Goal: Task Accomplishment & Management: Complete application form

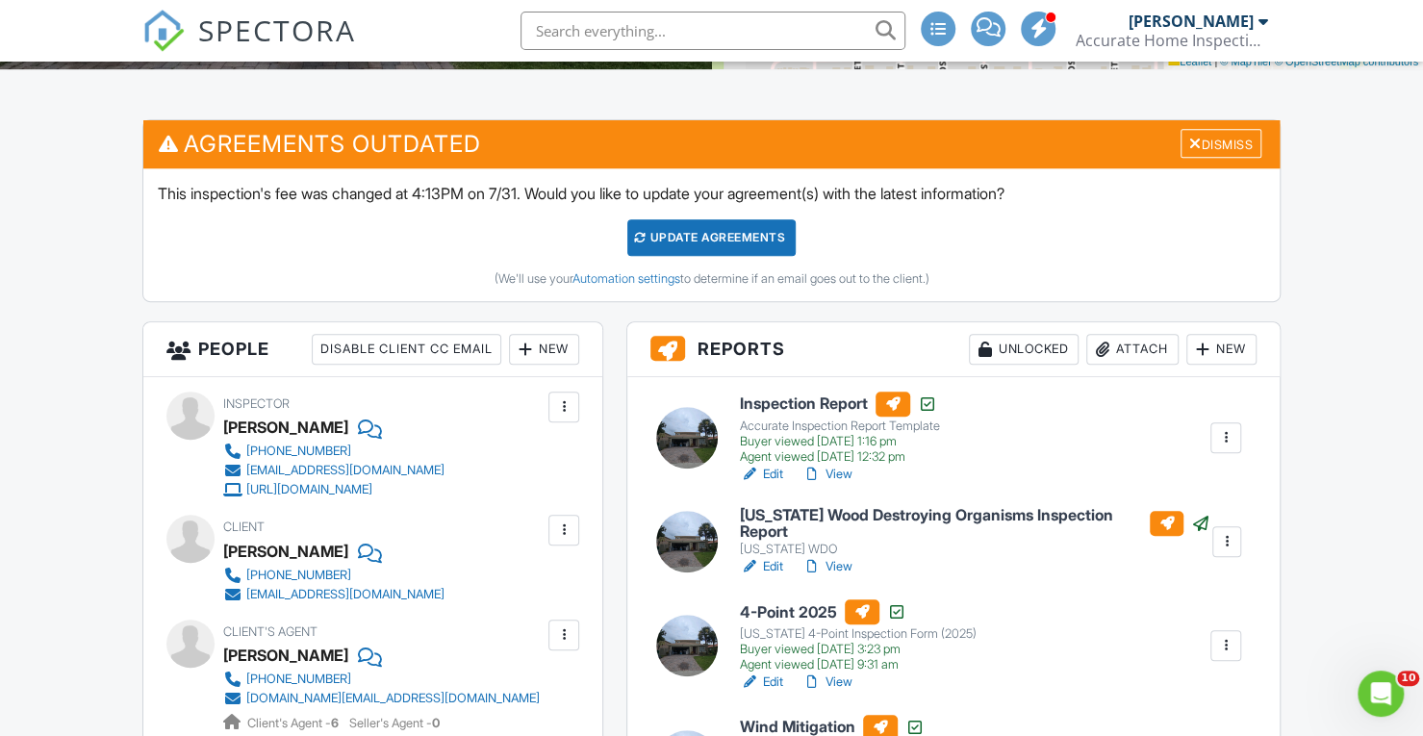
scroll to position [432, 0]
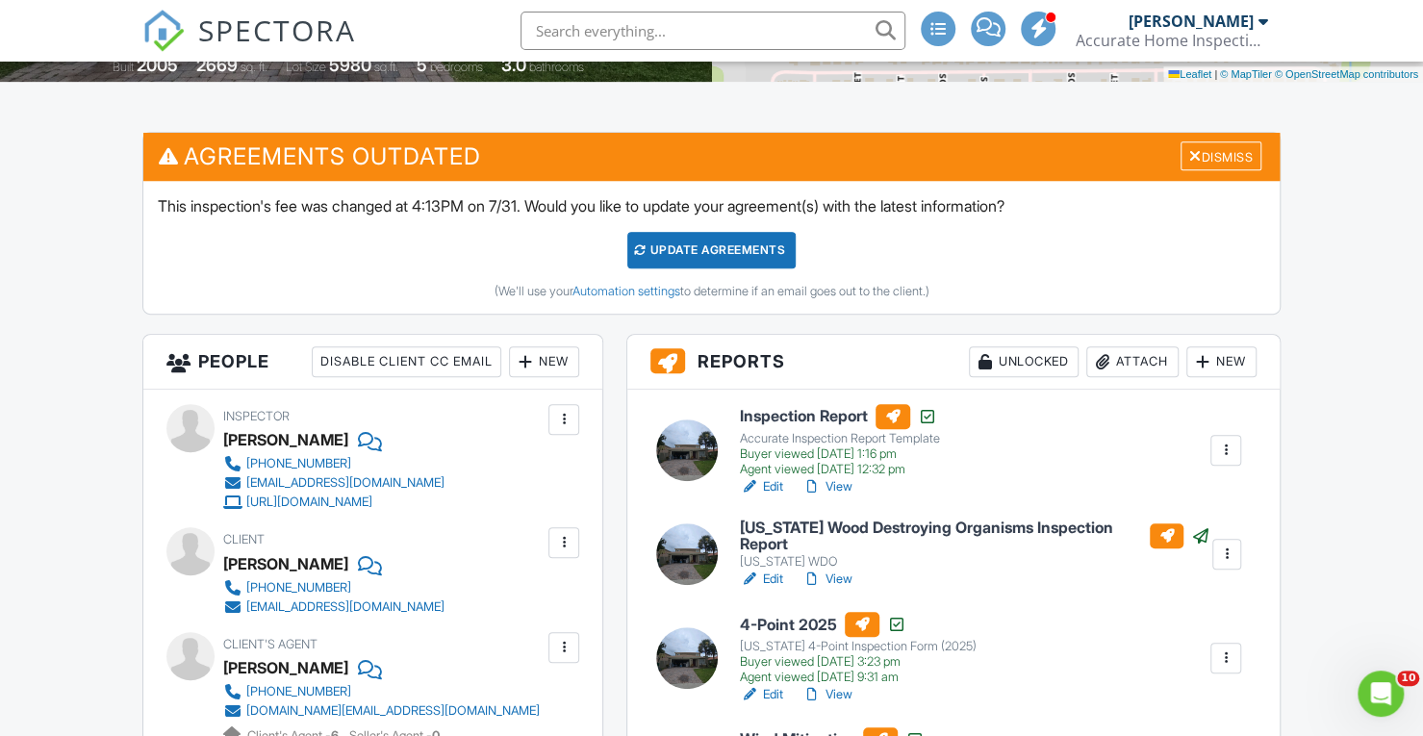
click at [839, 483] on link "View" at bounding box center [827, 486] width 50 height 19
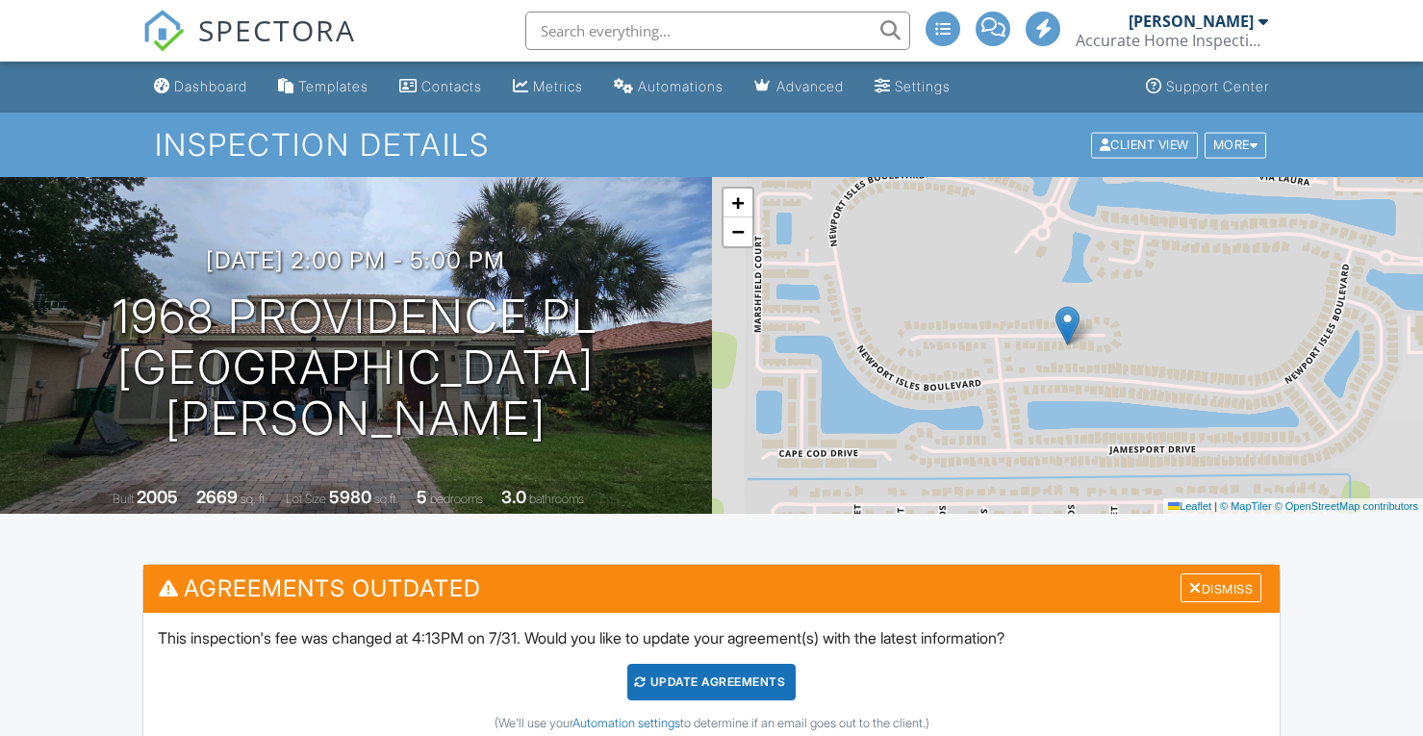
scroll to position [714, 0]
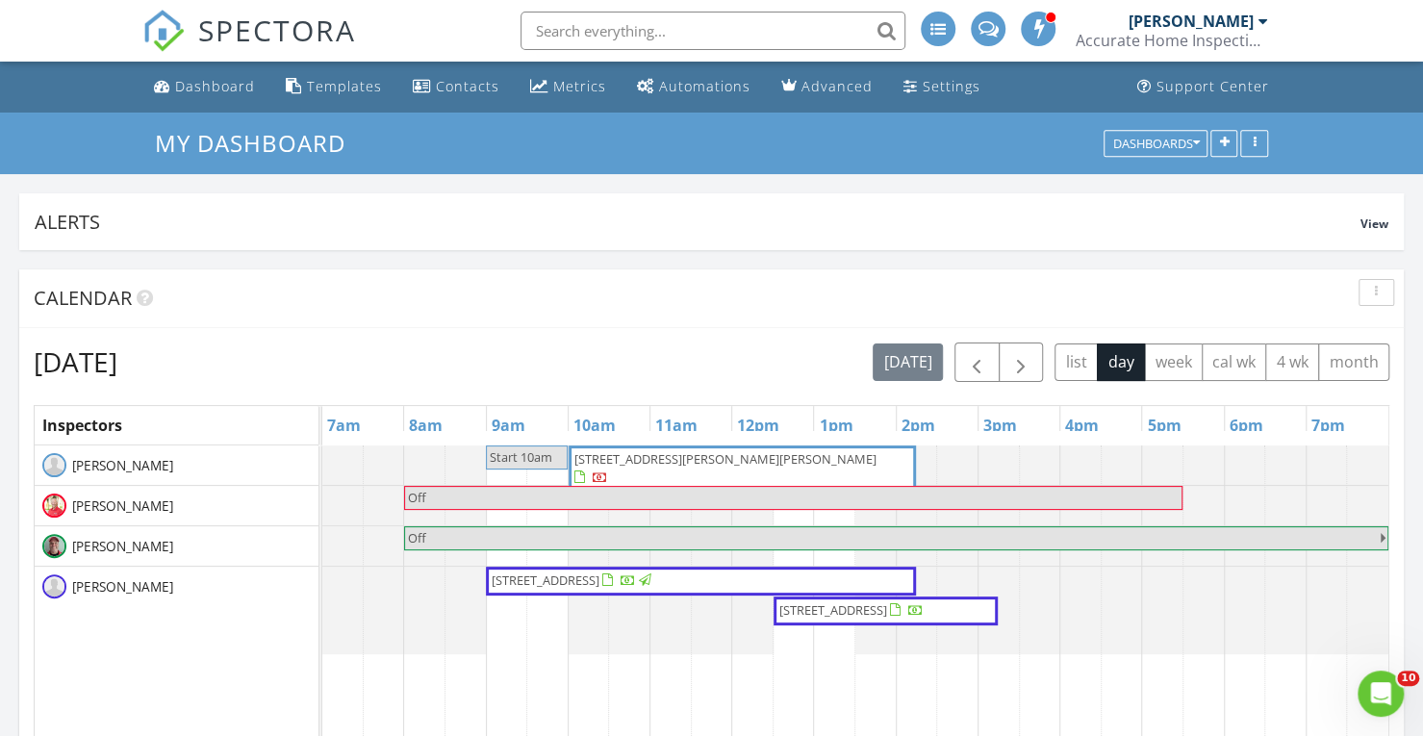
click at [860, 610] on span "[STREET_ADDRESS]" at bounding box center [833, 609] width 108 height 17
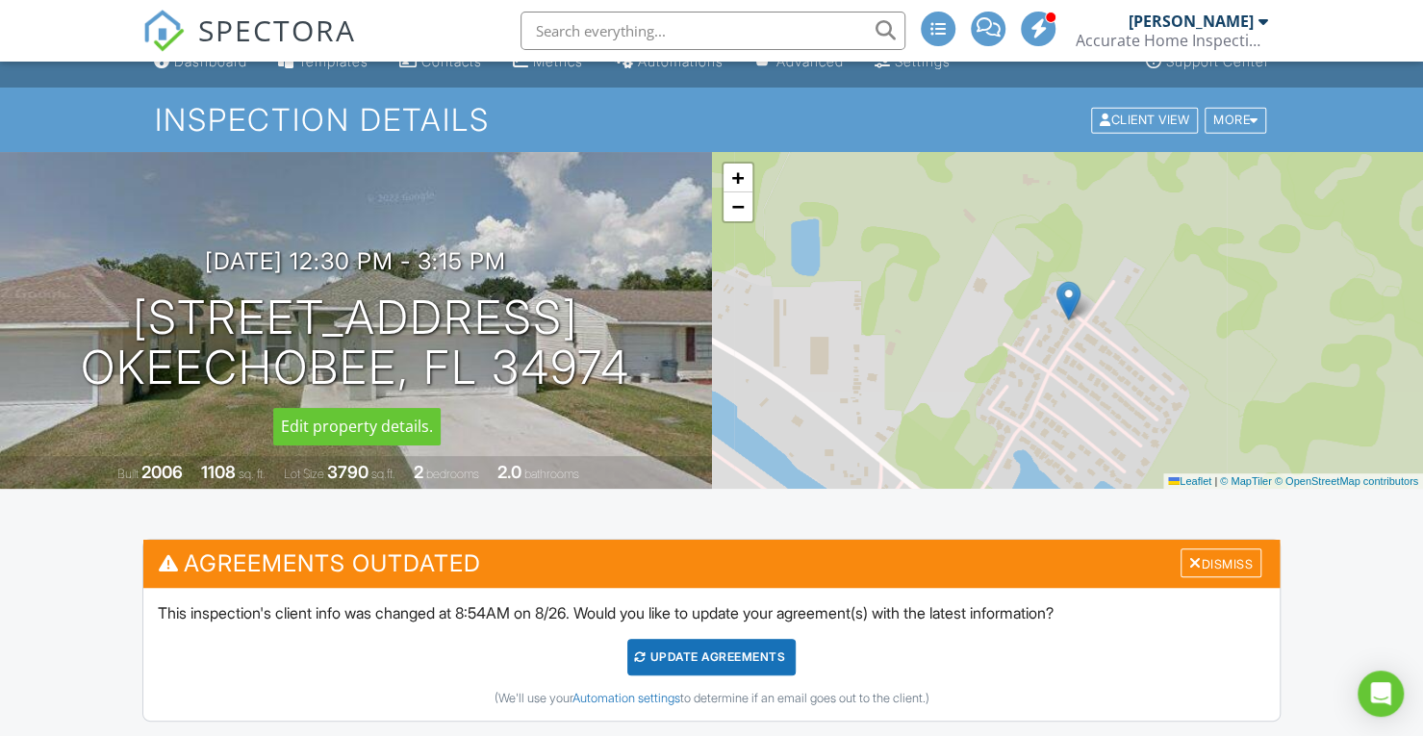
drag, startPoint x: 141, startPoint y: 305, endPoint x: 620, endPoint y: 361, distance: 482.2
click at [620, 361] on h1 "4948 SE 42nd St Okeechobee, FL 34974" at bounding box center [355, 343] width 549 height 102
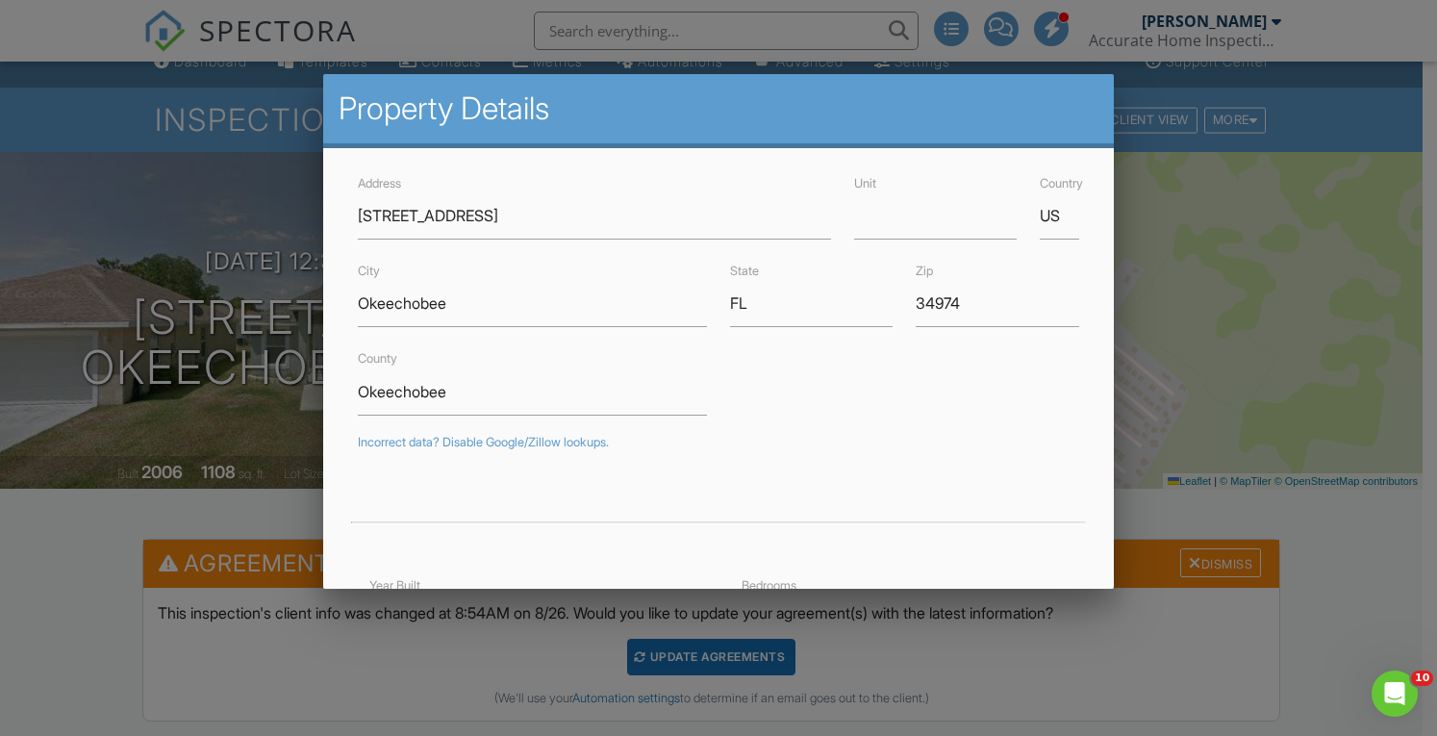
click at [426, 30] on div at bounding box center [718, 364] width 1437 height 920
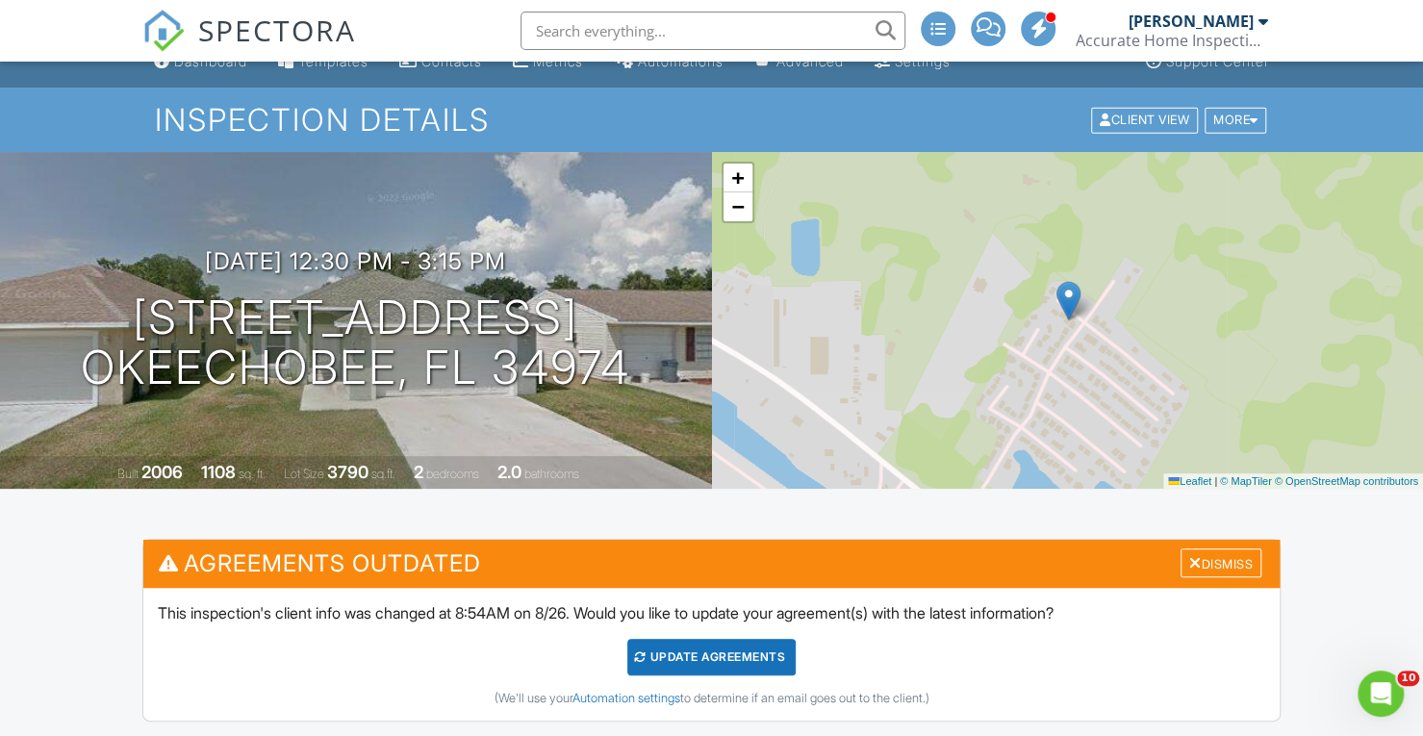
click at [415, 22] on div "SPECTORA [PERSON_NAME] Accurate Home Inspections Role: Inspector Change Role Da…" at bounding box center [711, 31] width 1138 height 62
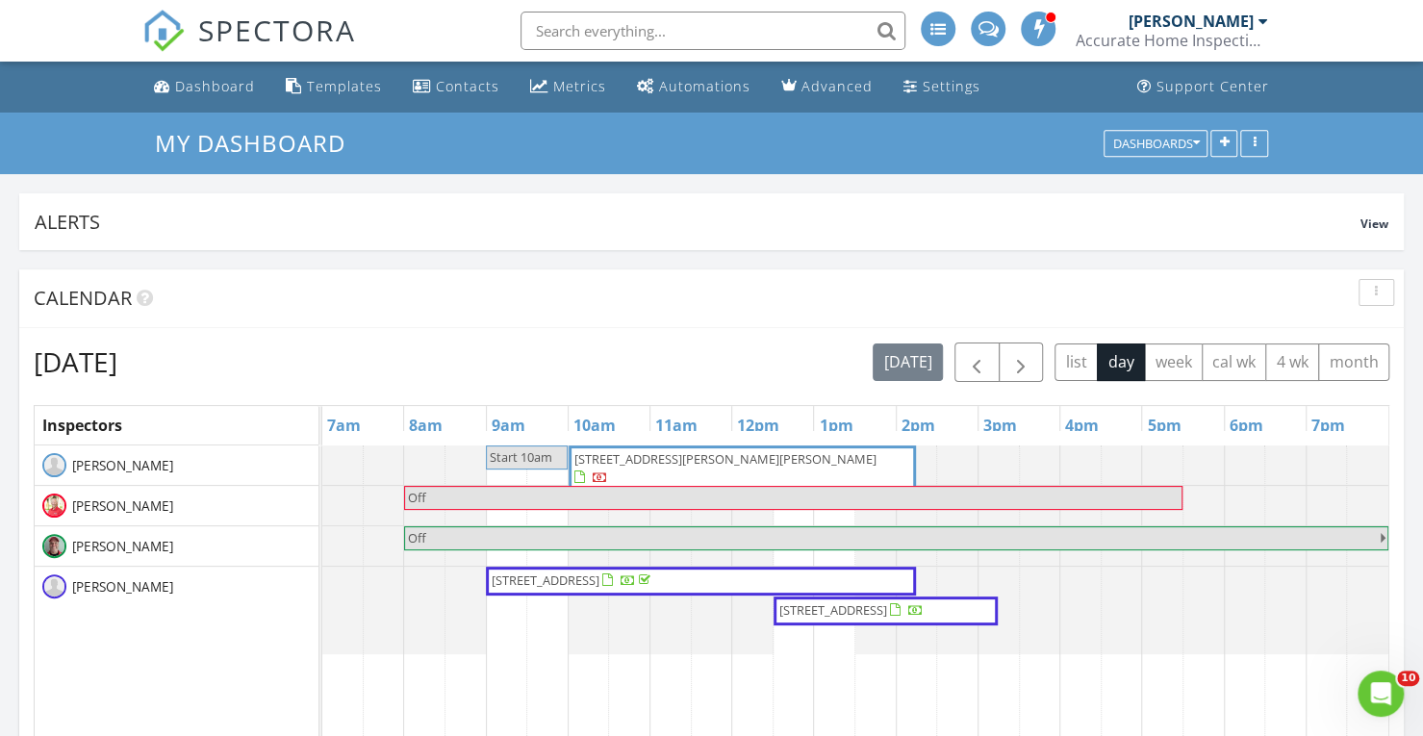
click at [406, 26] on div "SPECTORA Scott Keiper Accurate Home Inspections Role: Inspector Change Role Das…" at bounding box center [711, 31] width 1138 height 62
click at [46, 27] on nav "SPECTORA [PERSON_NAME] Accurate Home Inspections Role: Inspector Change Role Da…" at bounding box center [711, 31] width 1423 height 62
click at [421, 27] on div "SPECTORA [PERSON_NAME] Accurate Home Inspections Role: Inspector Change Role Da…" at bounding box center [711, 31] width 1138 height 62
click at [67, 29] on nav "SPECTORA Scott Keiper Accurate Home Inspections Role: Inspector Change Role Das…" at bounding box center [711, 31] width 1423 height 62
click at [418, 20] on div "SPECTORA Scott Keiper Accurate Home Inspections Role: Inspector Change Role Das…" at bounding box center [711, 31] width 1138 height 62
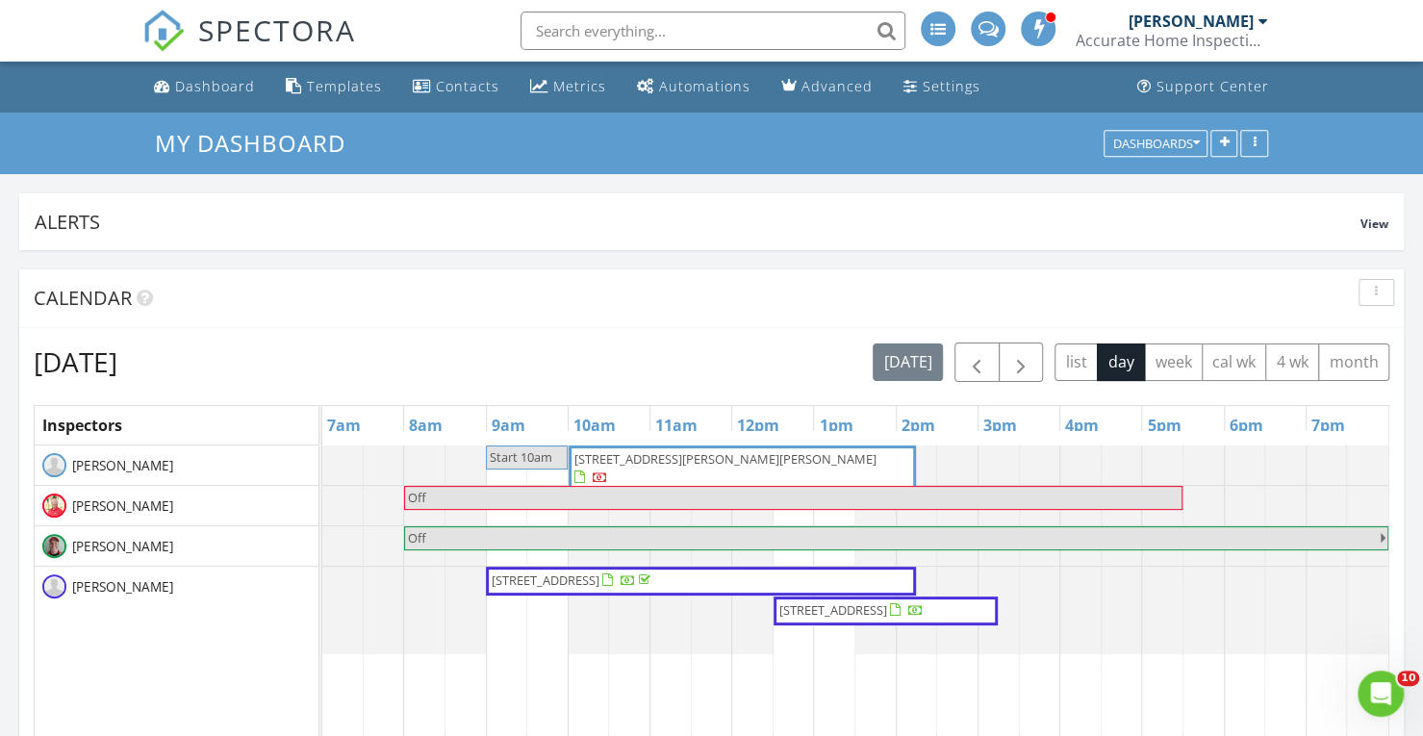
click at [29, 32] on nav "SPECTORA Scott Keiper Accurate Home Inspections Role: Inspector Change Role Das…" at bounding box center [711, 31] width 1423 height 62
click at [554, 25] on input "text" at bounding box center [712, 31] width 385 height 38
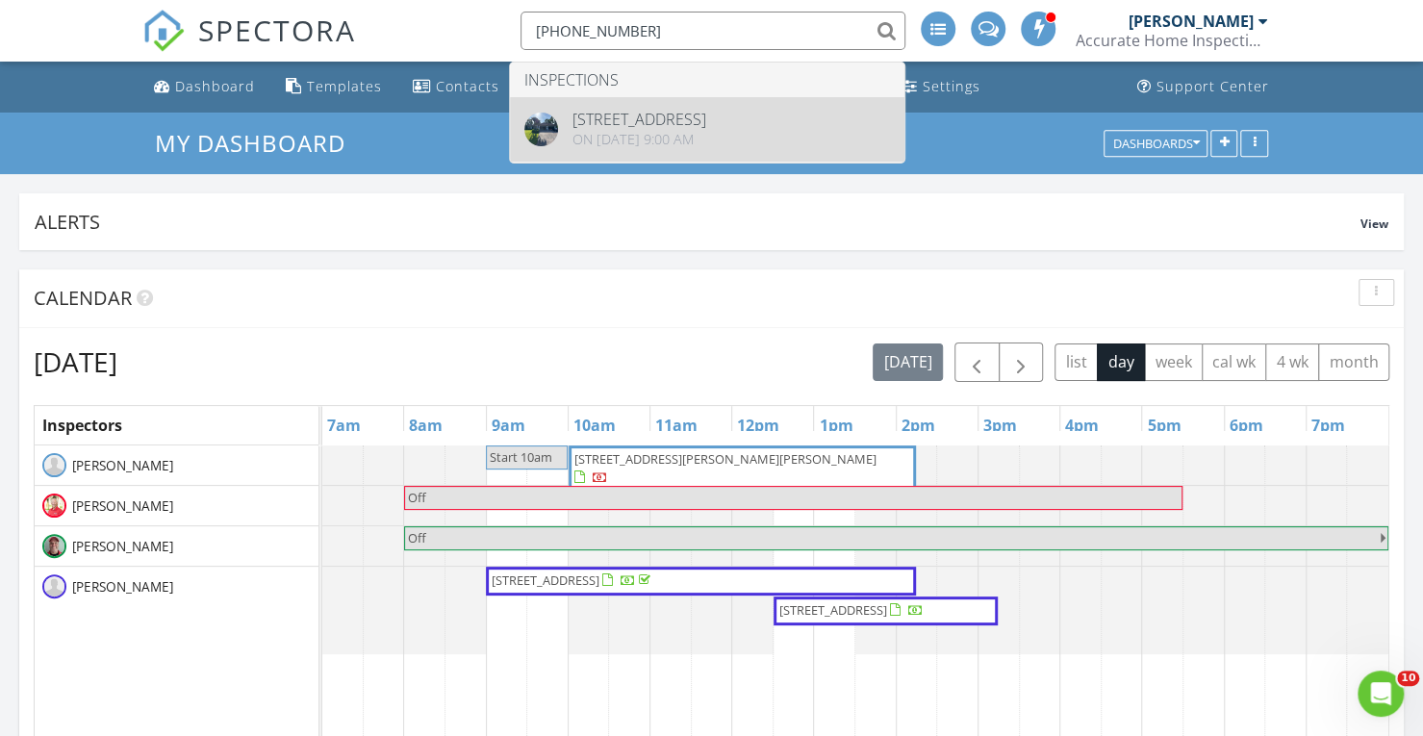
type input "603-320-3971"
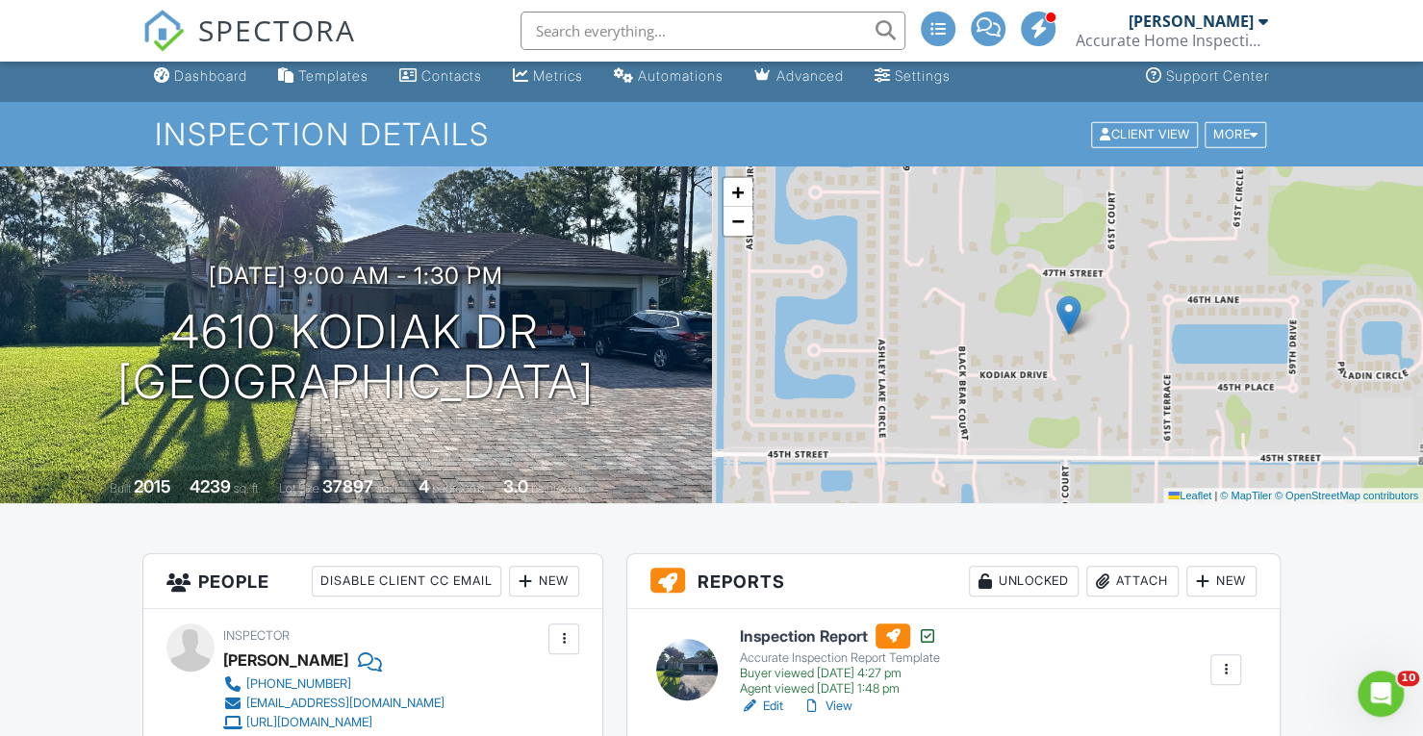
scroll to position [13, 0]
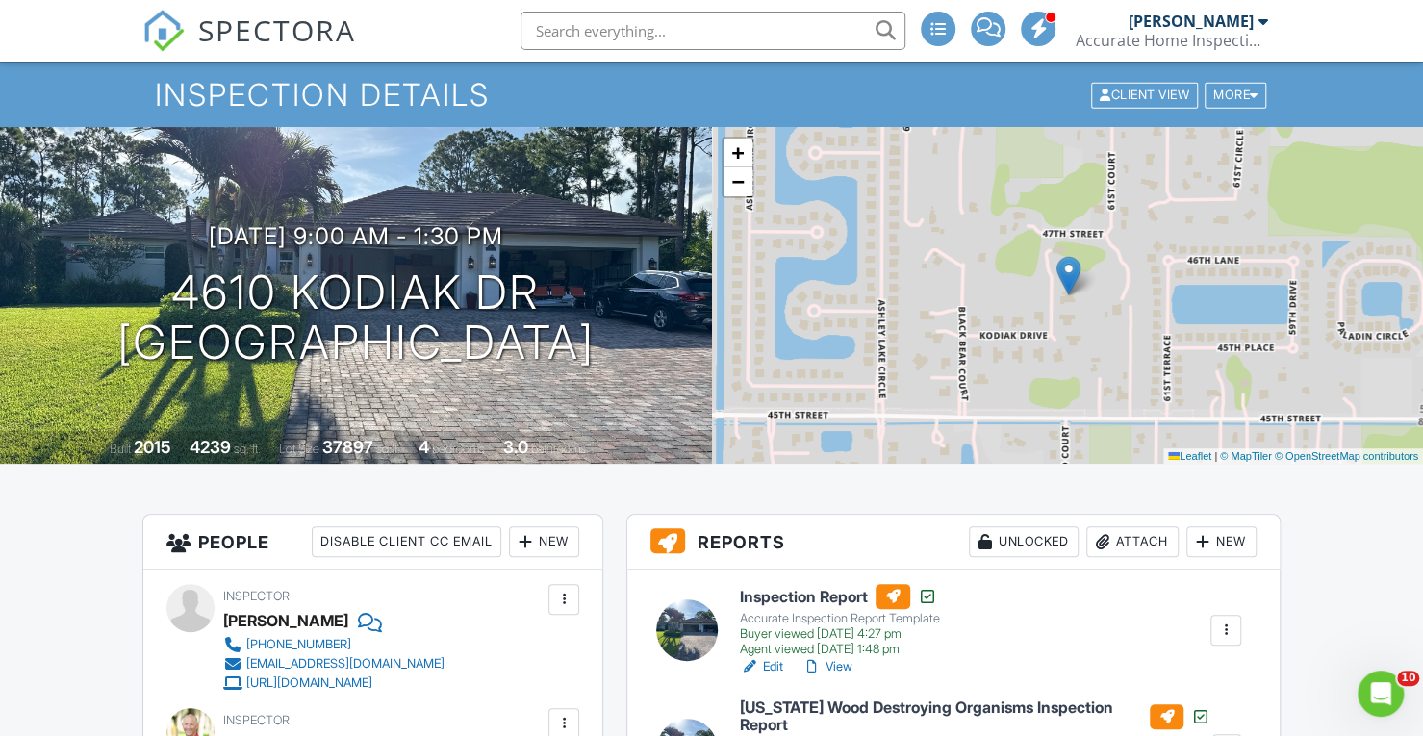
scroll to position [33, 0]
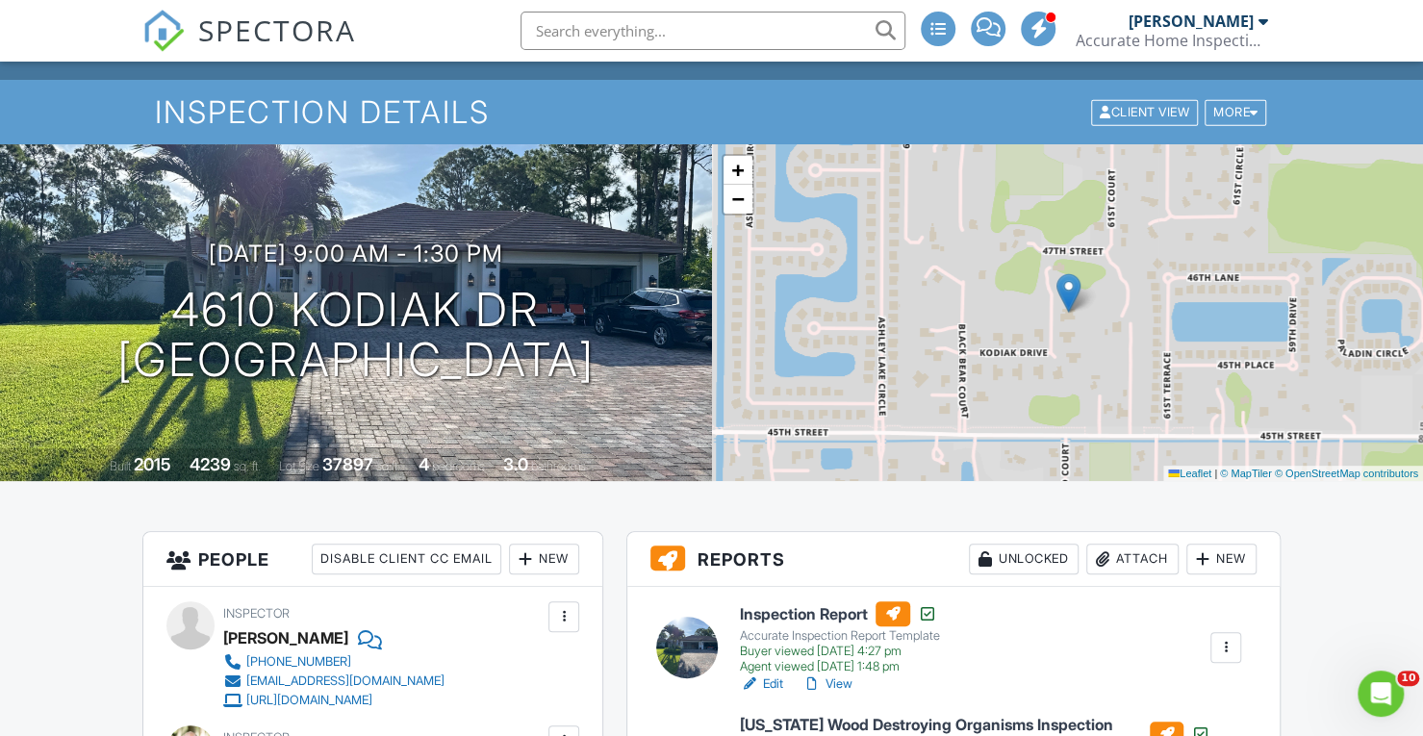
click at [448, 32] on div "SPECTORA Scott Keiper Accurate Home Inspections Role: Inspector Change Role Das…" at bounding box center [711, 31] width 1138 height 62
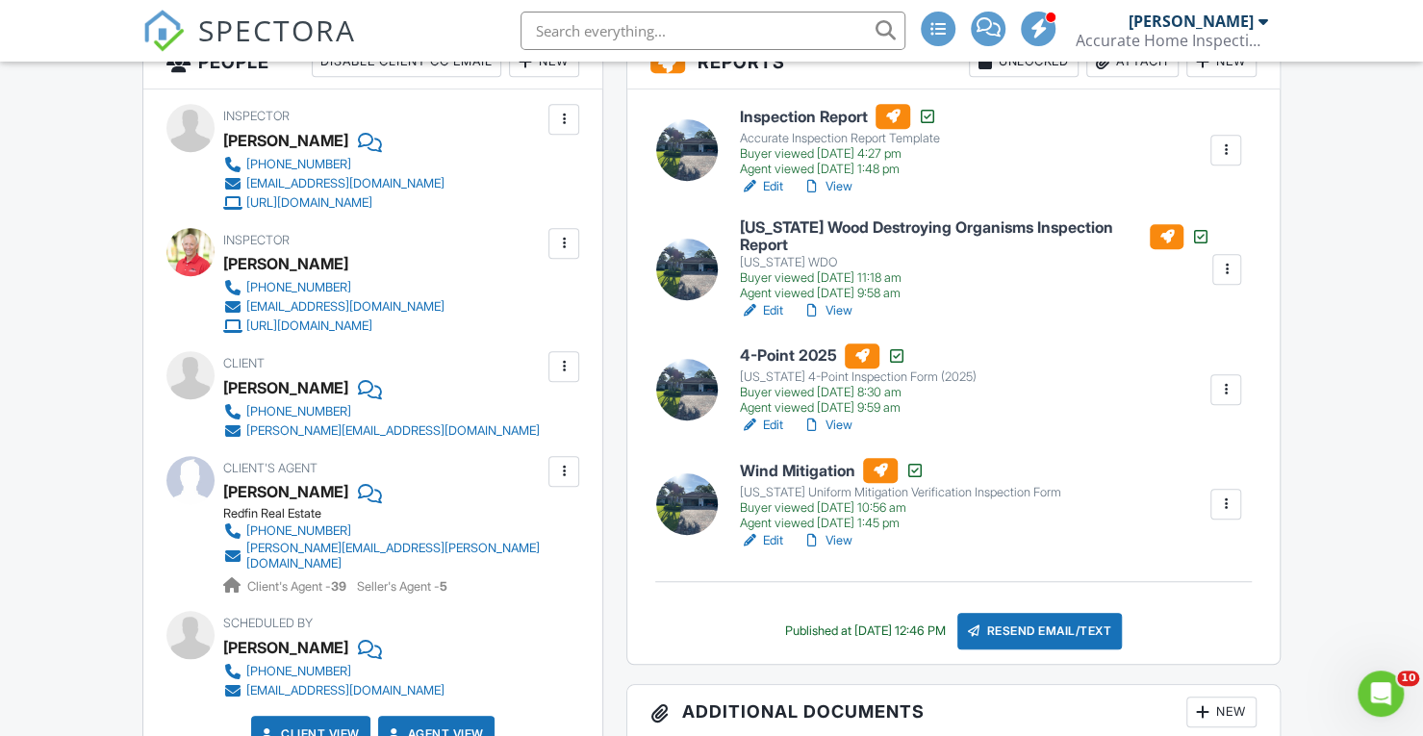
scroll to position [529, 0]
click at [839, 424] on link "View" at bounding box center [827, 425] width 50 height 19
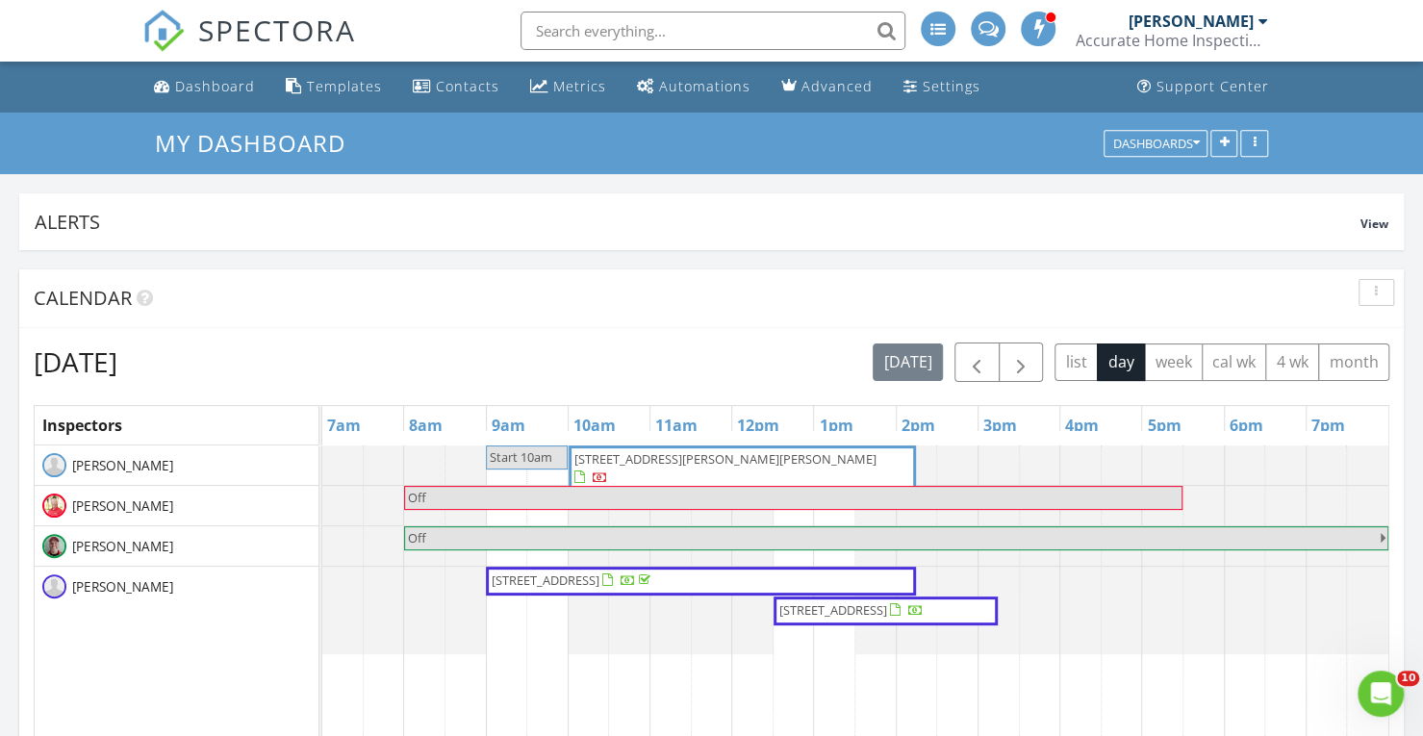
click at [684, 141] on h3 "My Dashboard" at bounding box center [712, 143] width 1114 height 30
click at [682, 140] on h3 "My Dashboard" at bounding box center [712, 143] width 1114 height 30
click at [1020, 356] on span "button" at bounding box center [1020, 362] width 23 height 23
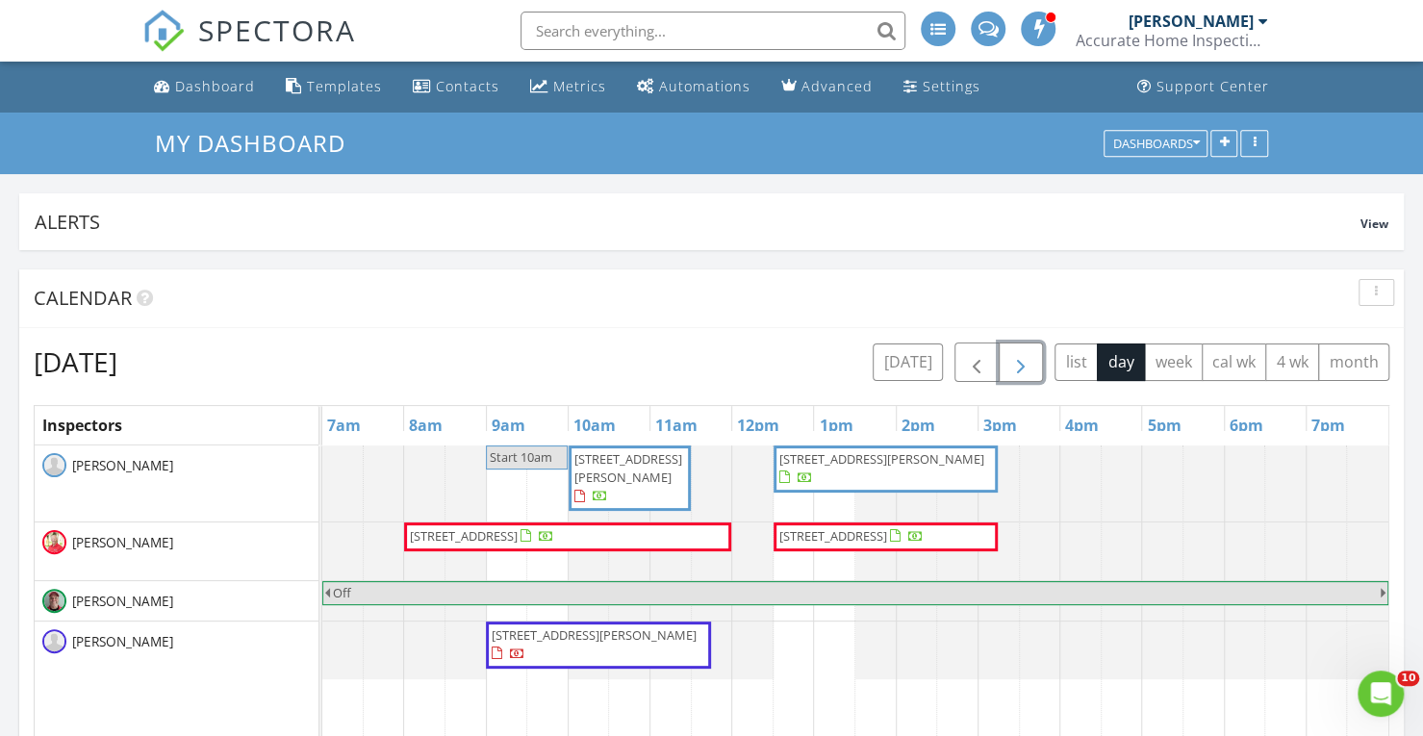
click at [1020, 356] on span "button" at bounding box center [1020, 362] width 23 height 23
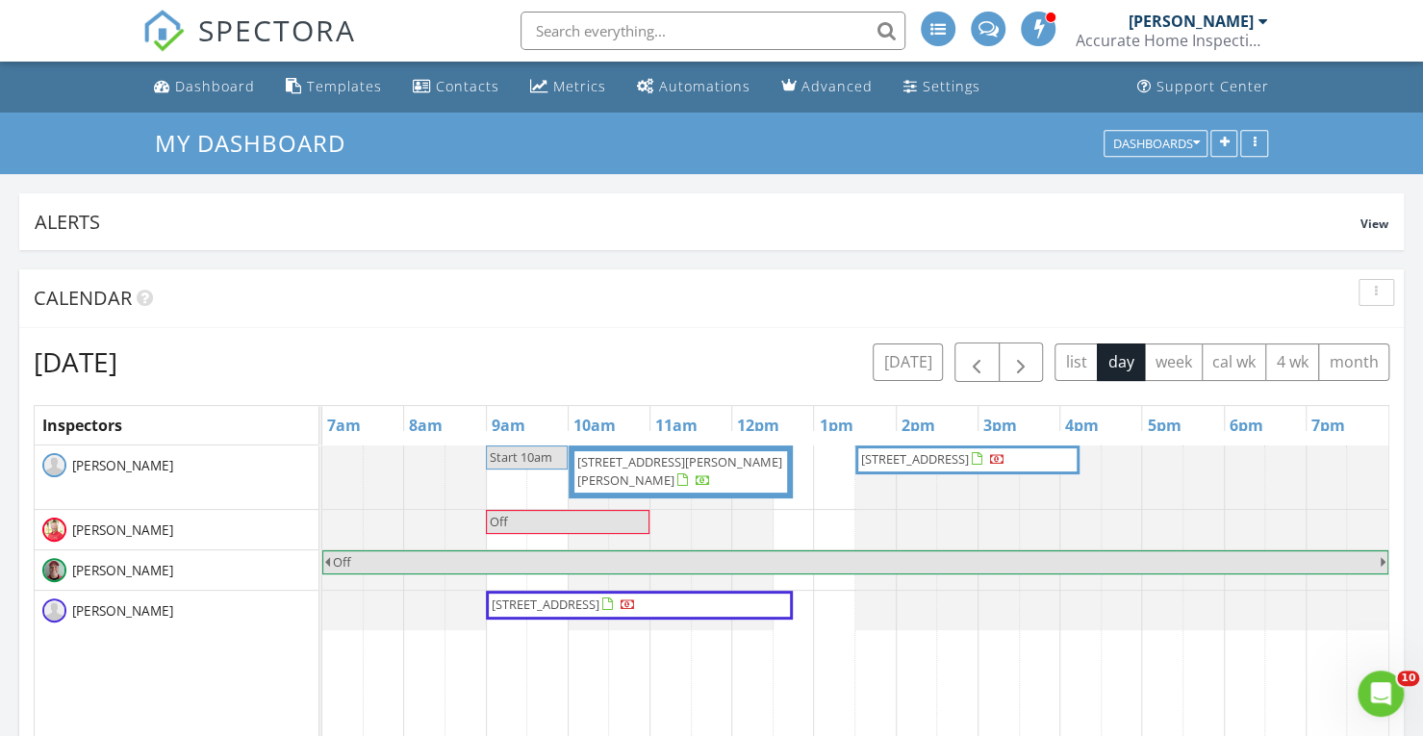
click at [676, 136] on h3 "My Dashboard" at bounding box center [712, 143] width 1114 height 30
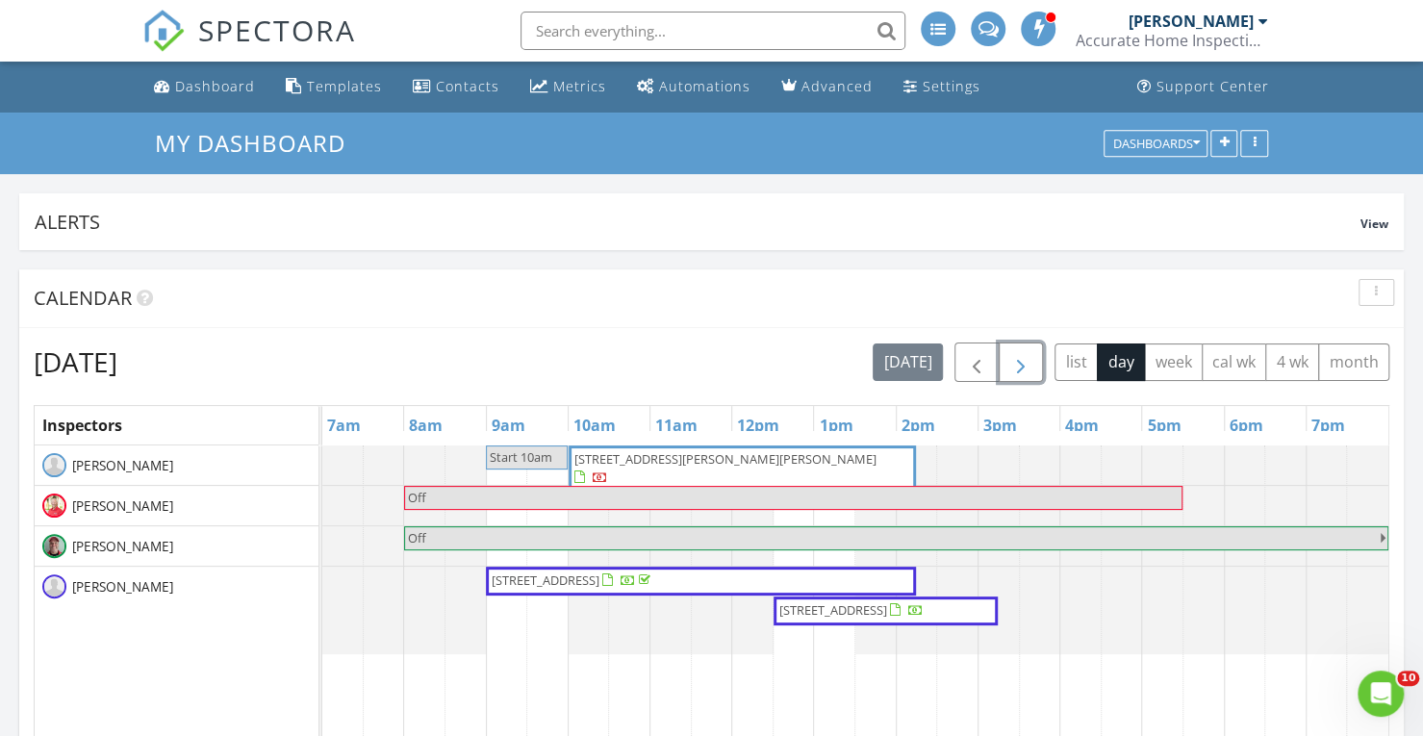
click at [1021, 363] on span "button" at bounding box center [1020, 362] width 23 height 23
click at [435, 28] on div "SPECTORA [PERSON_NAME] Accurate Home Inspections Role: Inspector Change Role Da…" at bounding box center [711, 31] width 1138 height 62
click at [433, 41] on div "SPECTORA [PERSON_NAME] Accurate Home Inspections Role: Inspector Change Role Da…" at bounding box center [711, 31] width 1138 height 62
click at [688, 149] on h3 "My Dashboard" at bounding box center [712, 143] width 1114 height 30
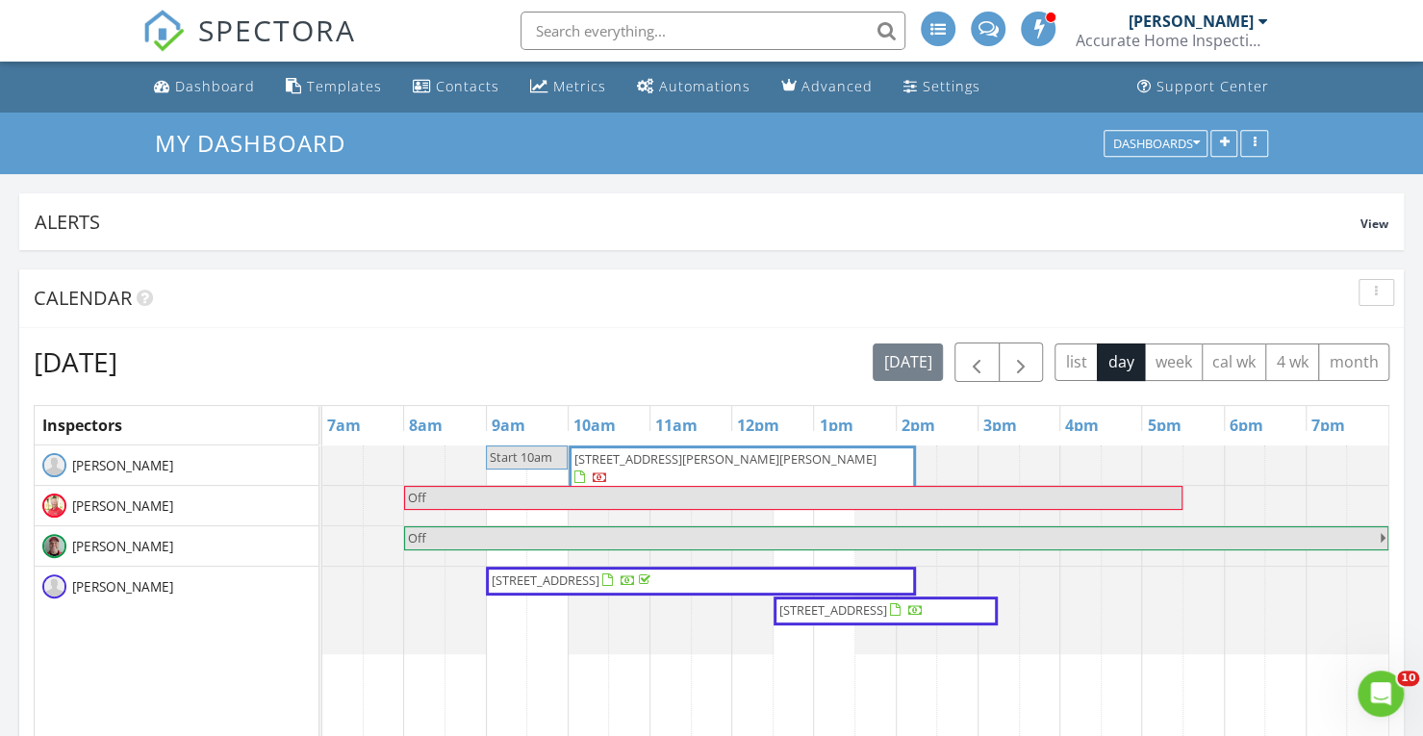
click at [689, 132] on h3 "My Dashboard" at bounding box center [712, 143] width 1114 height 30
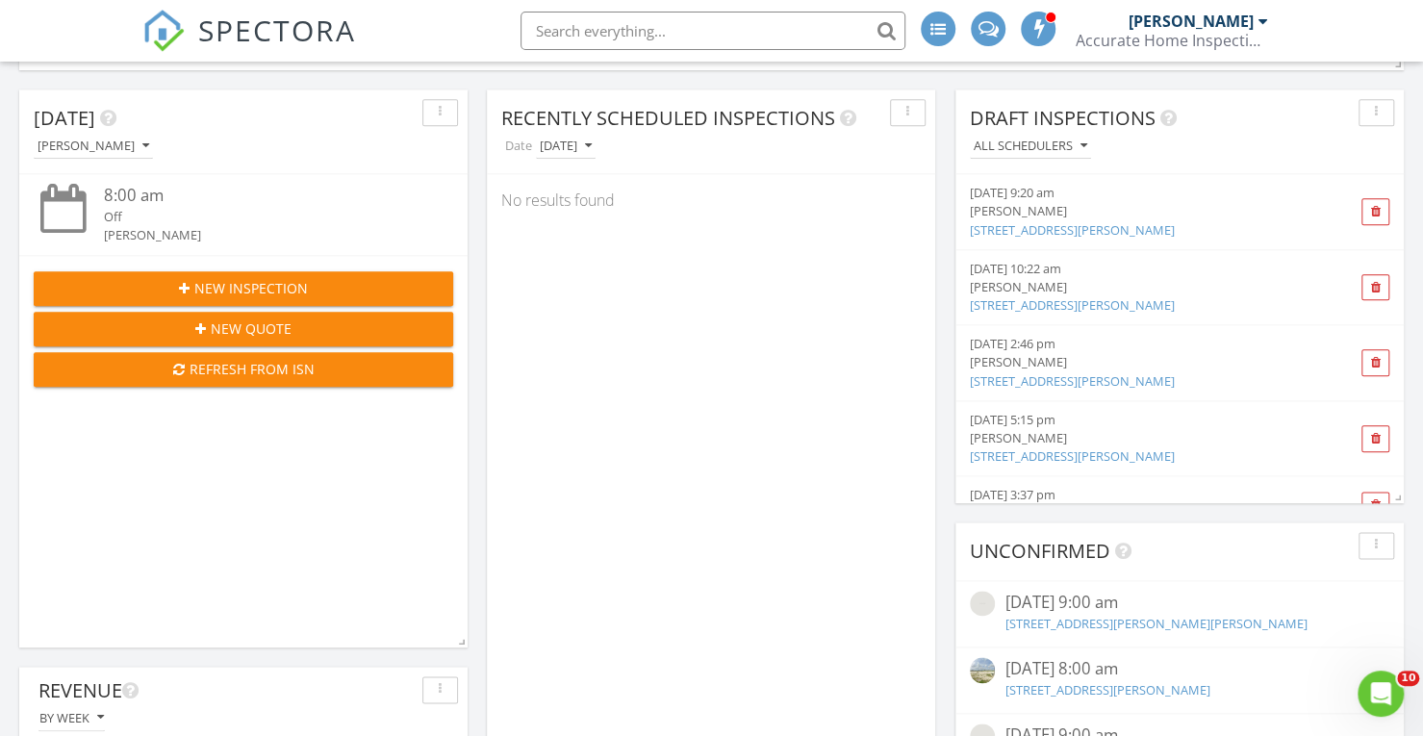
scroll to position [1128, 0]
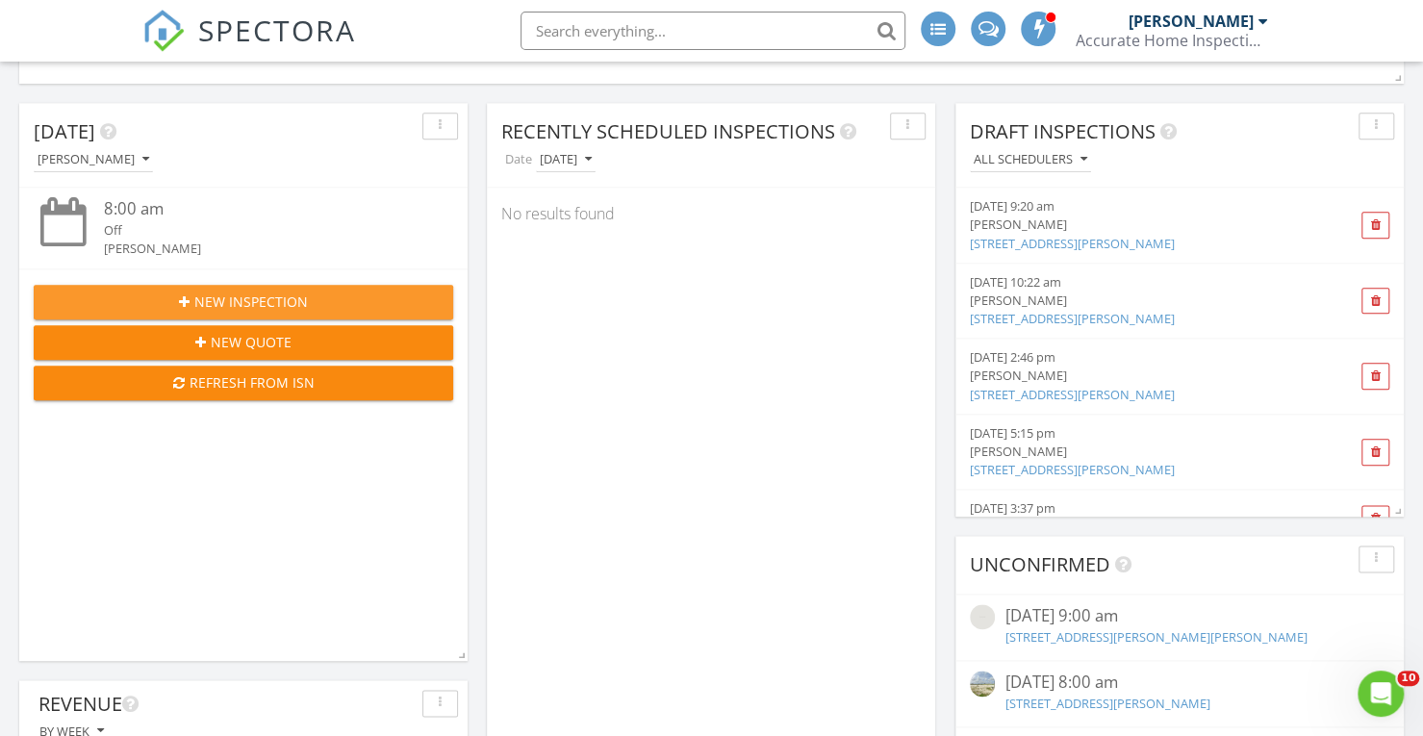
click at [225, 304] on span "New Inspection" at bounding box center [250, 301] width 113 height 20
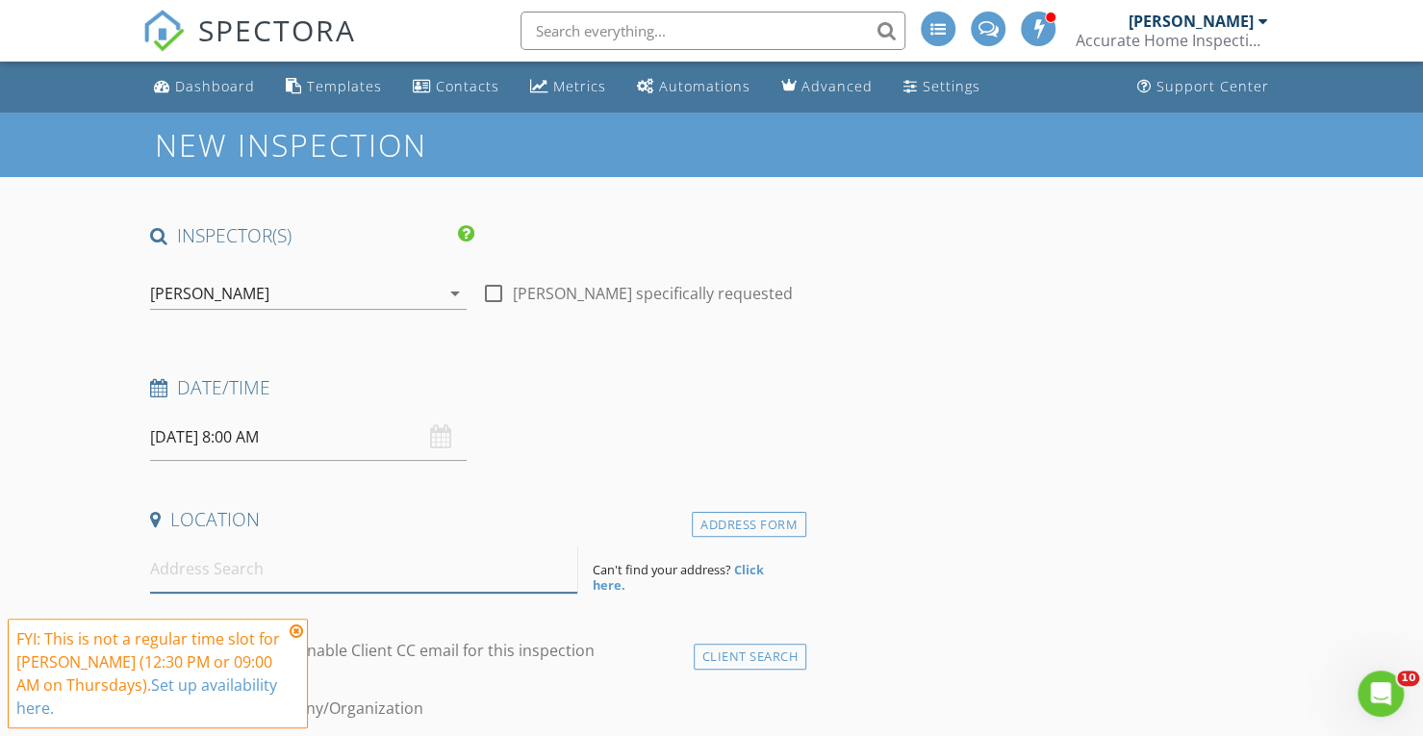
click at [240, 554] on input at bounding box center [363, 568] width 427 height 47
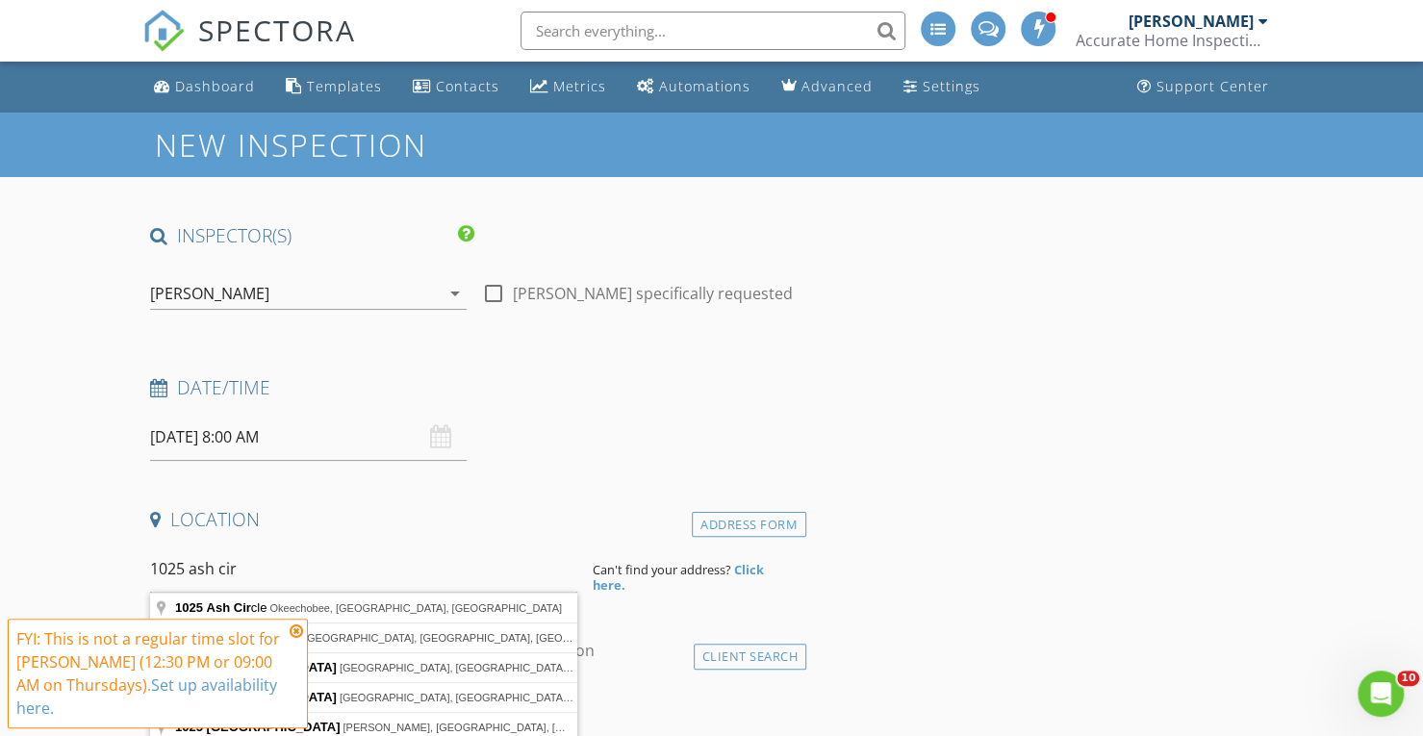
type input "1025 Ash Circle, Okeechobee, FL, USA"
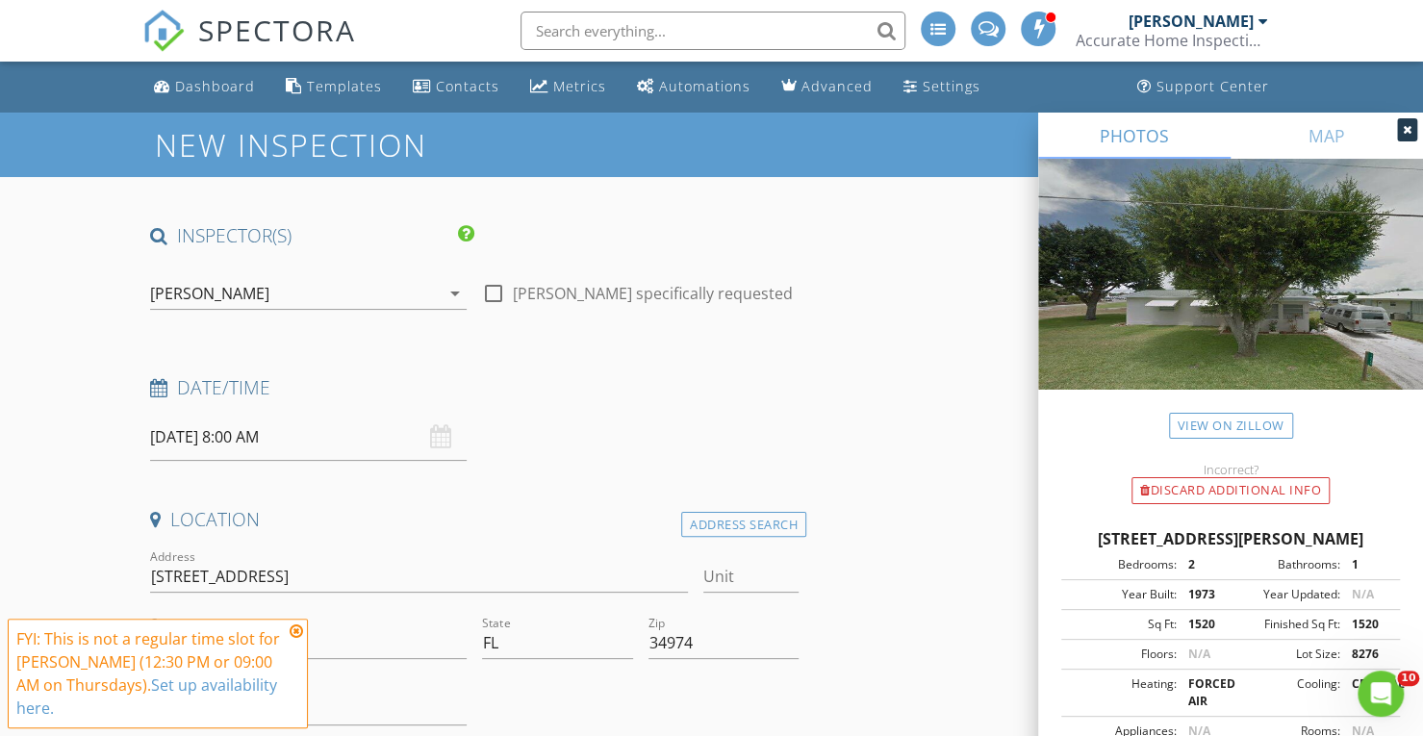
click at [298, 642] on div "FYI: This is not a regular time slot for Kyle Nicholson (12:30 PM or 09:00 AM o…" at bounding box center [157, 673] width 283 height 92
click at [261, 288] on div "[PERSON_NAME]" at bounding box center [295, 293] width 290 height 31
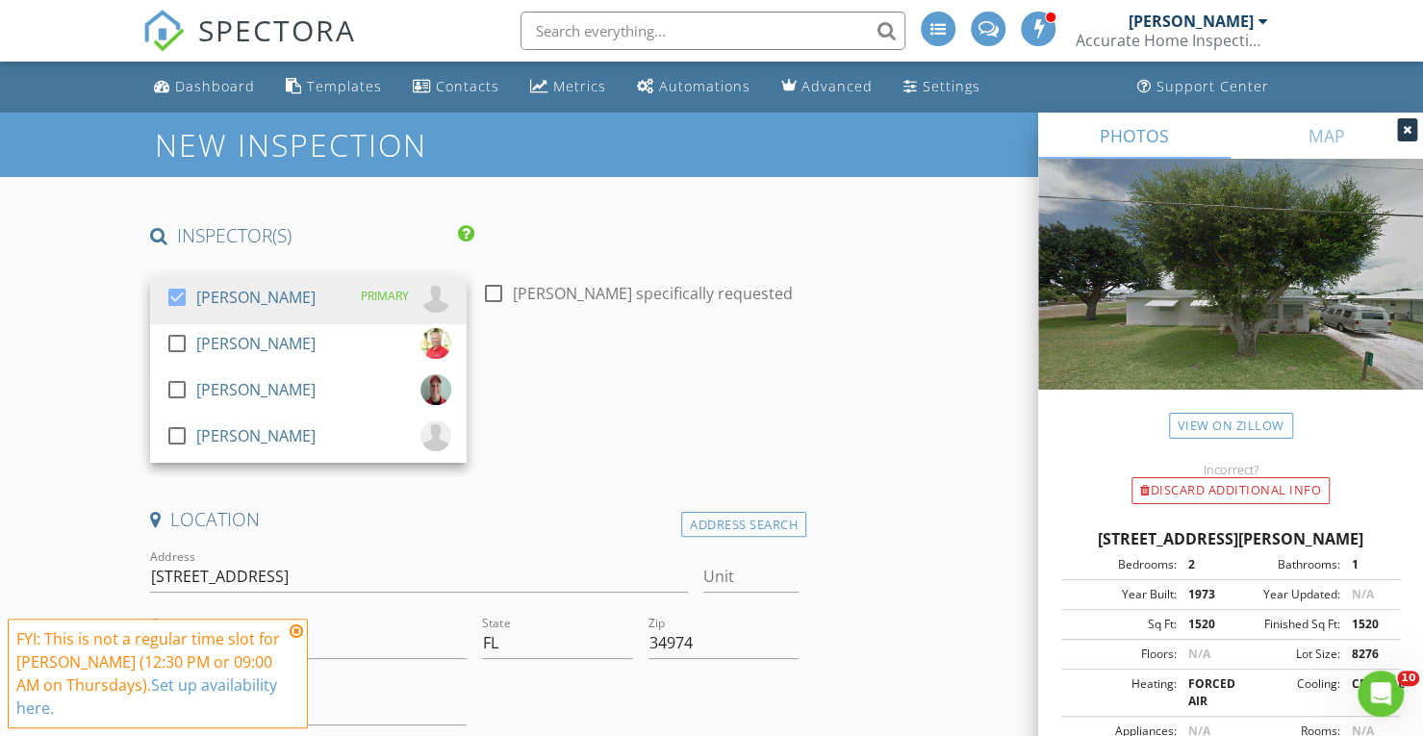
click at [173, 289] on div at bounding box center [177, 297] width 33 height 33
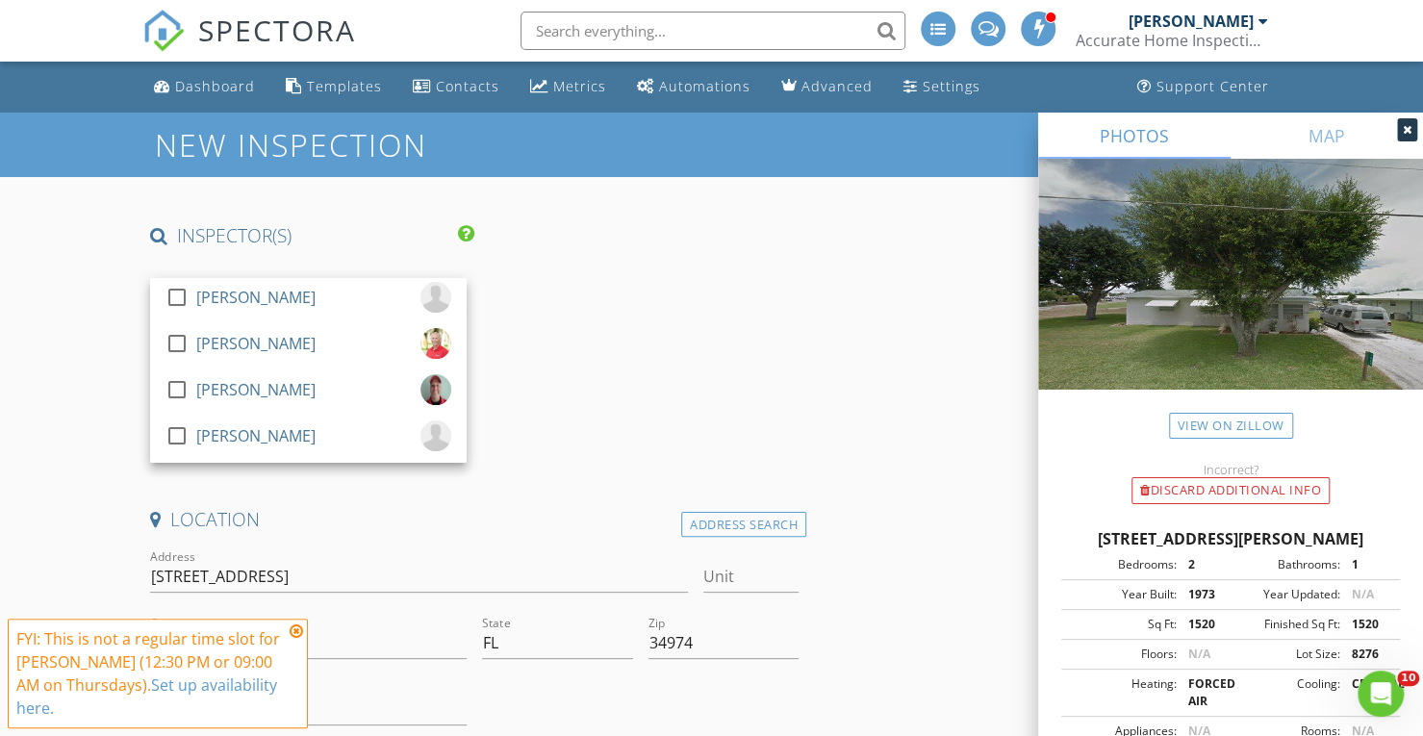
click at [174, 432] on div at bounding box center [177, 435] width 33 height 33
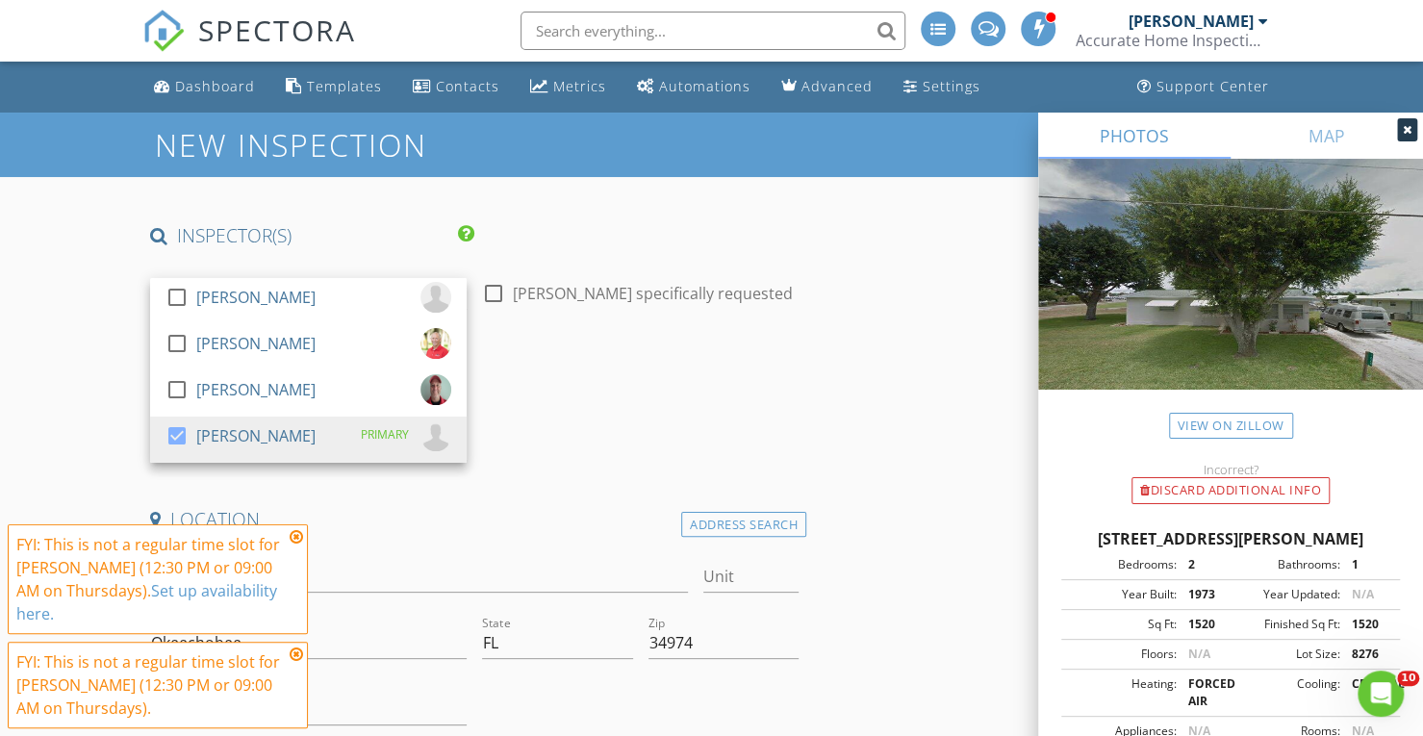
click at [489, 299] on div at bounding box center [493, 293] width 33 height 33
checkbox input "true"
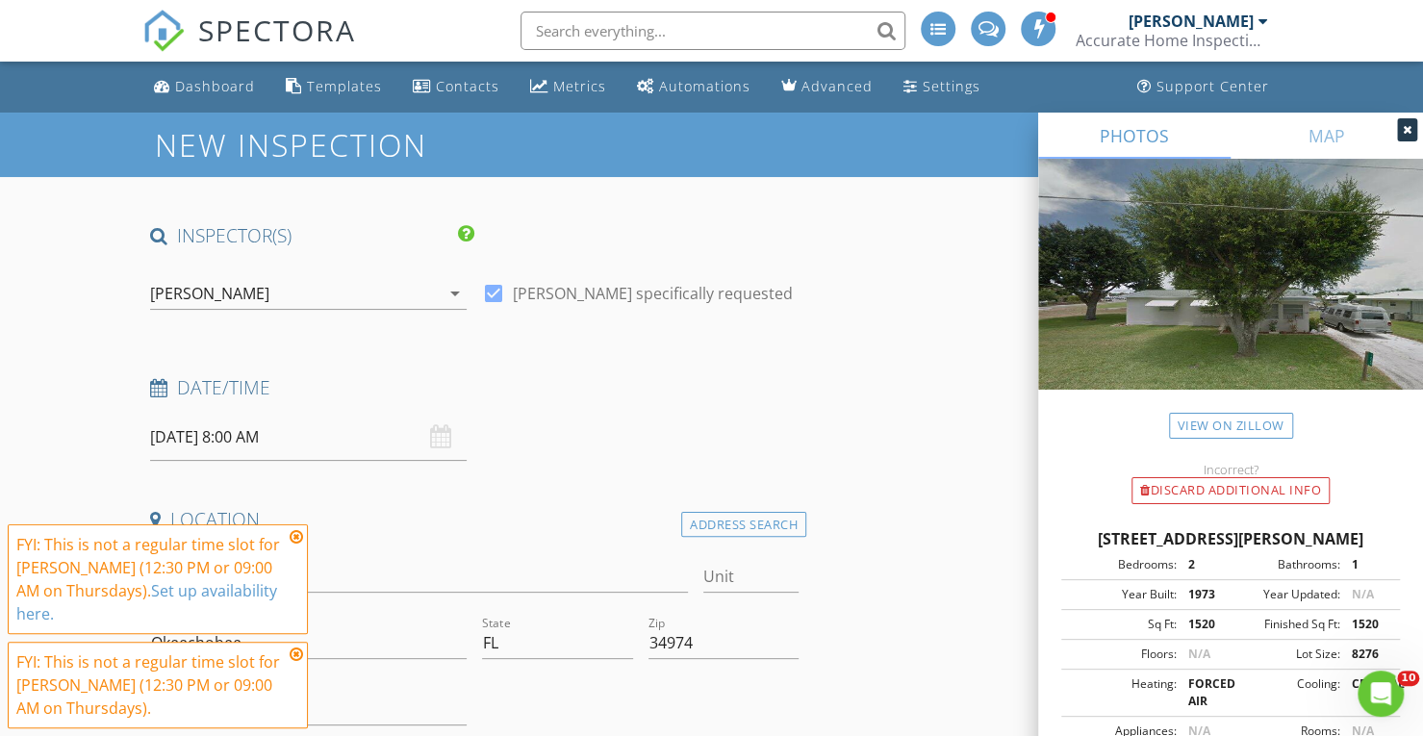
click at [293, 538] on icon at bounding box center [296, 536] width 13 height 15
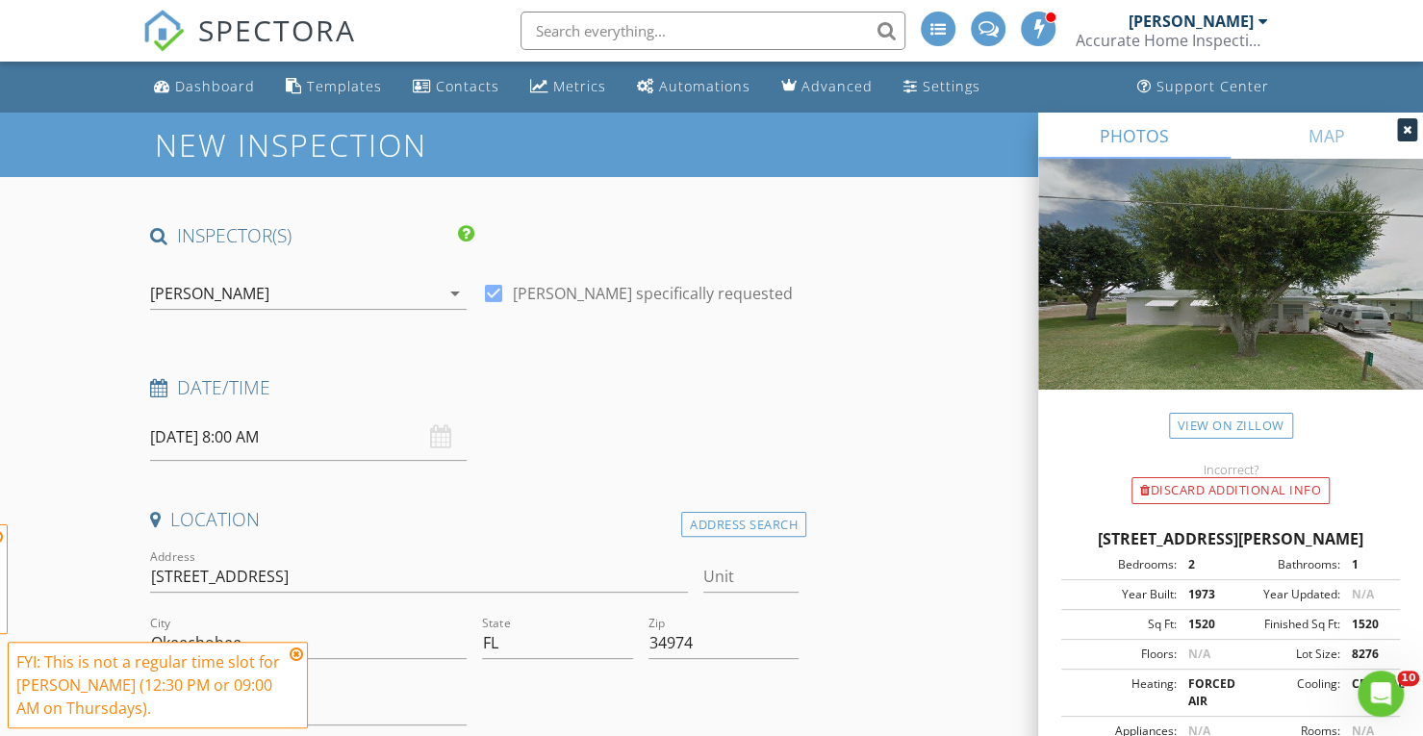
click at [296, 654] on icon at bounding box center [296, 653] width 13 height 15
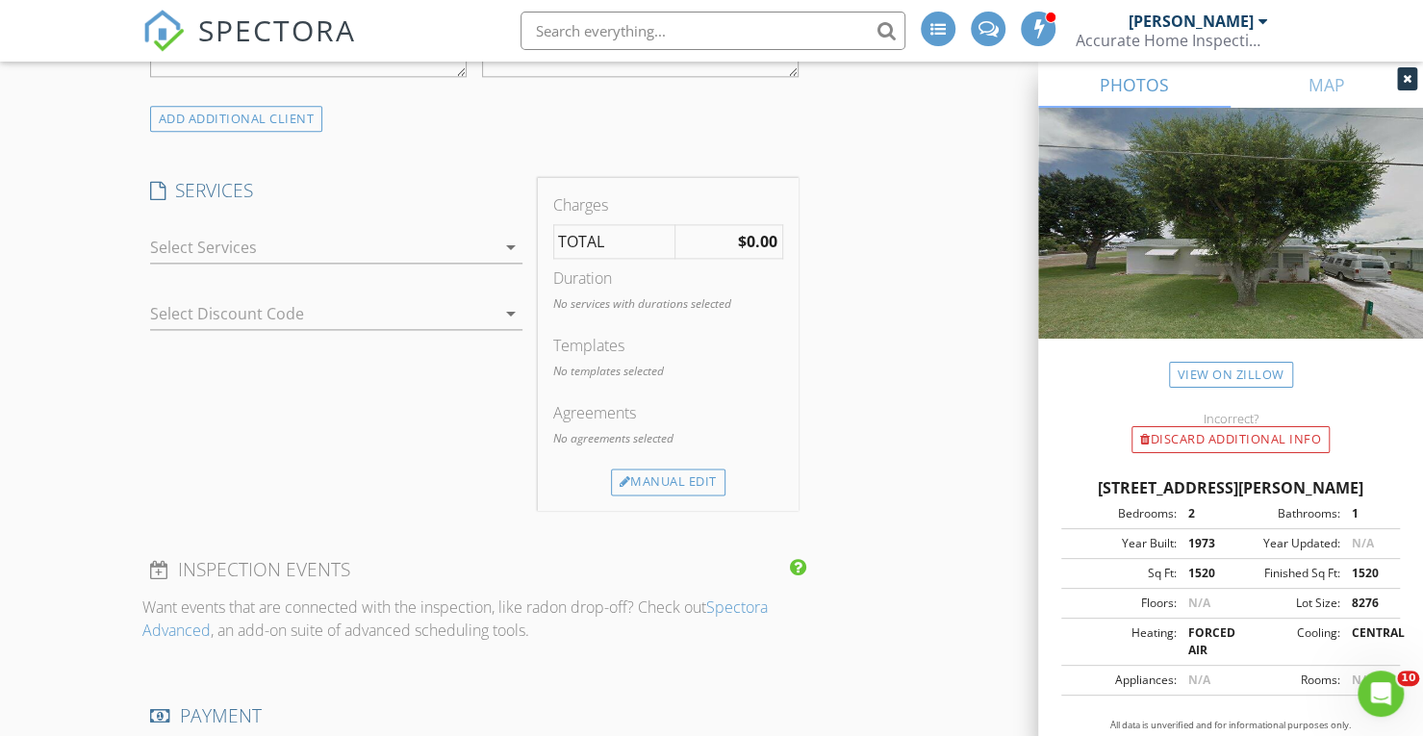
scroll to position [1390, 0]
click at [184, 267] on div at bounding box center [322, 254] width 345 height 31
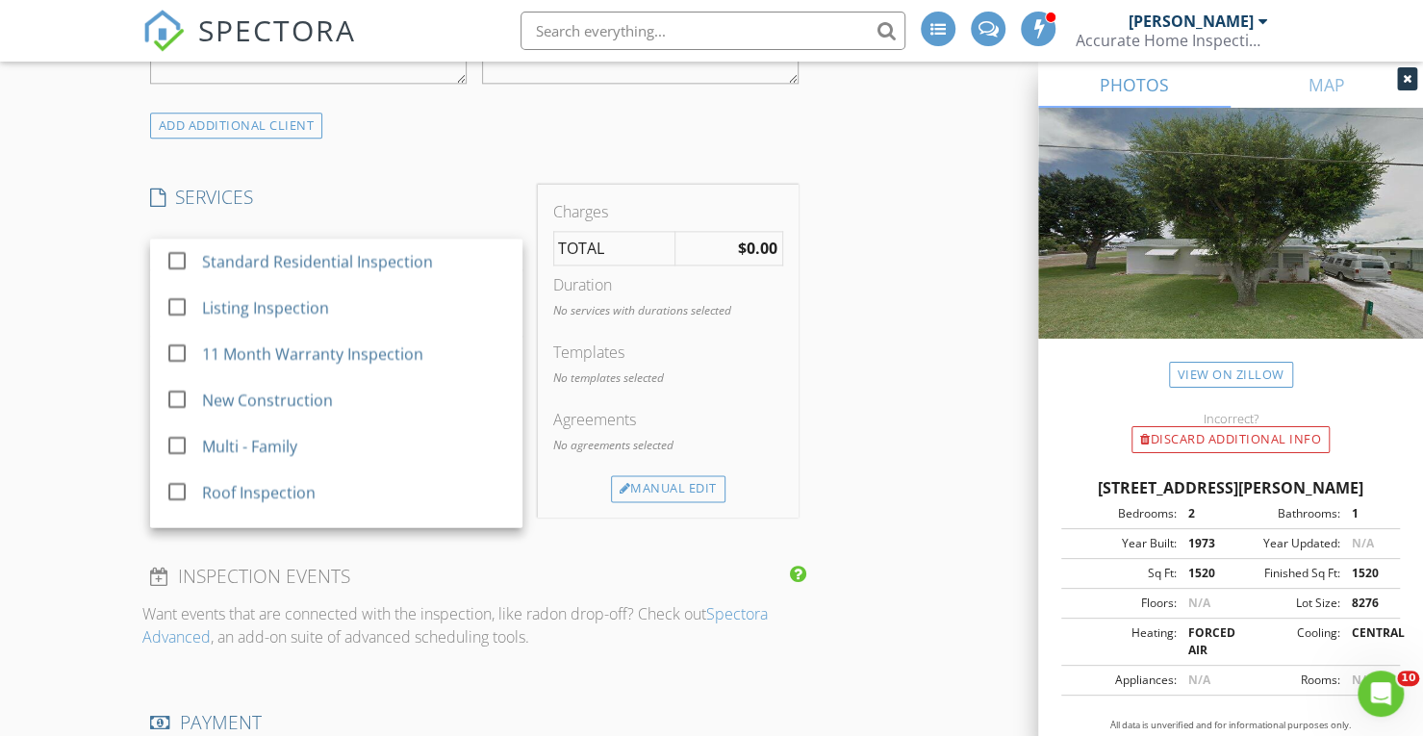
click at [176, 273] on div at bounding box center [177, 260] width 33 height 33
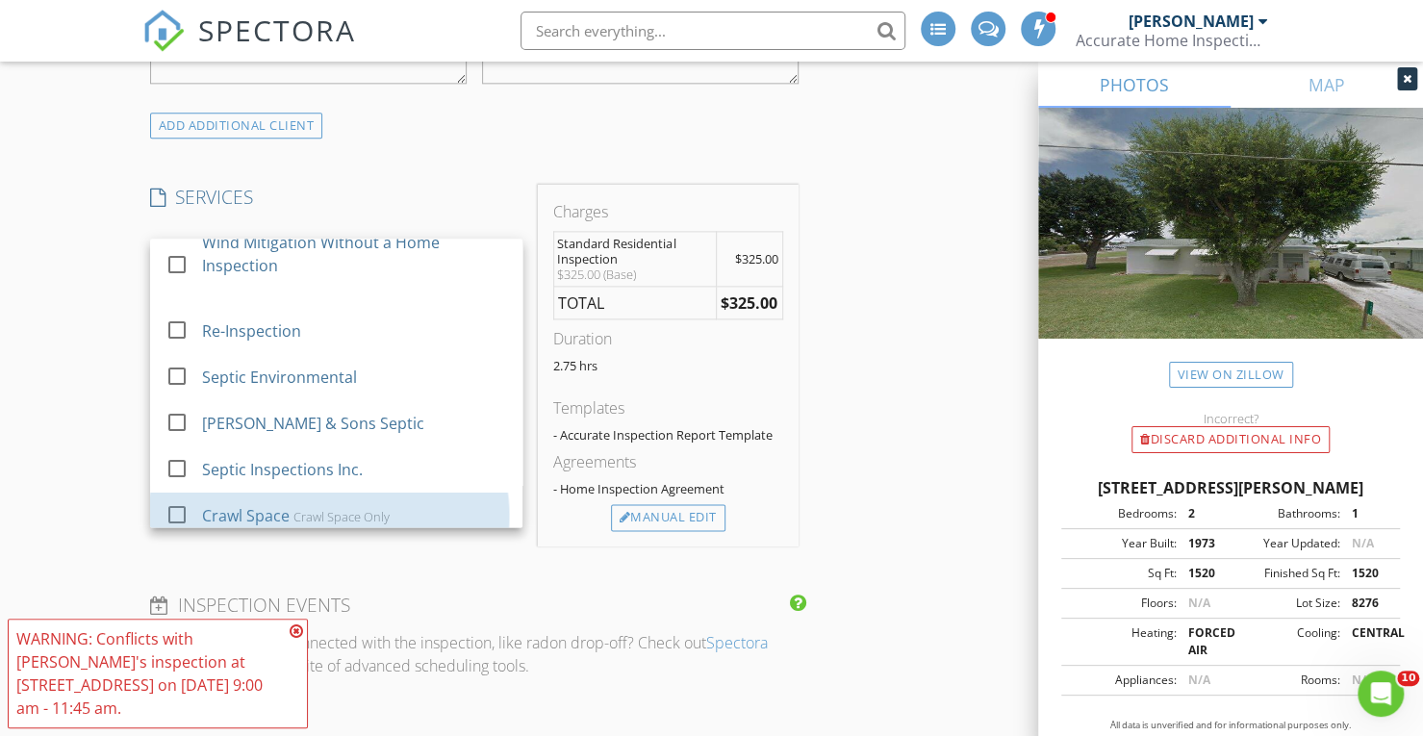
scroll to position [729, 0]
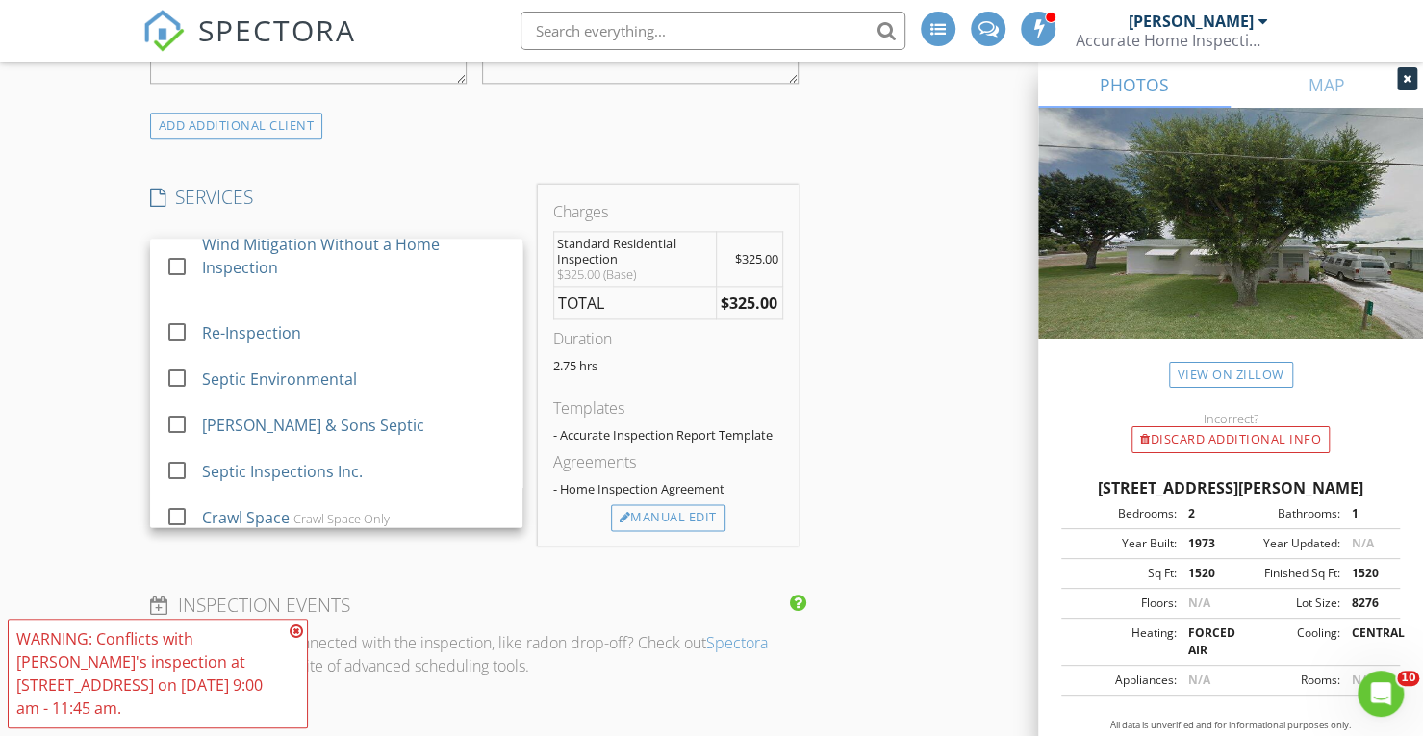
click at [179, 392] on div at bounding box center [177, 378] width 33 height 33
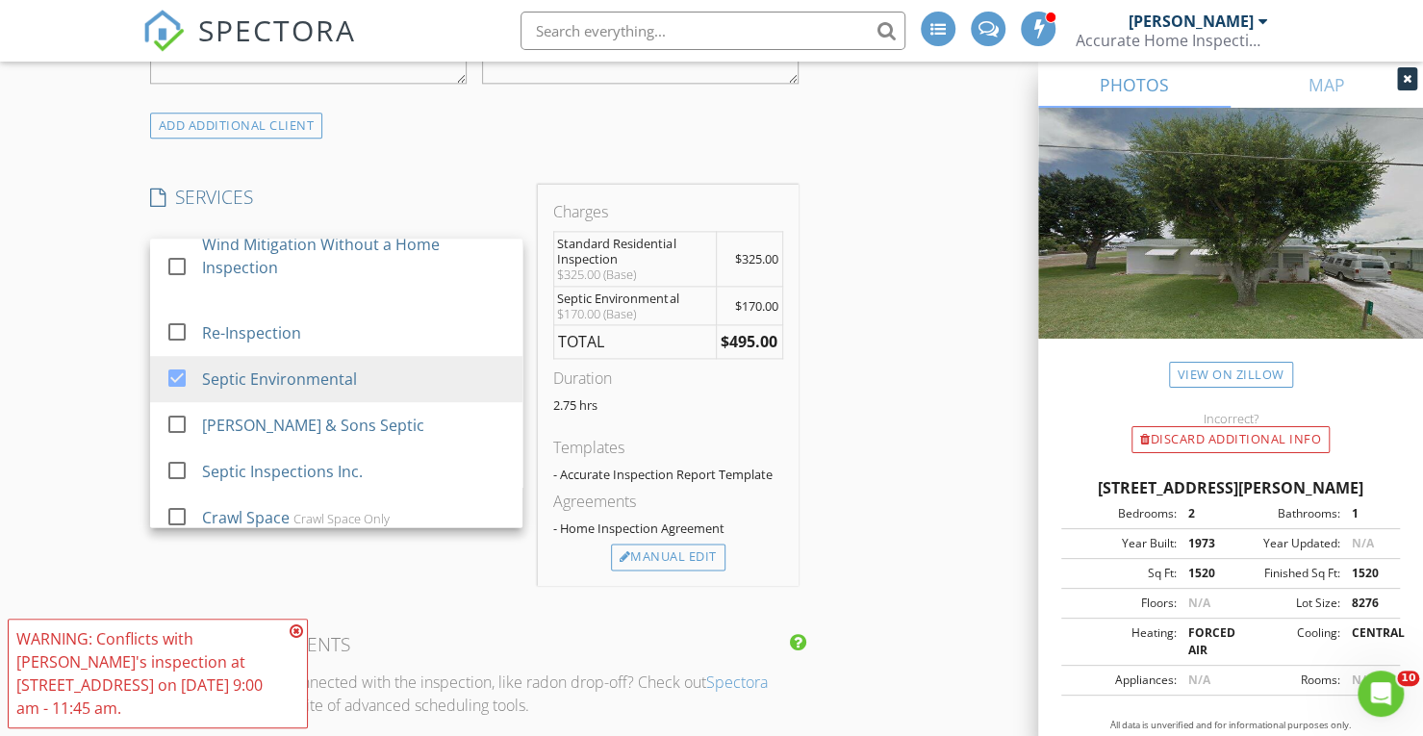
click at [55, 341] on div "New Inspection INSPECTOR(S) check_box_outline_blank Kyle Nicholson check_box_ou…" at bounding box center [711, 667] width 1423 height 3889
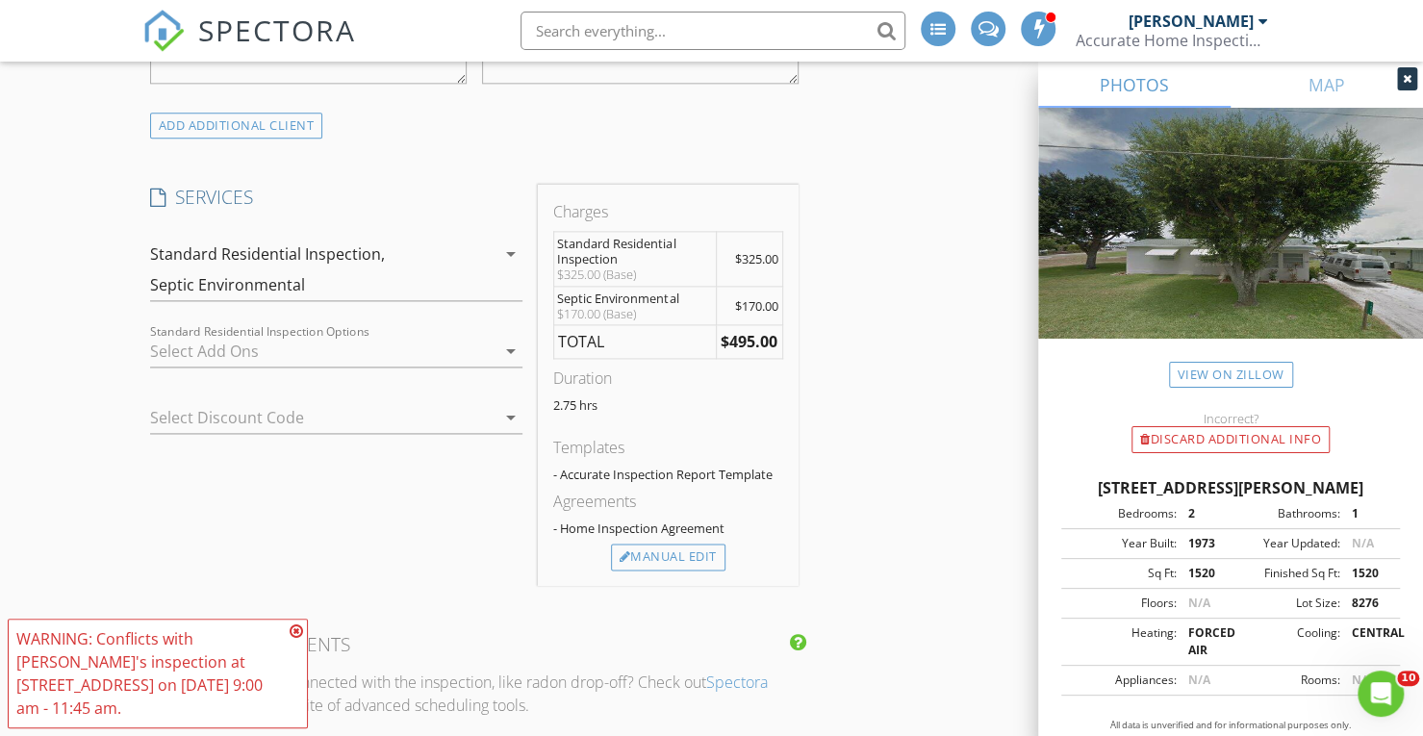
click at [236, 353] on div at bounding box center [322, 351] width 345 height 31
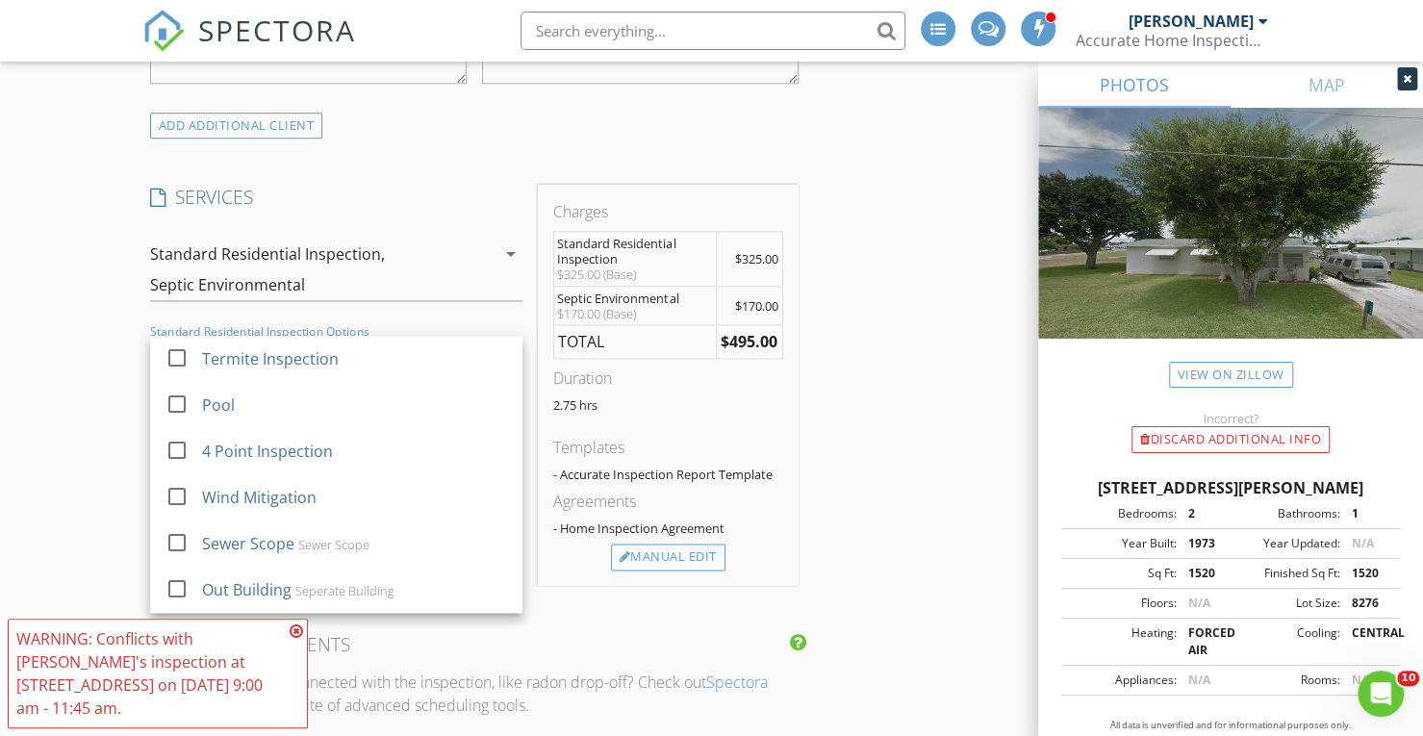
click at [176, 463] on div at bounding box center [177, 450] width 33 height 33
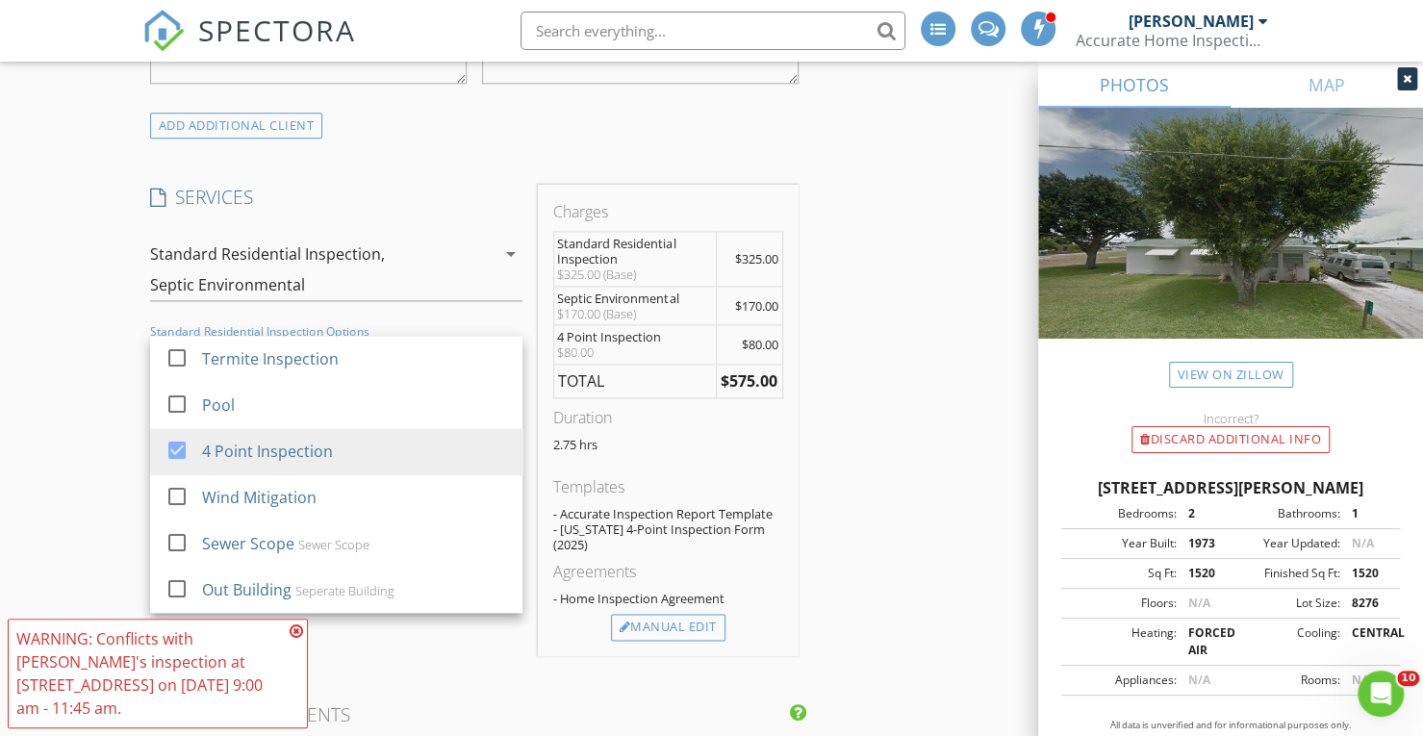
click at [296, 631] on icon at bounding box center [296, 630] width 13 height 15
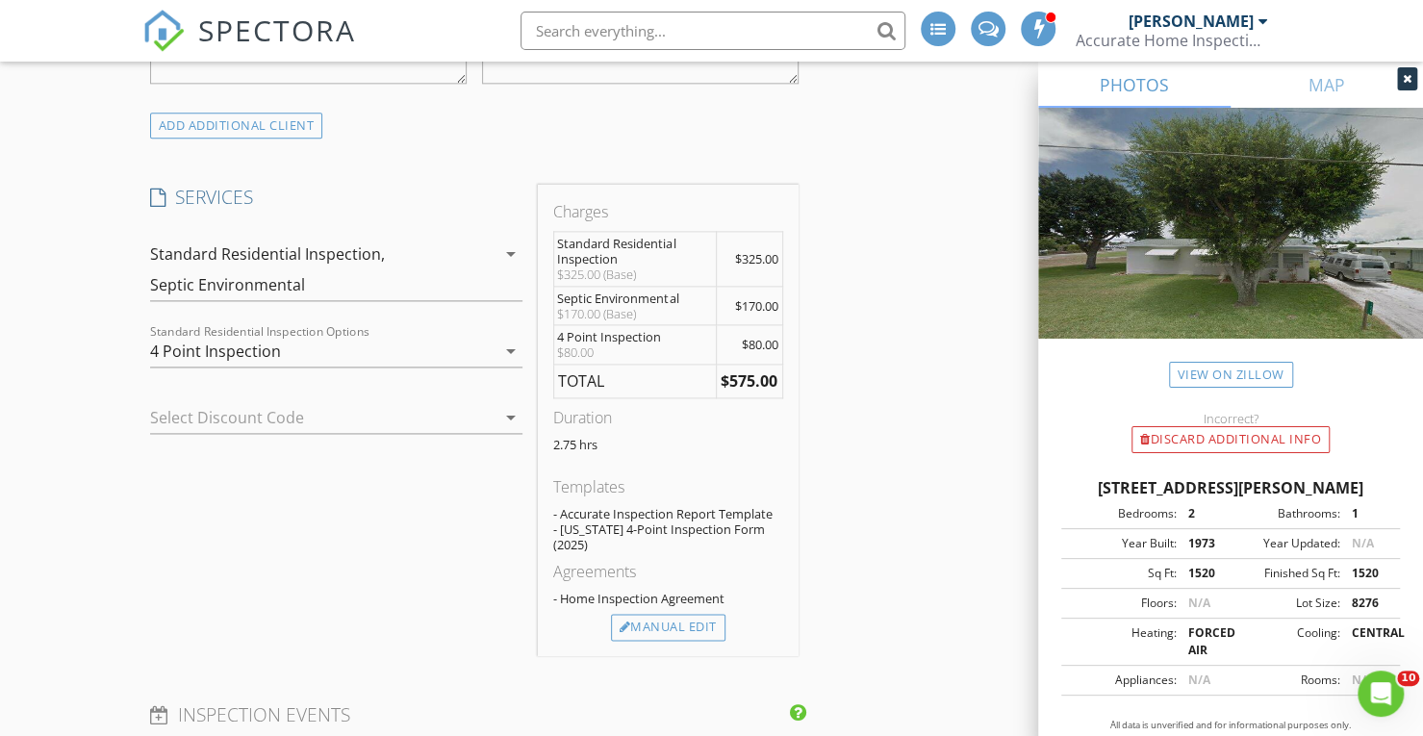
click at [310, 366] on div "4 Point Inspection" at bounding box center [322, 351] width 345 height 31
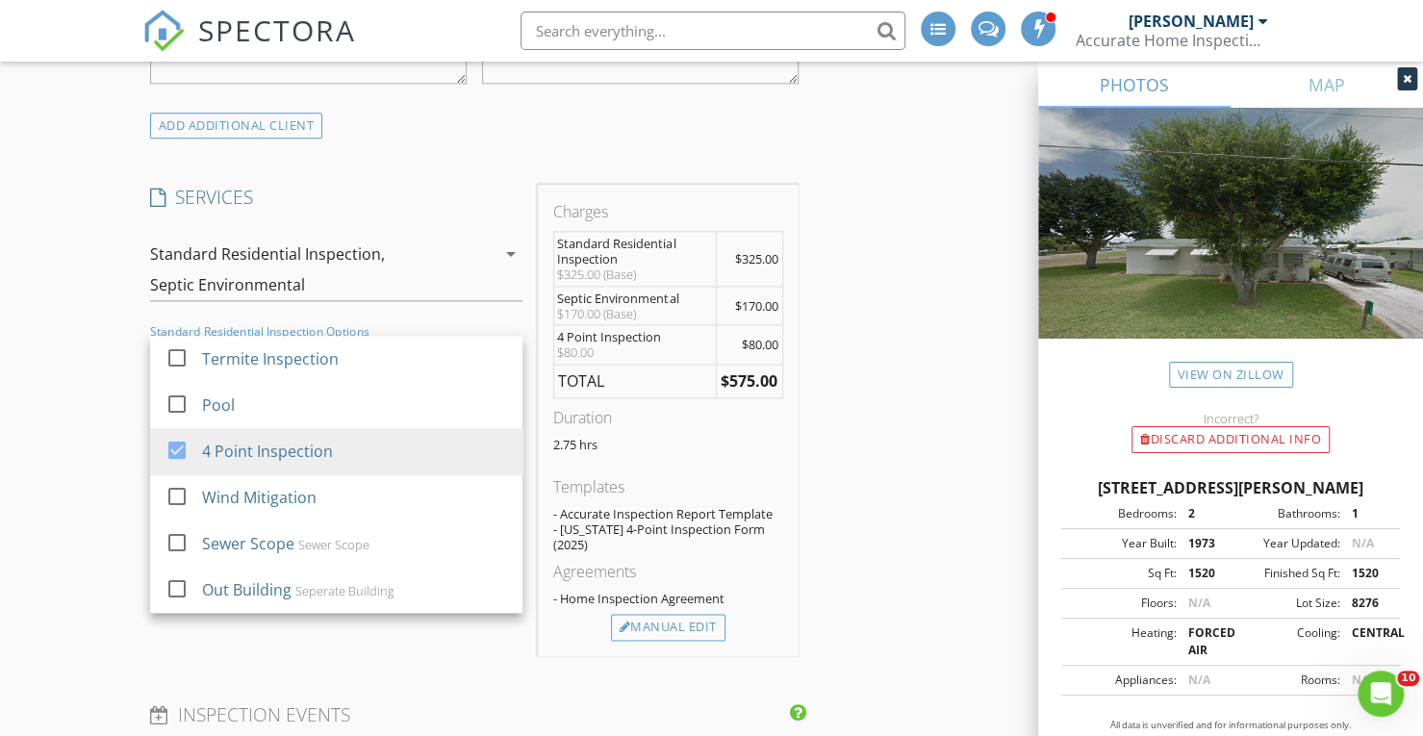
click at [175, 507] on div at bounding box center [177, 496] width 33 height 33
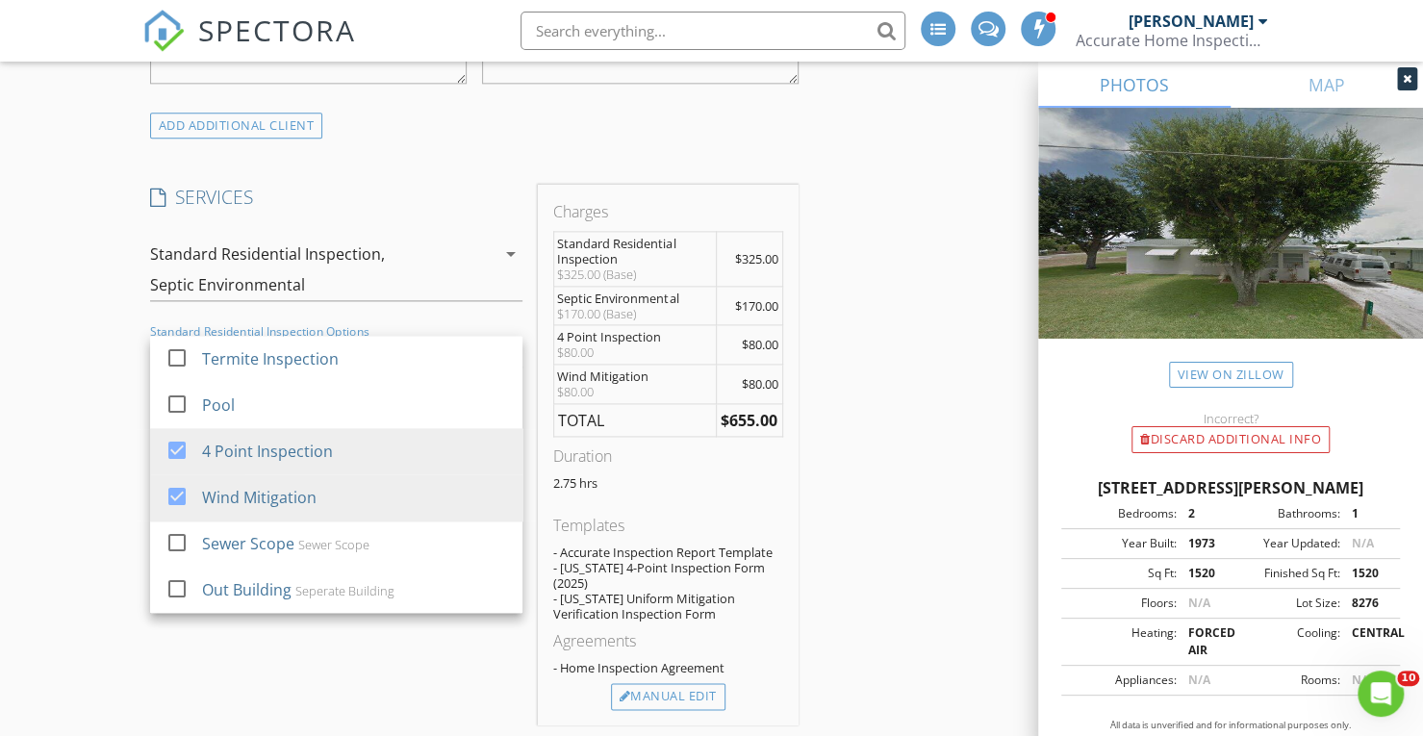
click at [67, 375] on div "New Inspection INSPECTOR(S) check_box_outline_blank Kyle Nicholson check_box_ou…" at bounding box center [711, 737] width 1423 height 4029
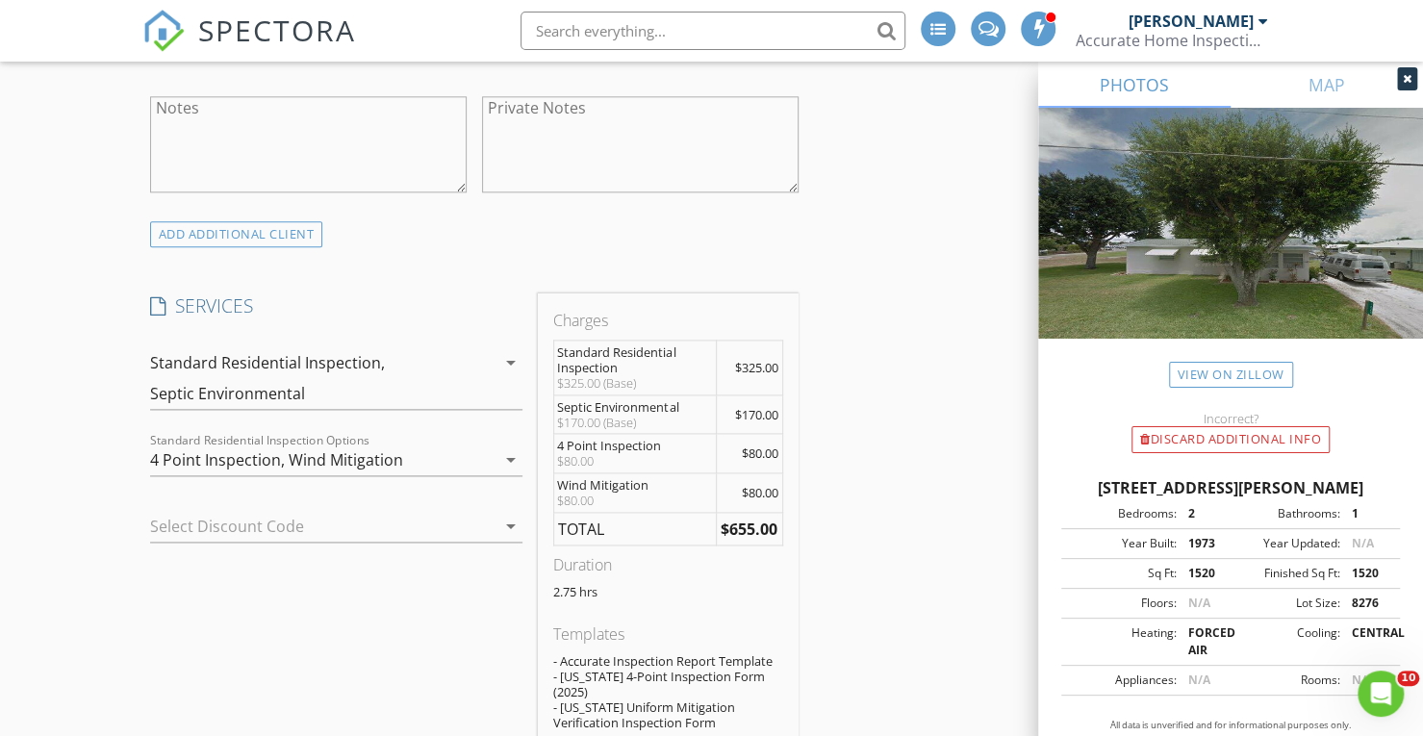
scroll to position [1279, 0]
click at [750, 425] on span "$170.00" at bounding box center [756, 416] width 43 height 17
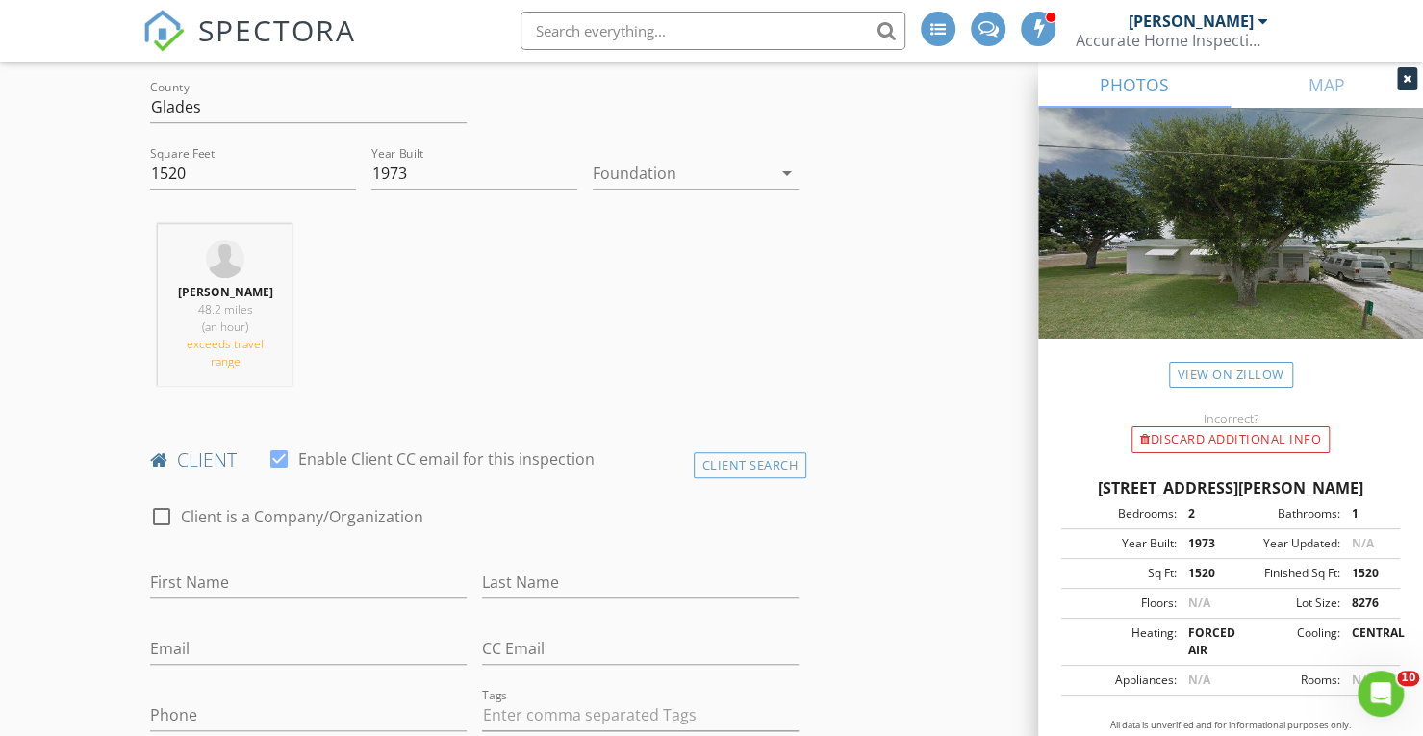
scroll to position [609, 0]
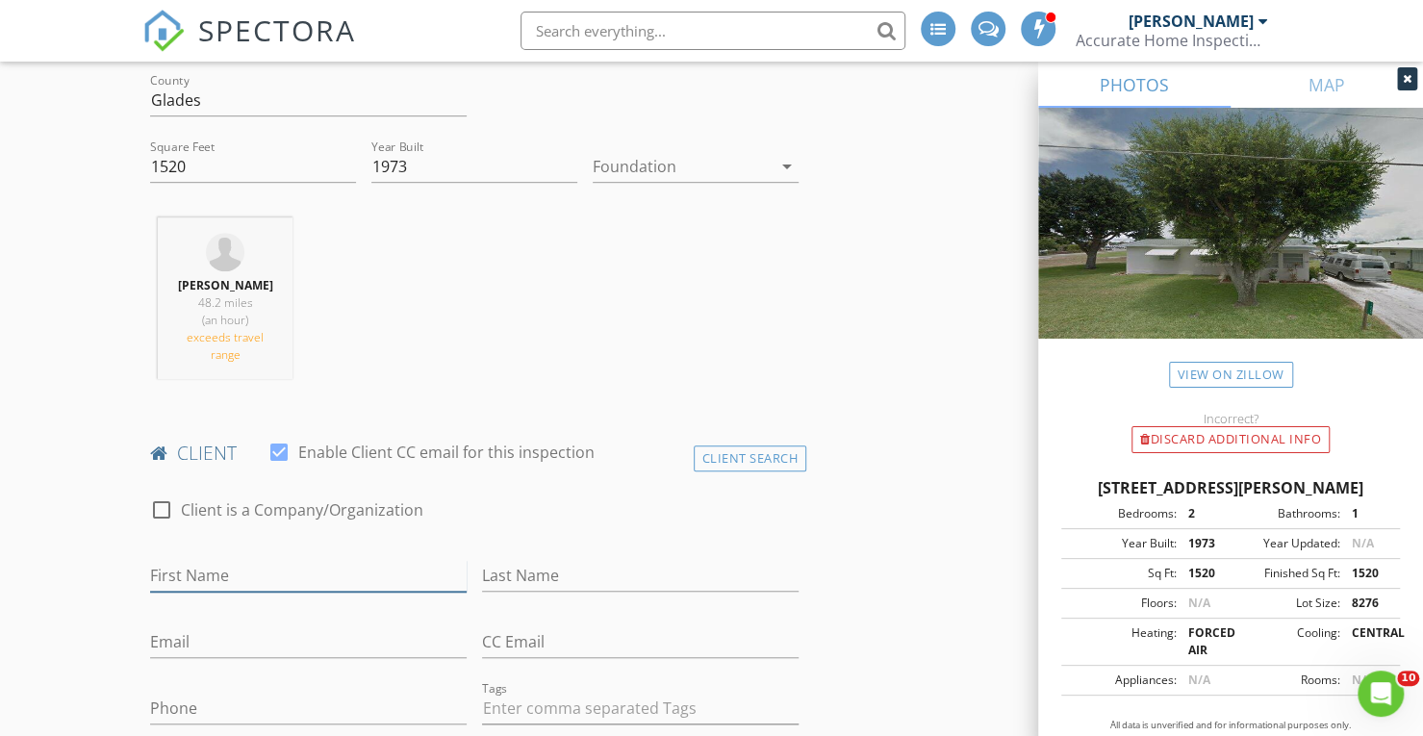
click at [200, 586] on input "First Name" at bounding box center [308, 576] width 316 height 32
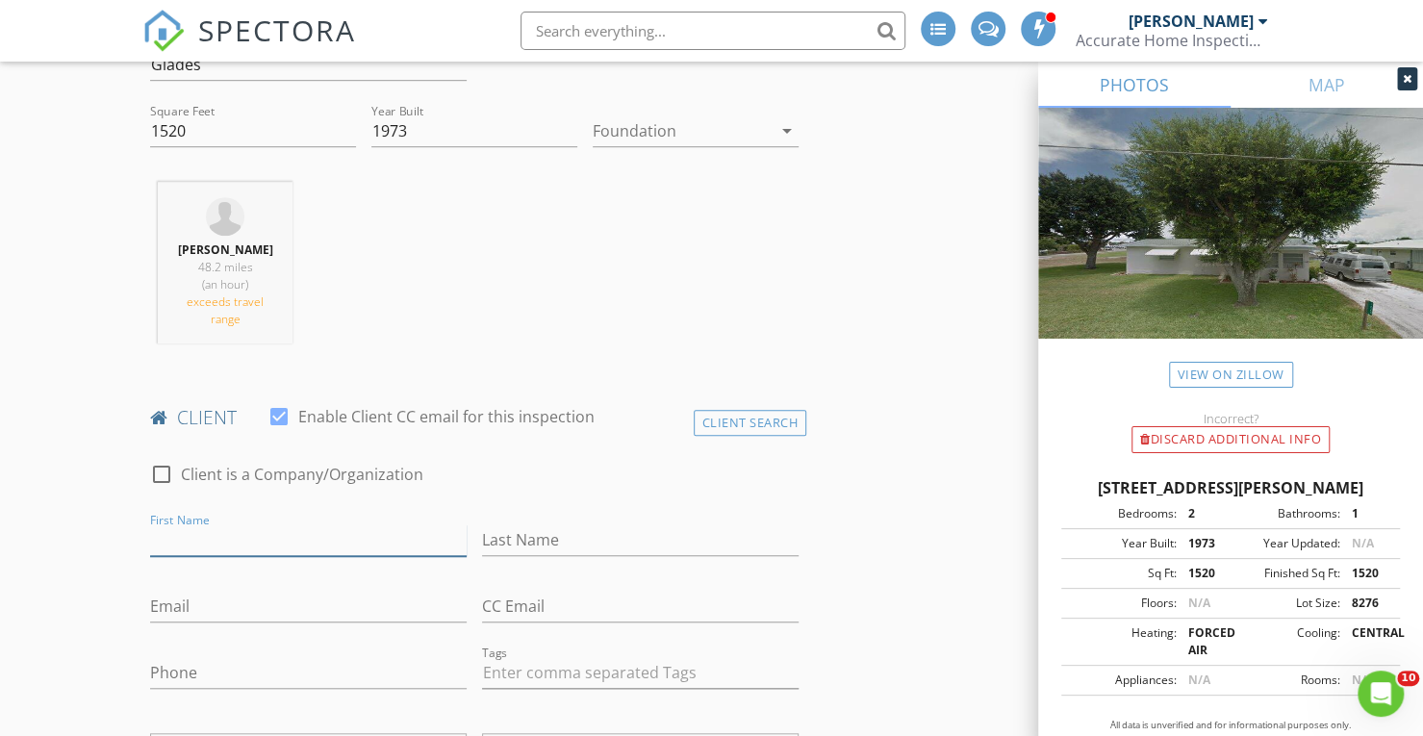
scroll to position [691, 0]
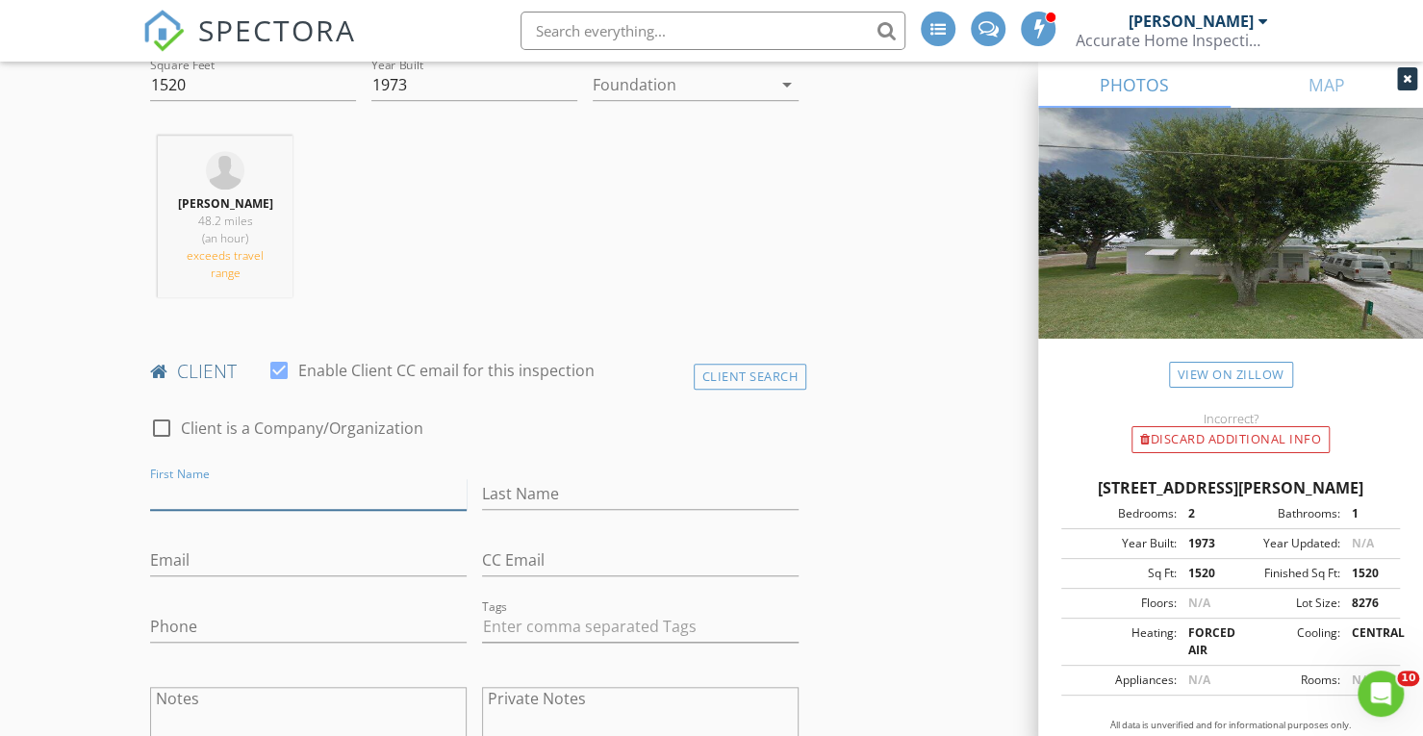
click at [175, 507] on input "First Name" at bounding box center [308, 494] width 316 height 32
click at [1405, 79] on icon at bounding box center [1406, 79] width 9 height 12
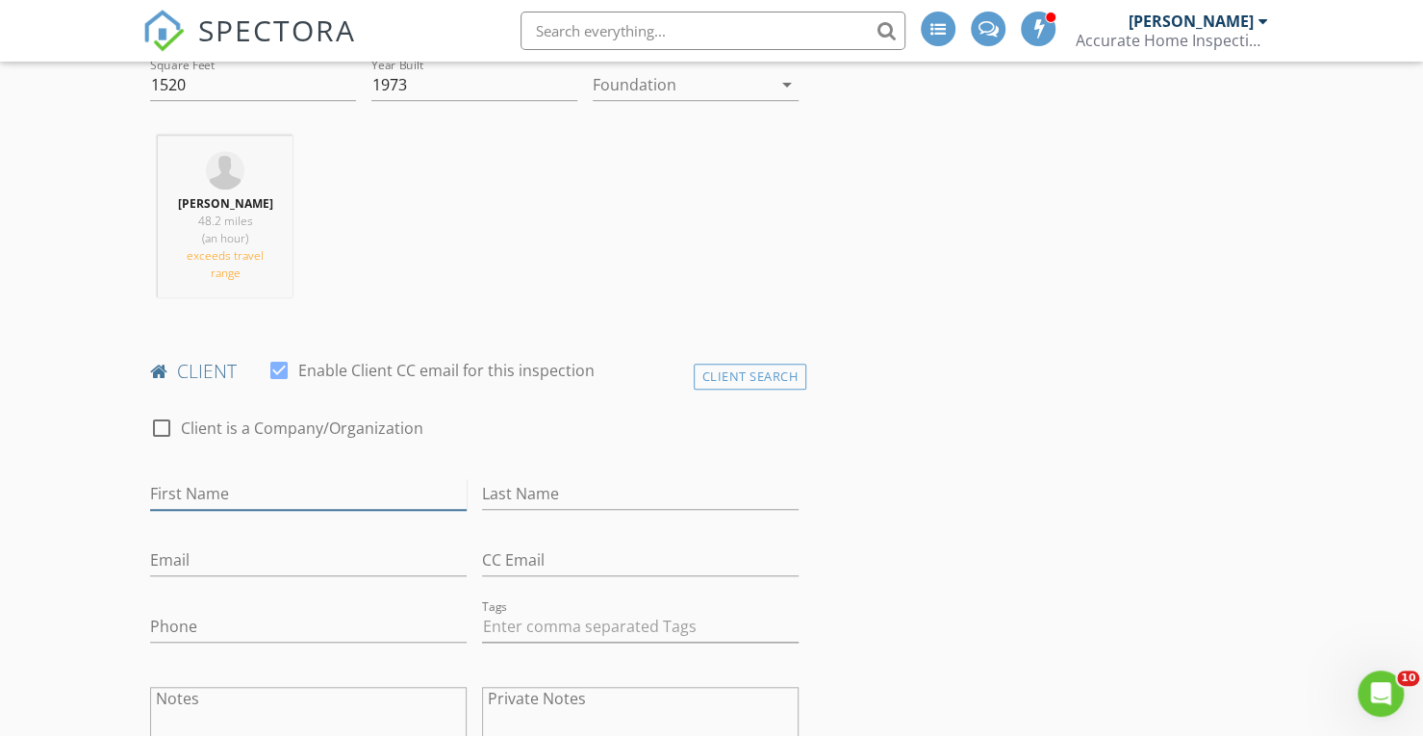
click at [387, 507] on input "First Name" at bounding box center [308, 494] width 316 height 32
type input "Brian"
click at [542, 507] on input "Last Name" at bounding box center [640, 494] width 316 height 32
type input "[PERSON_NAME]"
click at [154, 508] on input "Brian" at bounding box center [308, 494] width 316 height 32
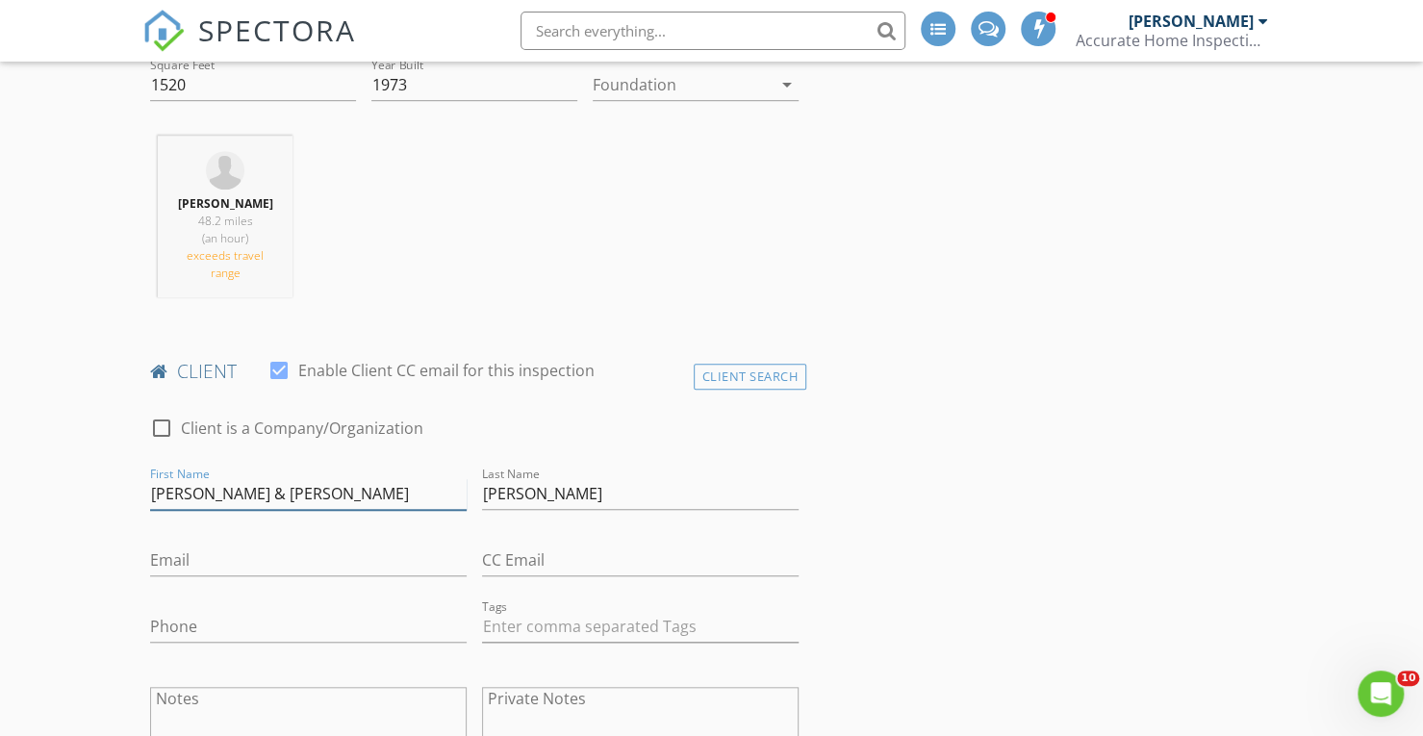
type input "[PERSON_NAME] & [PERSON_NAME]"
click at [223, 567] on input "Email" at bounding box center [308, 560] width 316 height 32
click at [199, 573] on input "Email" at bounding box center [308, 560] width 316 height 32
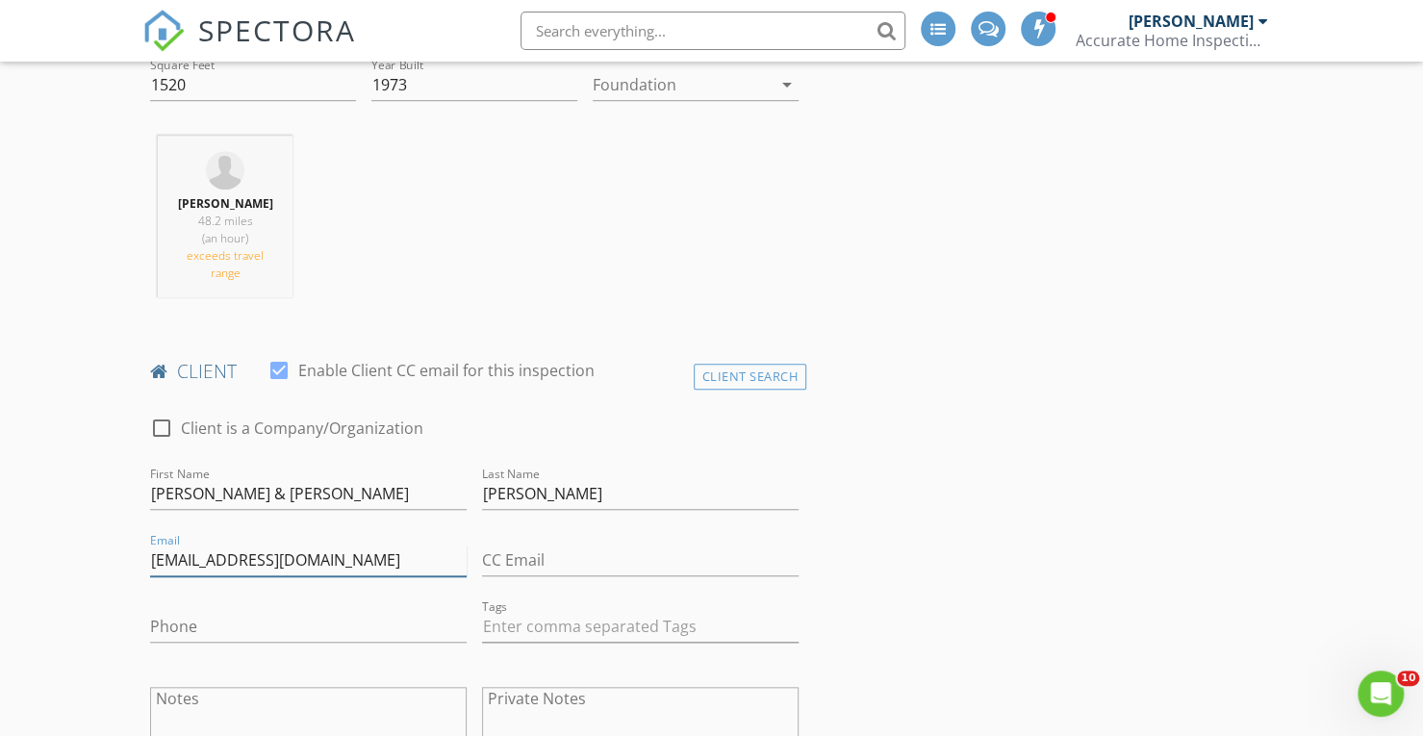
type input "[EMAIL_ADDRESS][DOMAIN_NAME]"
click at [200, 643] on input "Phone" at bounding box center [308, 627] width 316 height 32
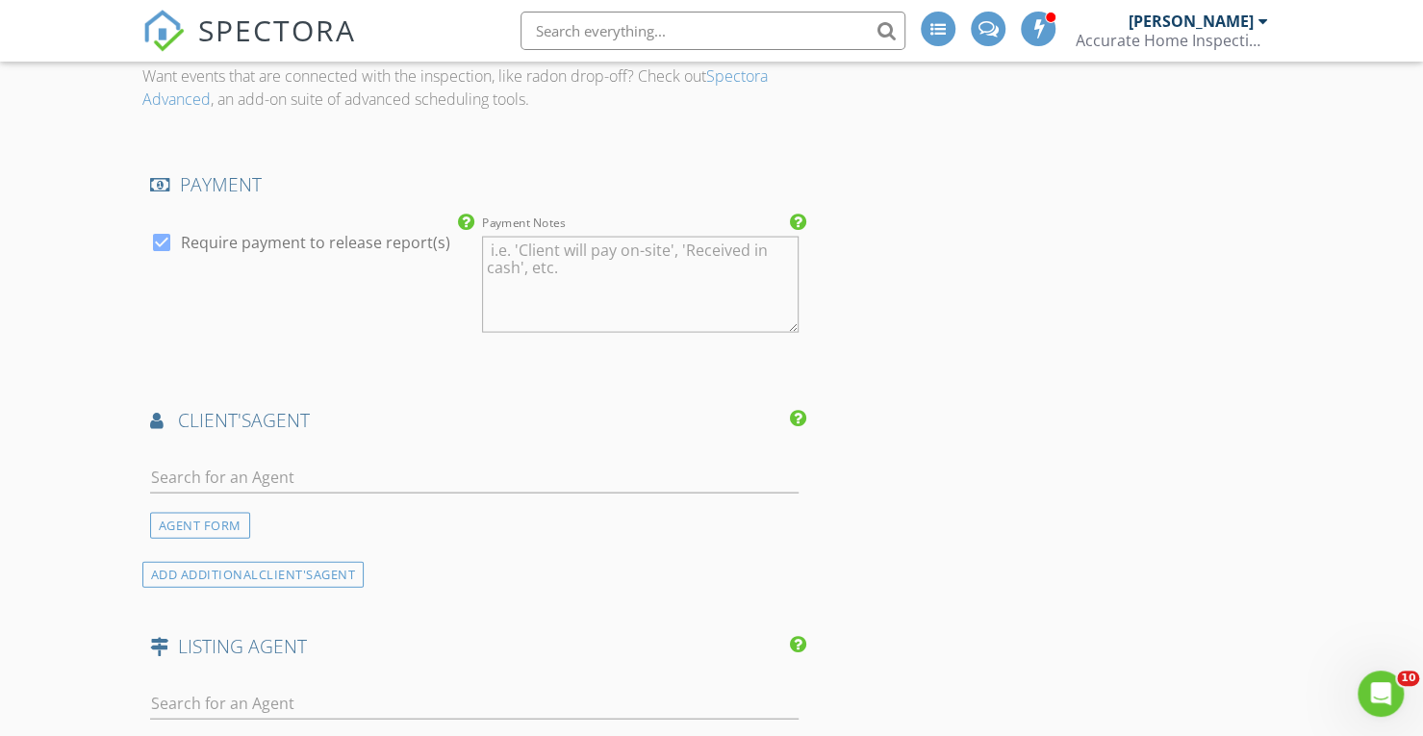
scroll to position [2131, 0]
type input "[PHONE_NUMBER]"
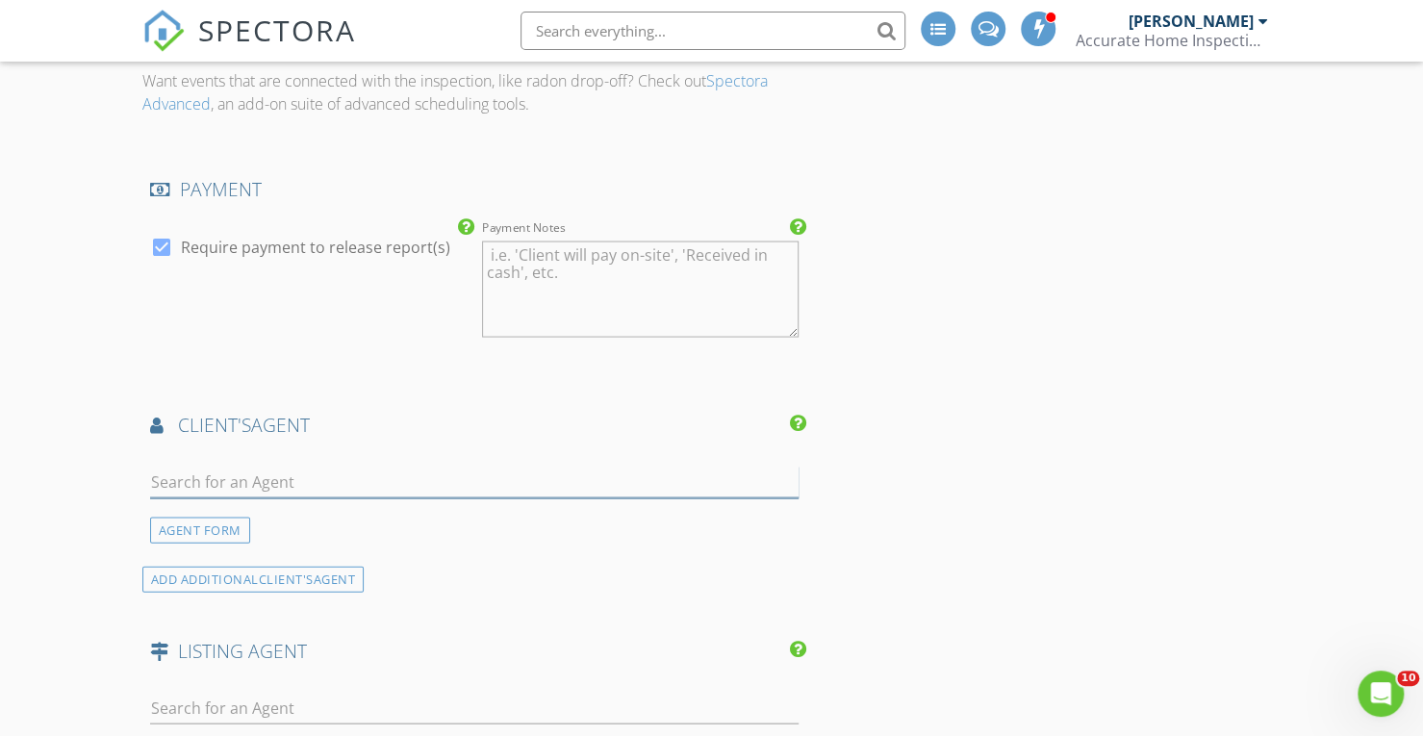
click at [221, 470] on input "text" at bounding box center [474, 482] width 648 height 32
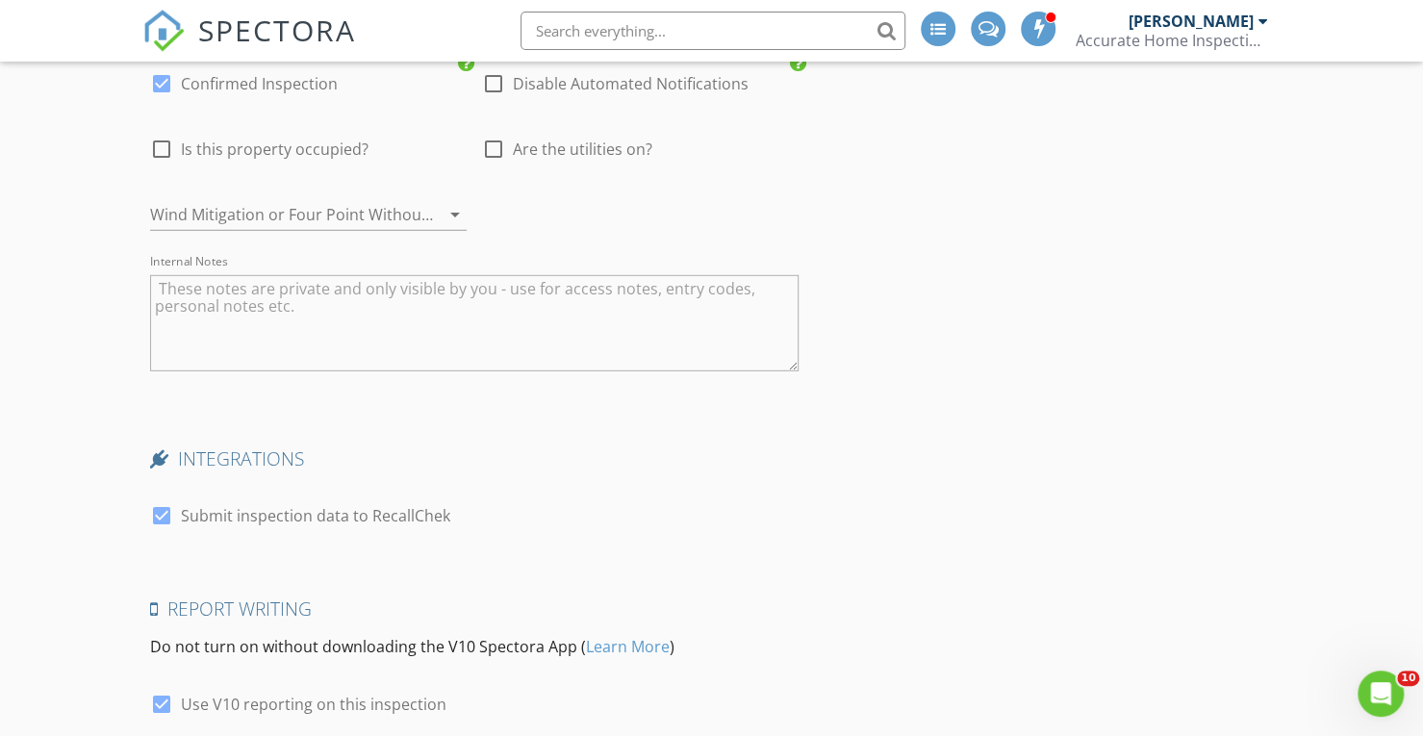
scroll to position [3128, 0]
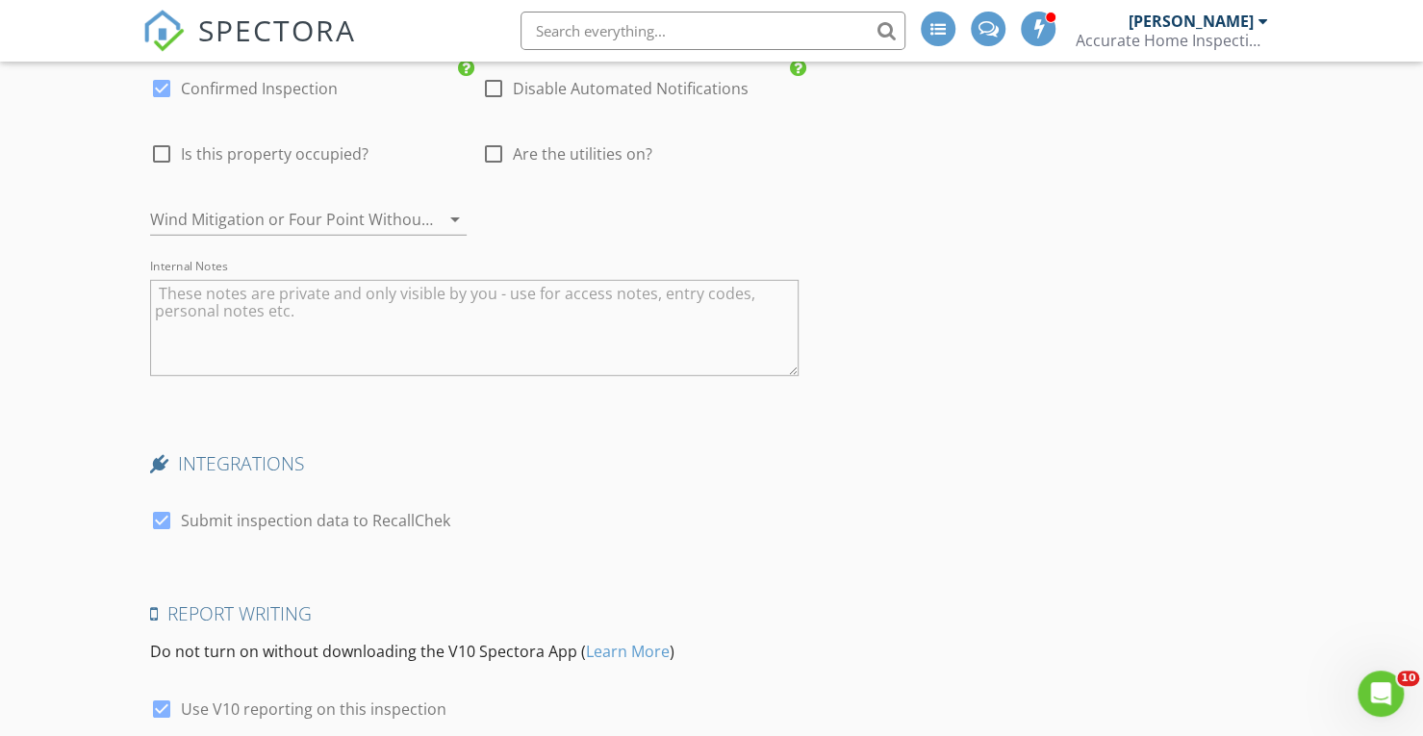
type input "toni"
click at [202, 326] on textarea "Internal Notes" at bounding box center [474, 328] width 648 height 96
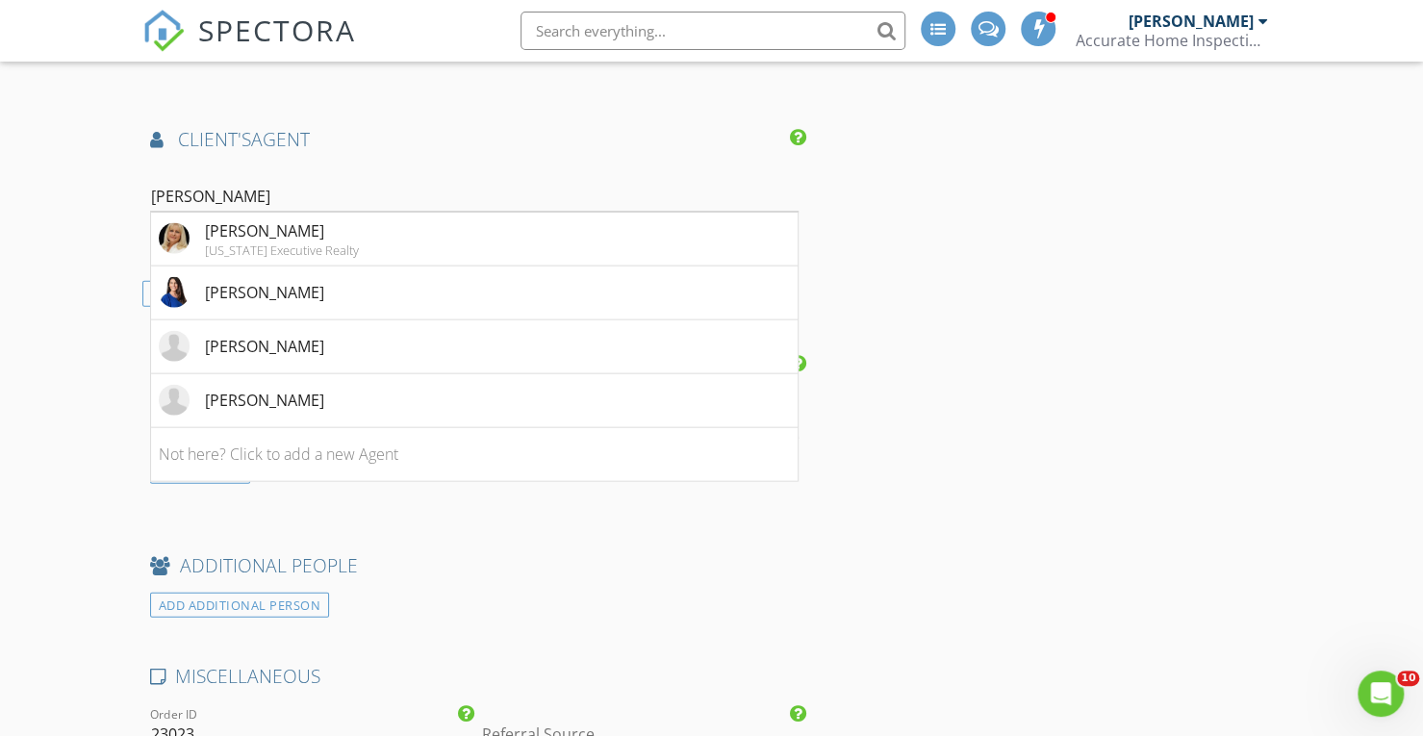
scroll to position [2388, 0]
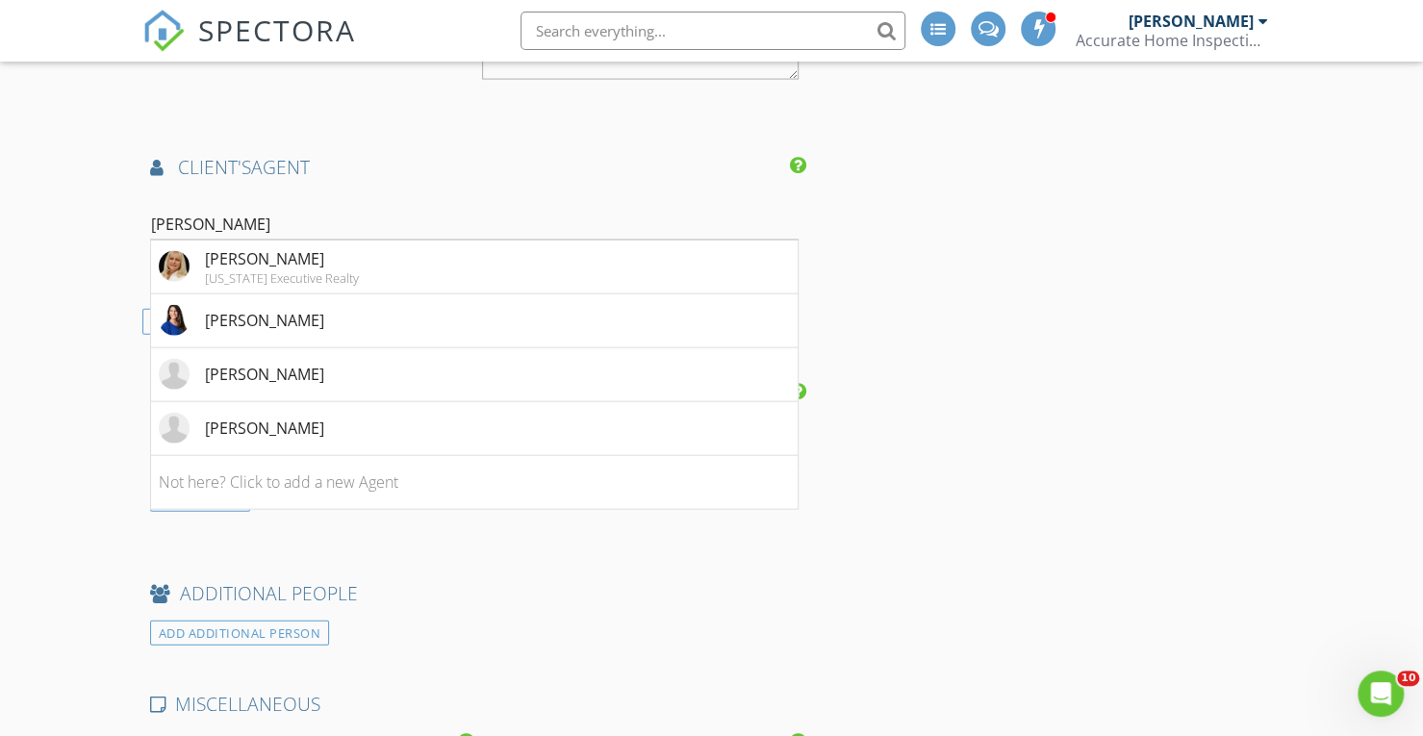
type textarea "lock box 0225"
click at [331, 422] on li "[PERSON_NAME]" at bounding box center [474, 429] width 646 height 54
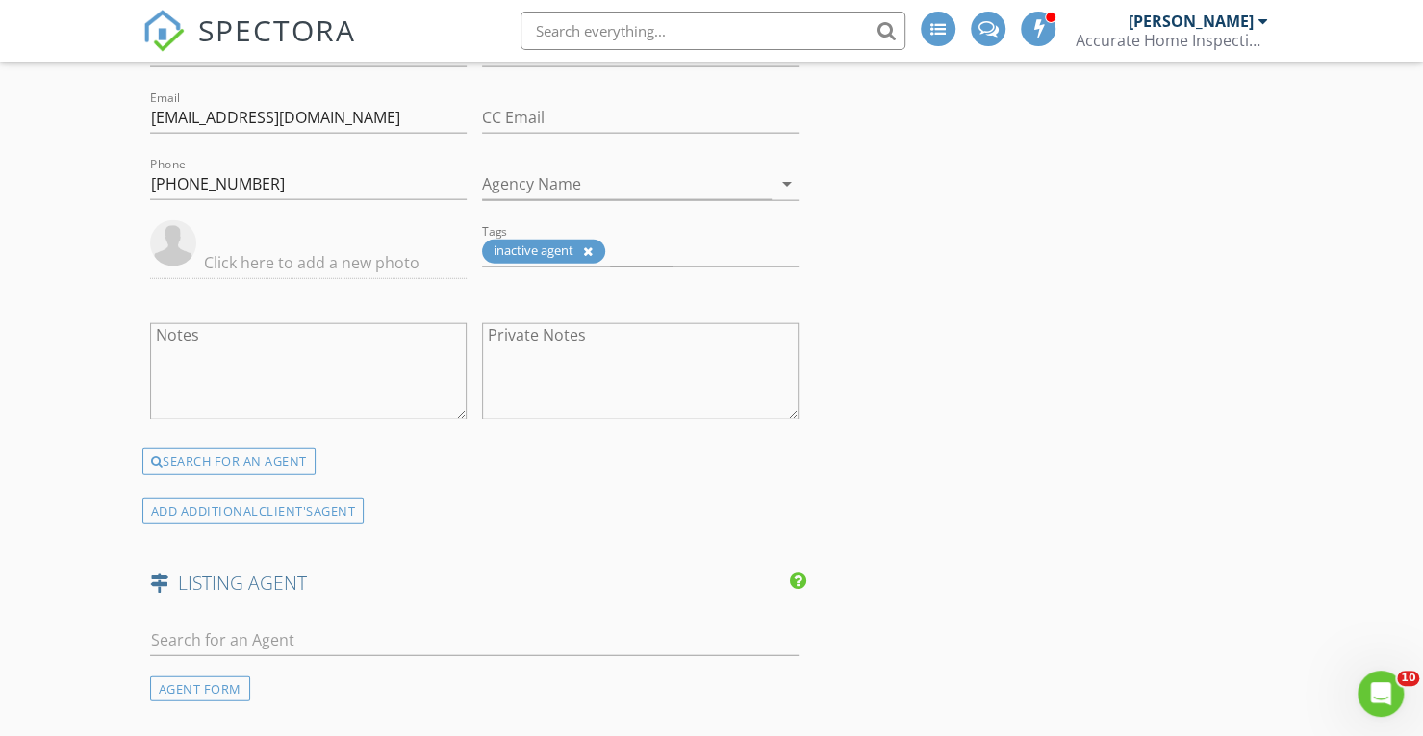
scroll to position [2569, 0]
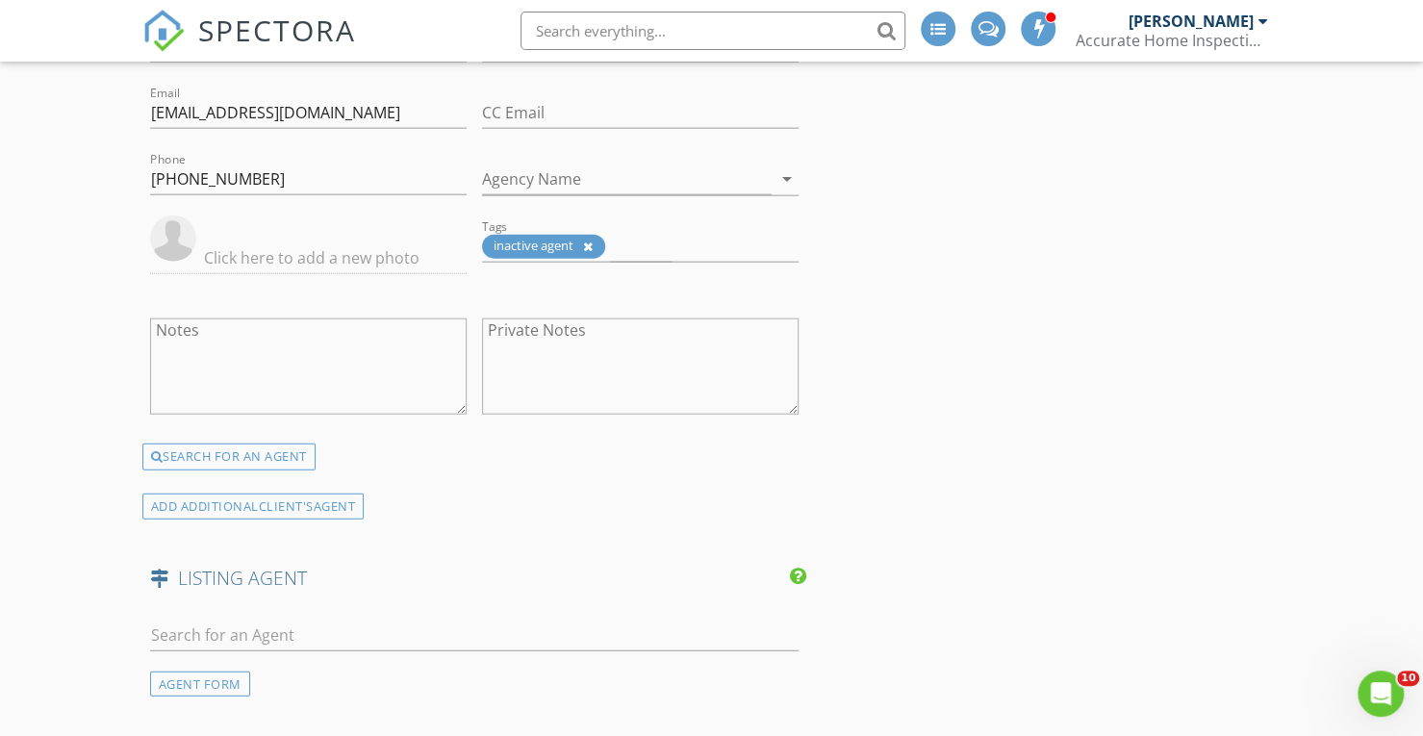
click at [211, 459] on div "SEARCH FOR AN AGENT" at bounding box center [228, 456] width 173 height 27
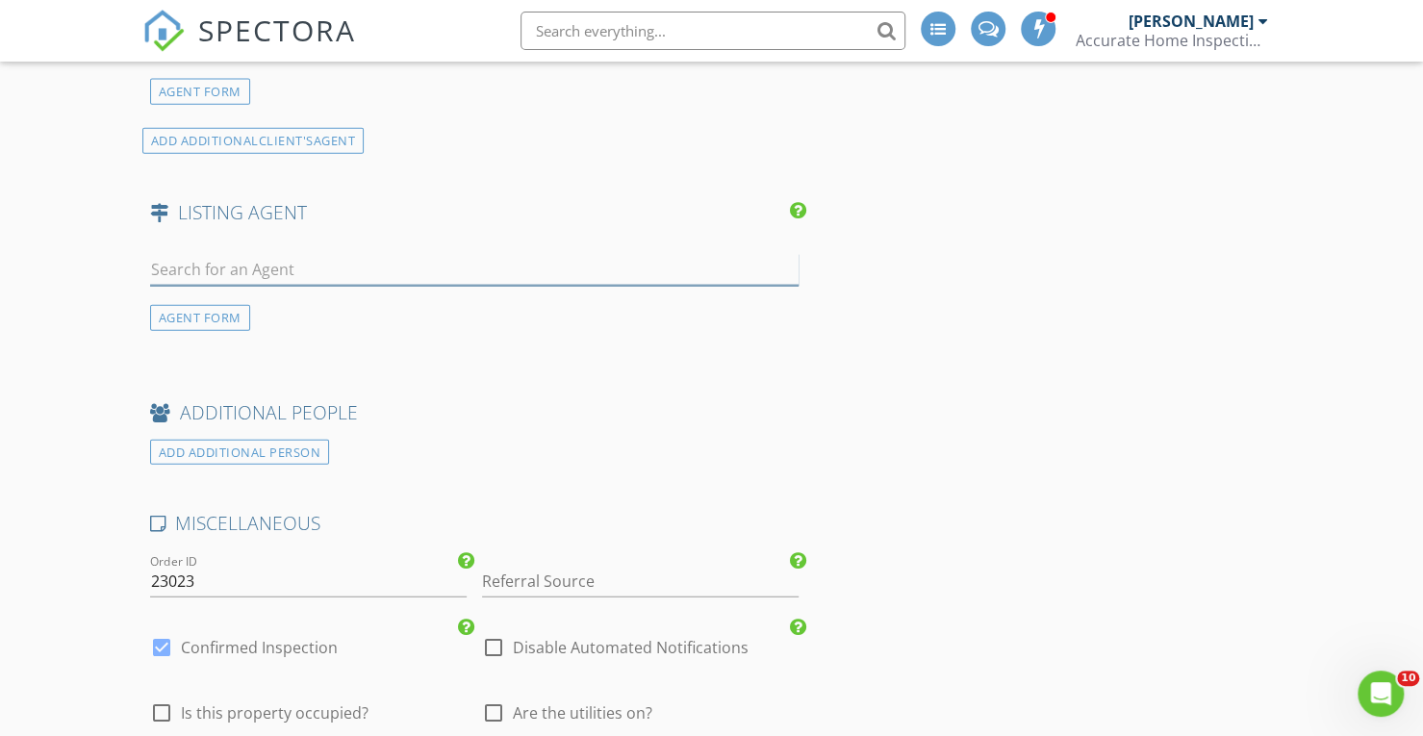
click at [214, 269] on input "text" at bounding box center [474, 270] width 648 height 32
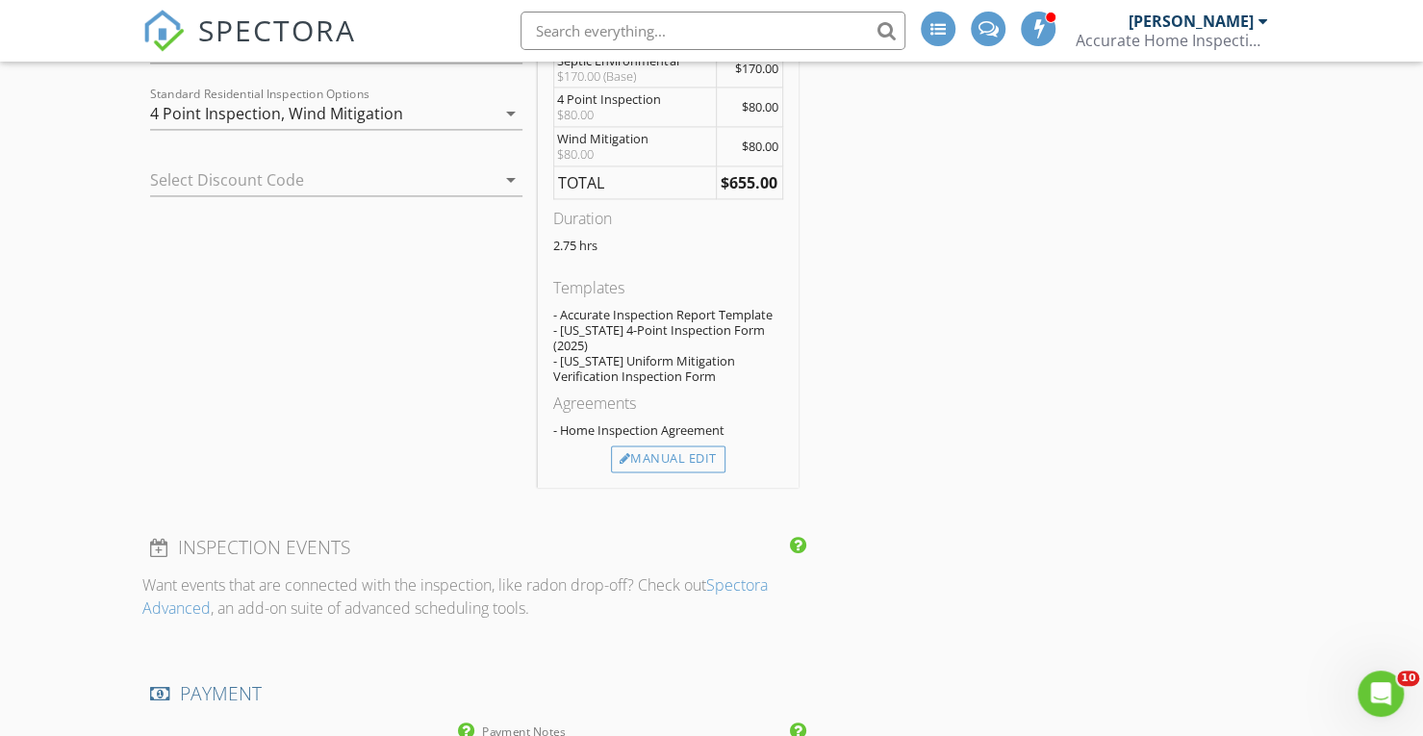
scroll to position [1624, 0]
type input "toni"
click at [658, 460] on div "Manual Edit" at bounding box center [668, 462] width 114 height 27
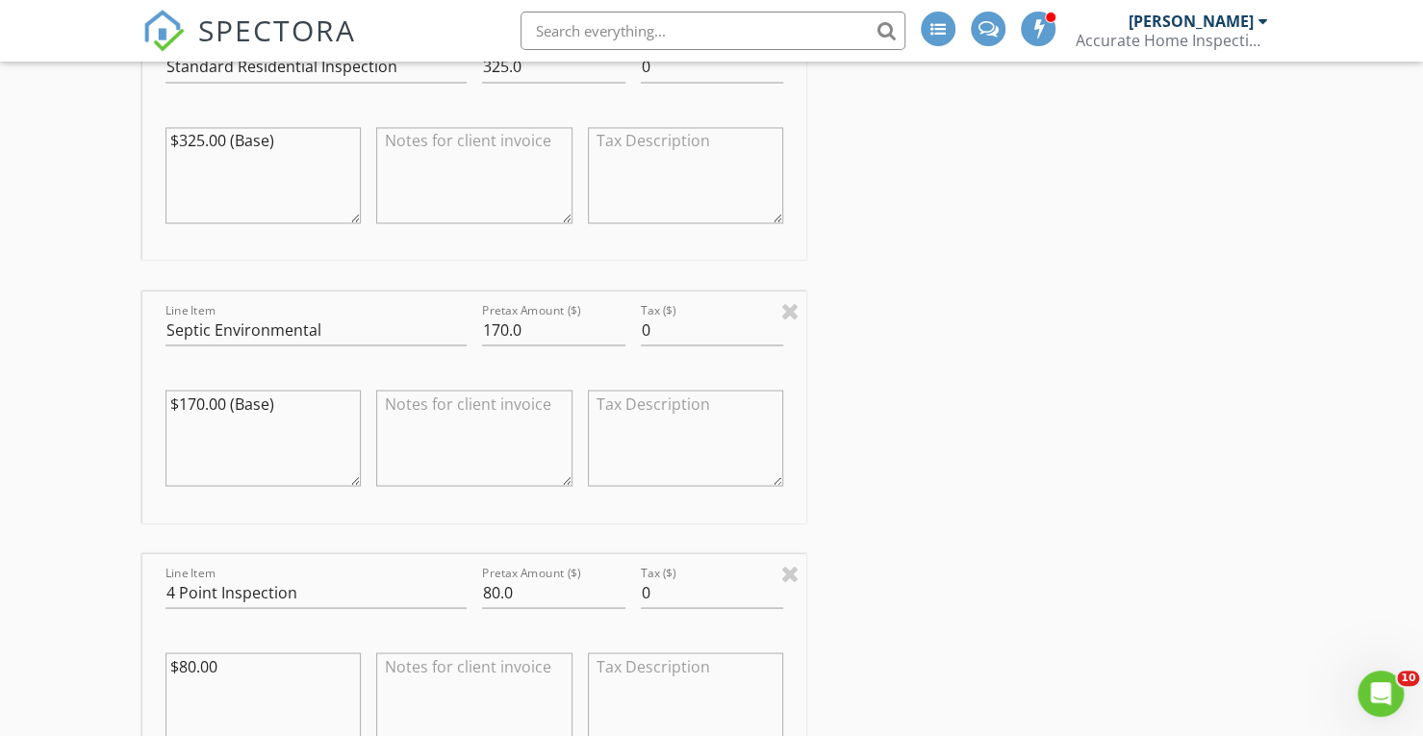
scroll to position [1873, 0]
click at [75, 412] on div "New Inspection INSPECTOR(S) check_box_outline_blank Kyle Nicholson check_box_ou…" at bounding box center [711, 715] width 1423 height 4950
click at [506, 322] on input "170.0" at bounding box center [553, 325] width 143 height 32
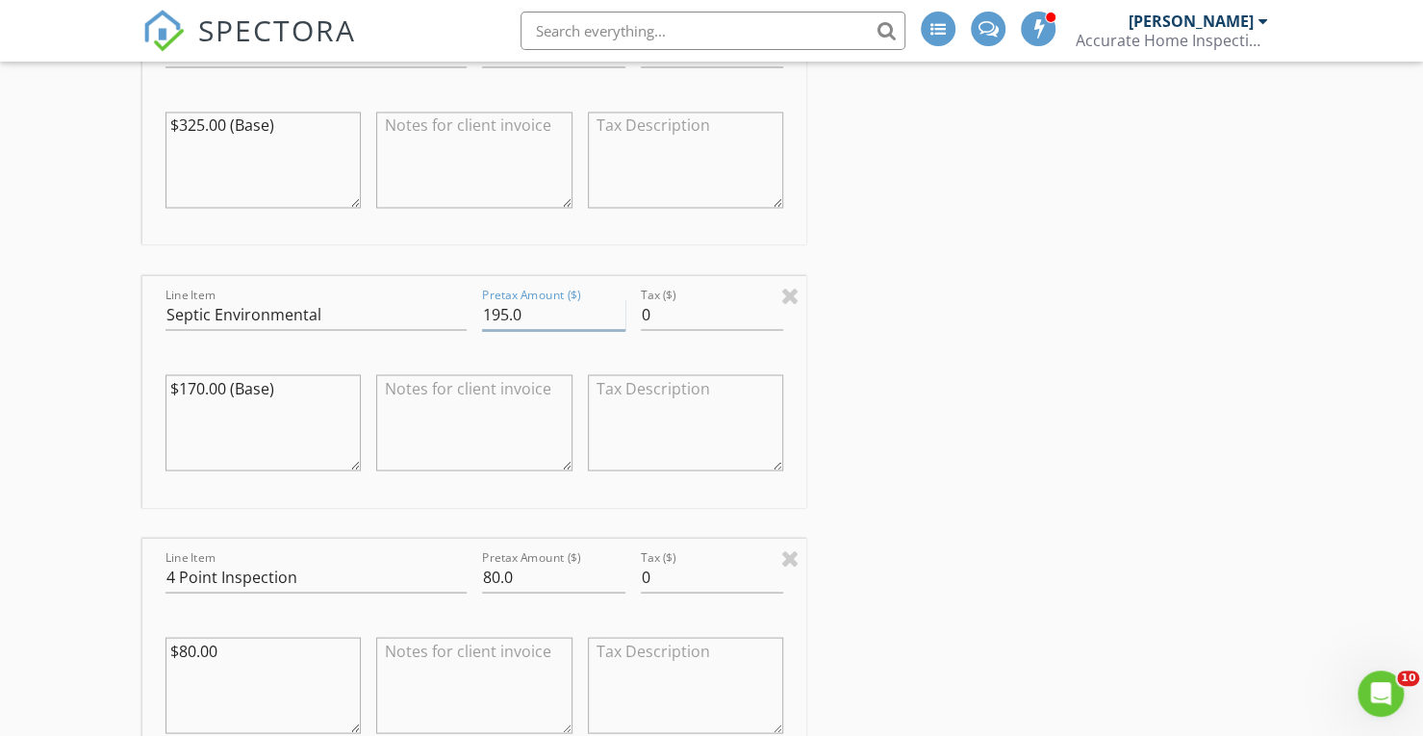
scroll to position [1881, 0]
type input ".0"
click at [792, 291] on div at bounding box center [790, 296] width 18 height 23
type input "4 Point Inspection"
type input "80.0"
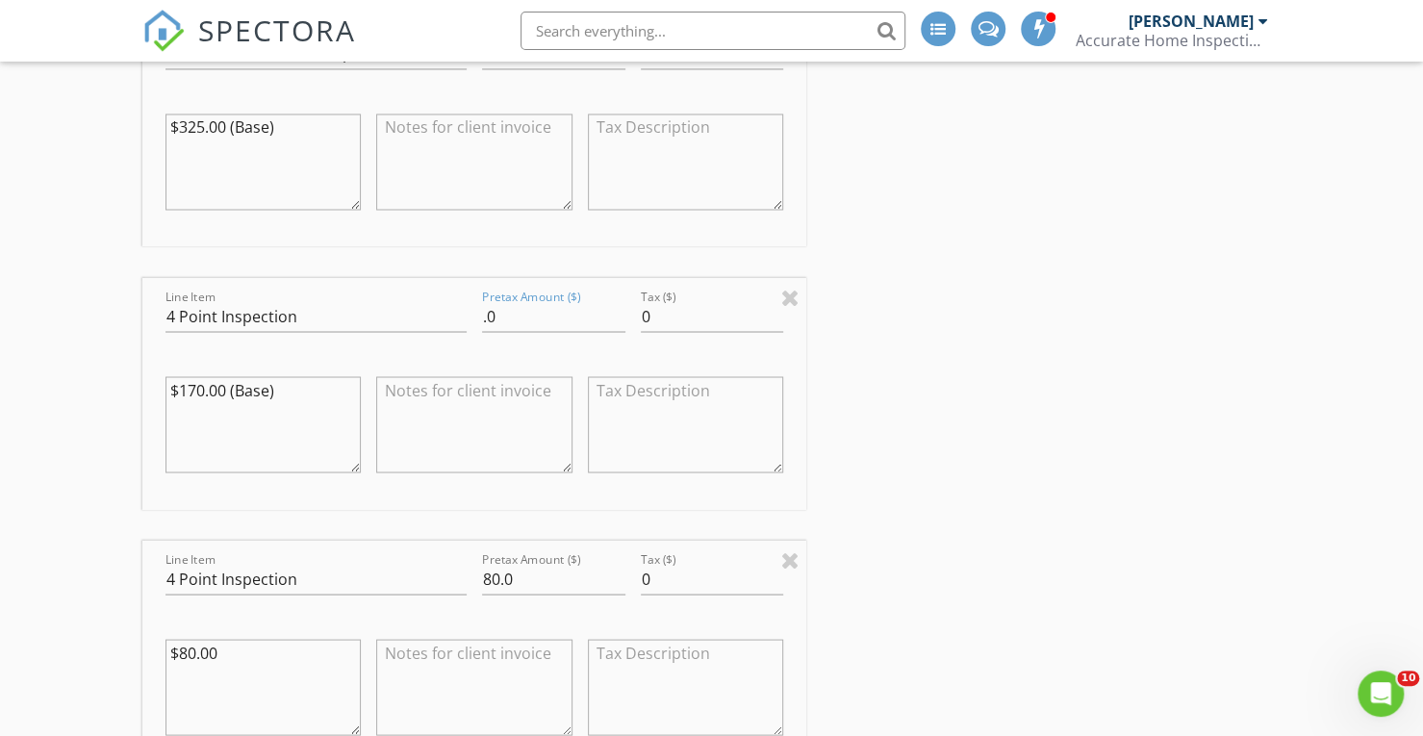
type textarea "$80.00"
type input "Wind Mitigation"
click at [1000, 261] on div "INSPECTOR(S) check_box_outline_blank Kyle Nicholson check_box_outline_blank Sco…" at bounding box center [711, 607] width 1138 height 4530
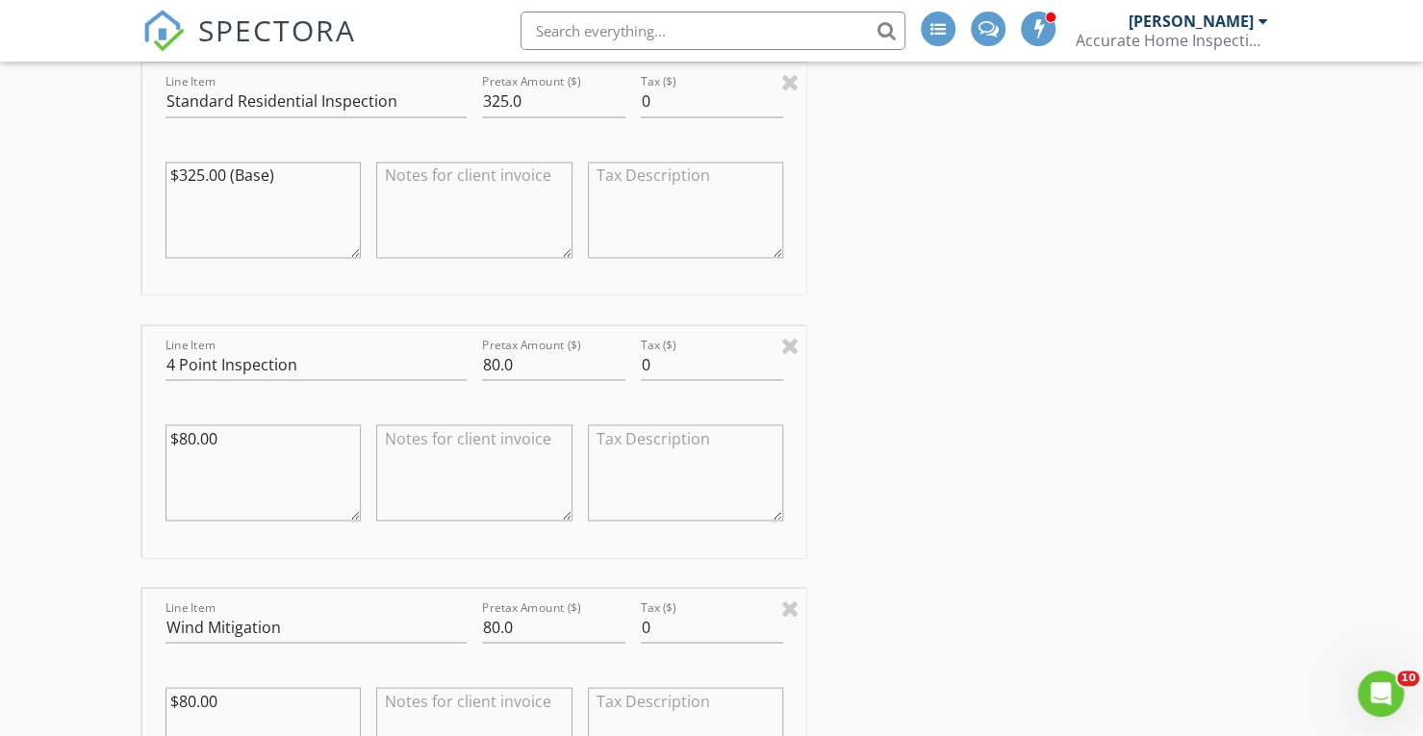
scroll to position [1839, 0]
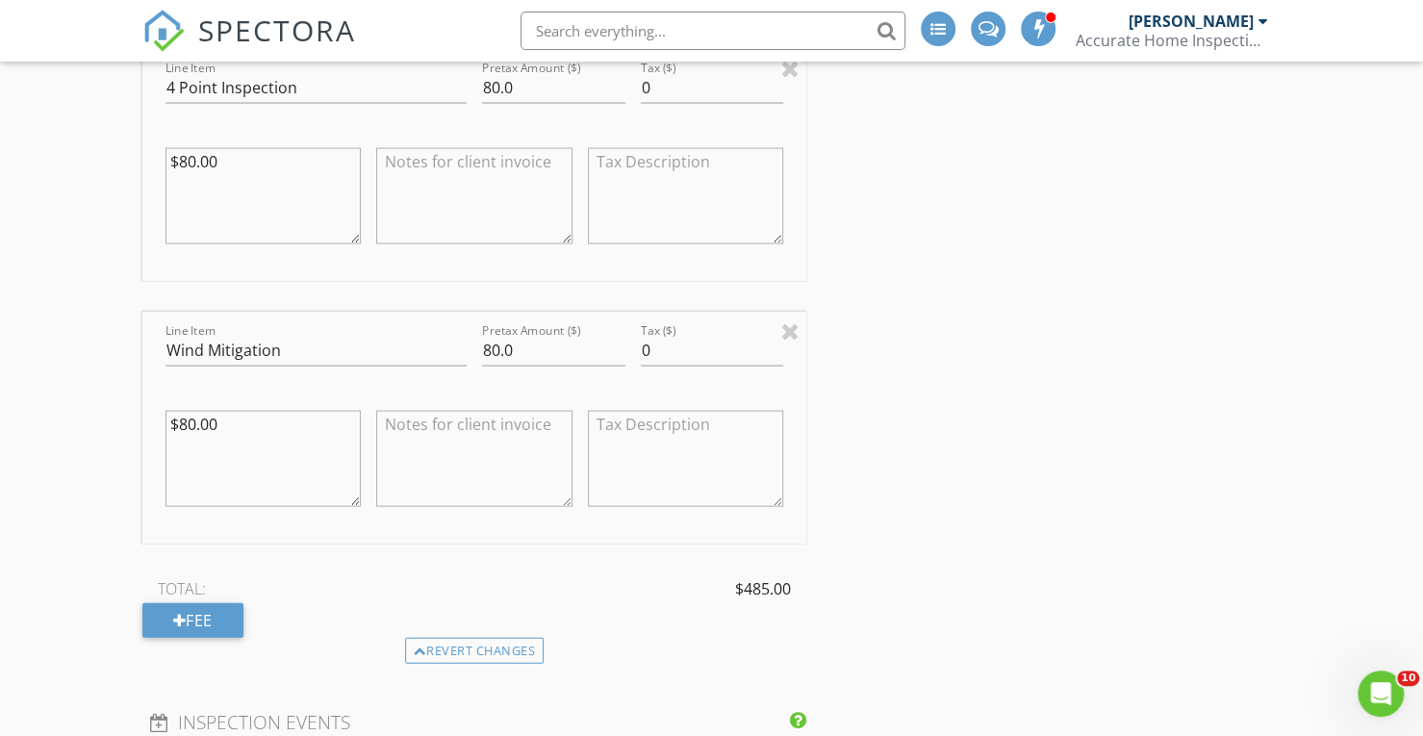
click at [439, 648] on div "Revert changes" at bounding box center [474, 650] width 139 height 27
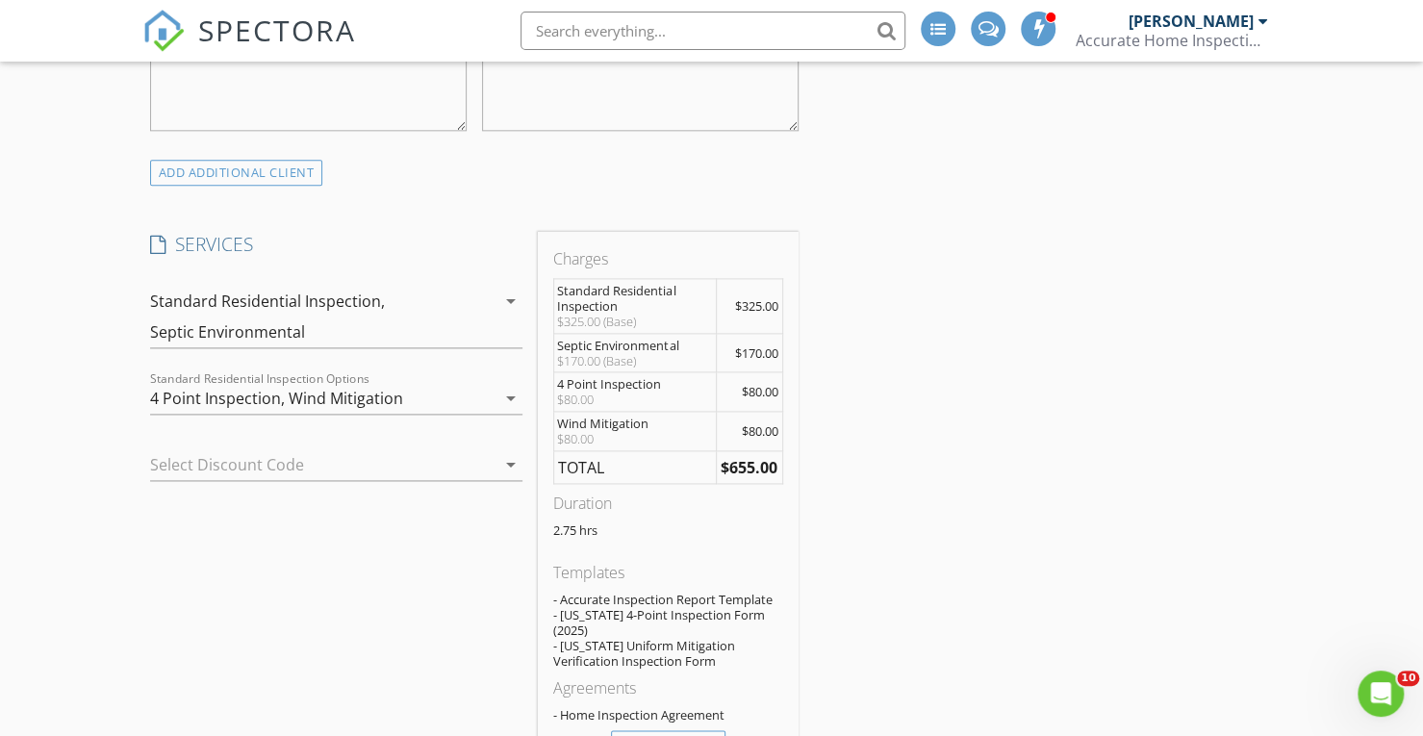
scroll to position [1337, 0]
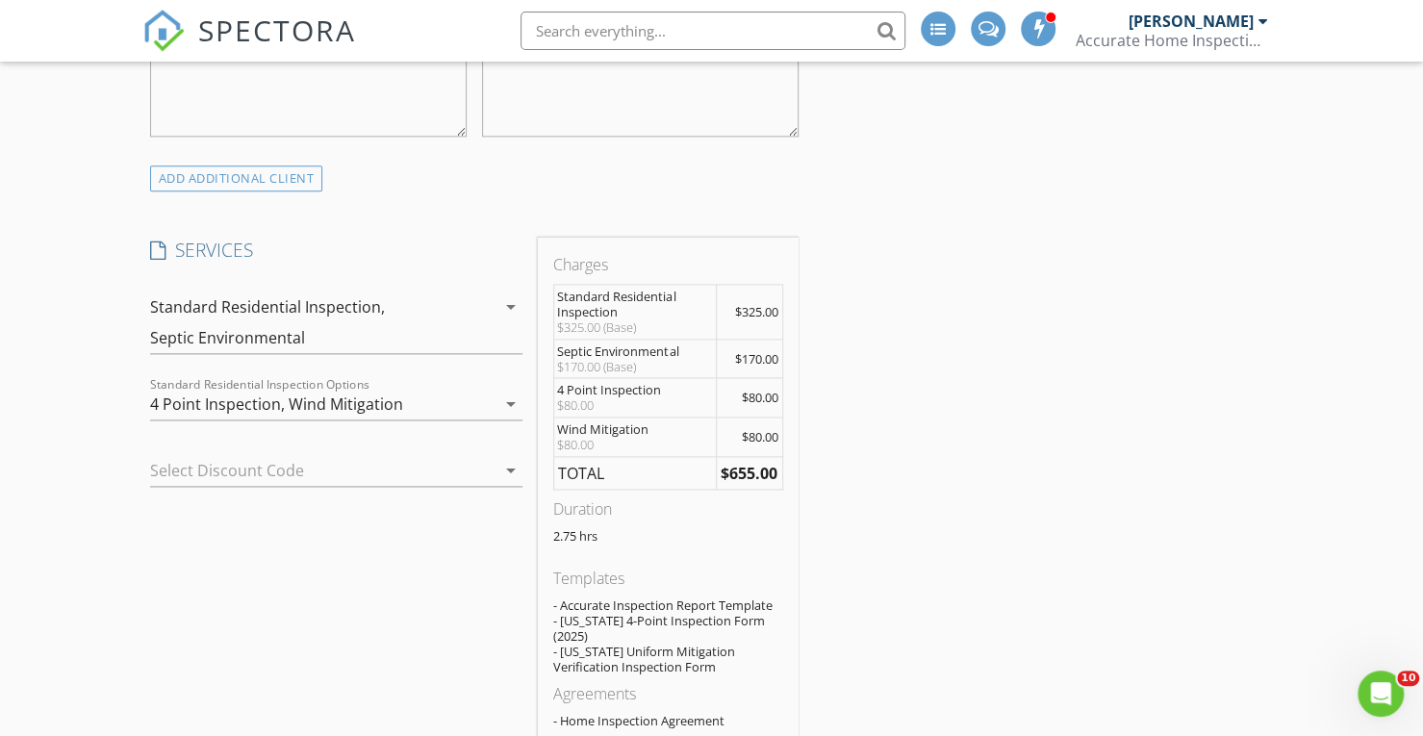
click at [239, 339] on div "Standard Residential Inspection, Septic Environmental" at bounding box center [322, 322] width 345 height 62
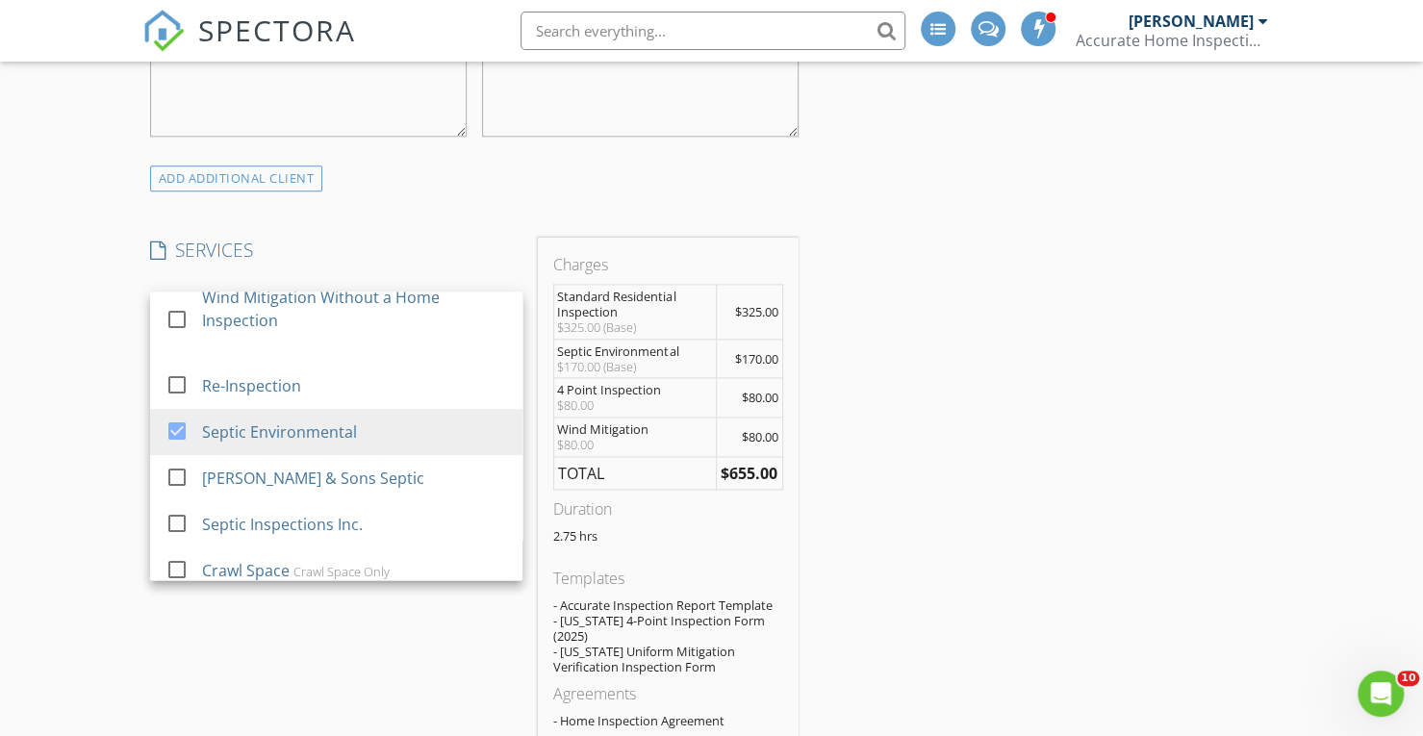
click at [176, 442] on div at bounding box center [177, 431] width 33 height 33
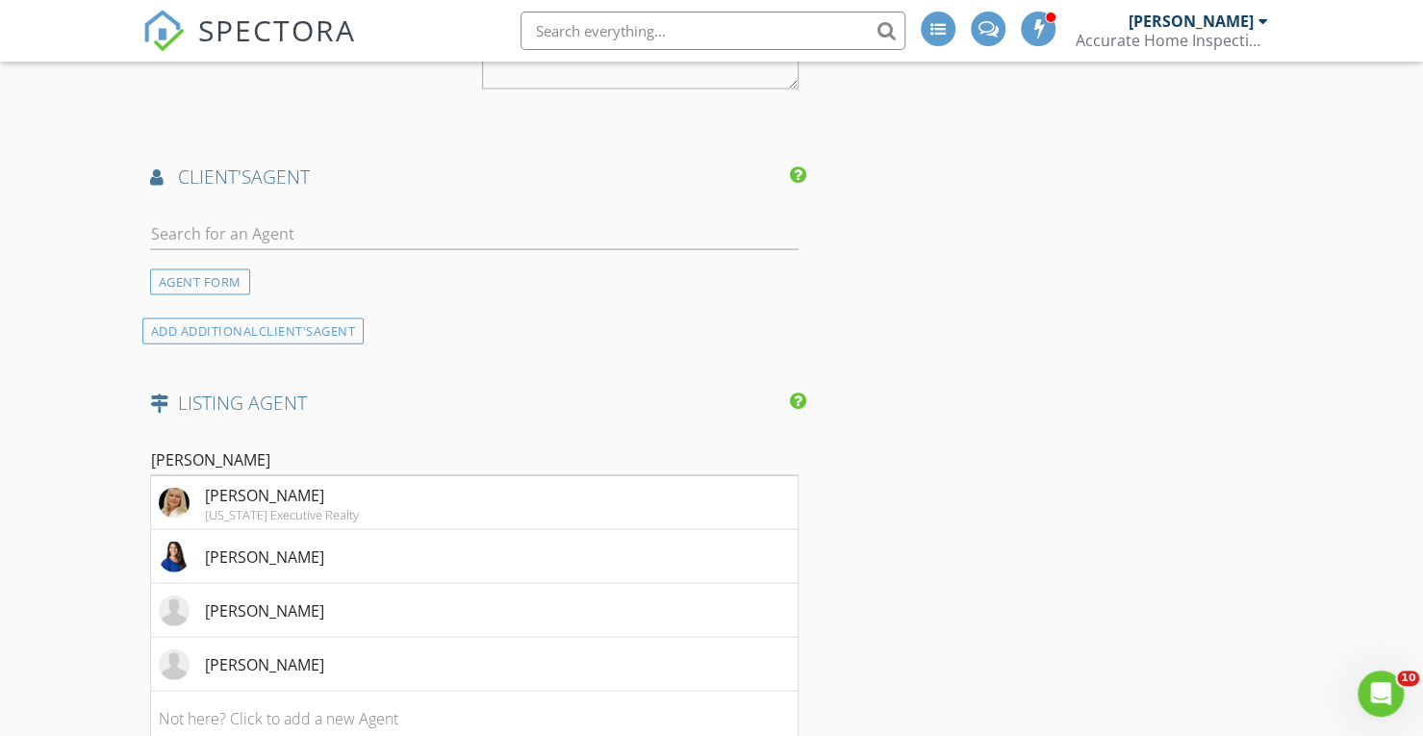
scroll to position [2343, 0]
click at [239, 603] on div "[PERSON_NAME]" at bounding box center [264, 606] width 119 height 23
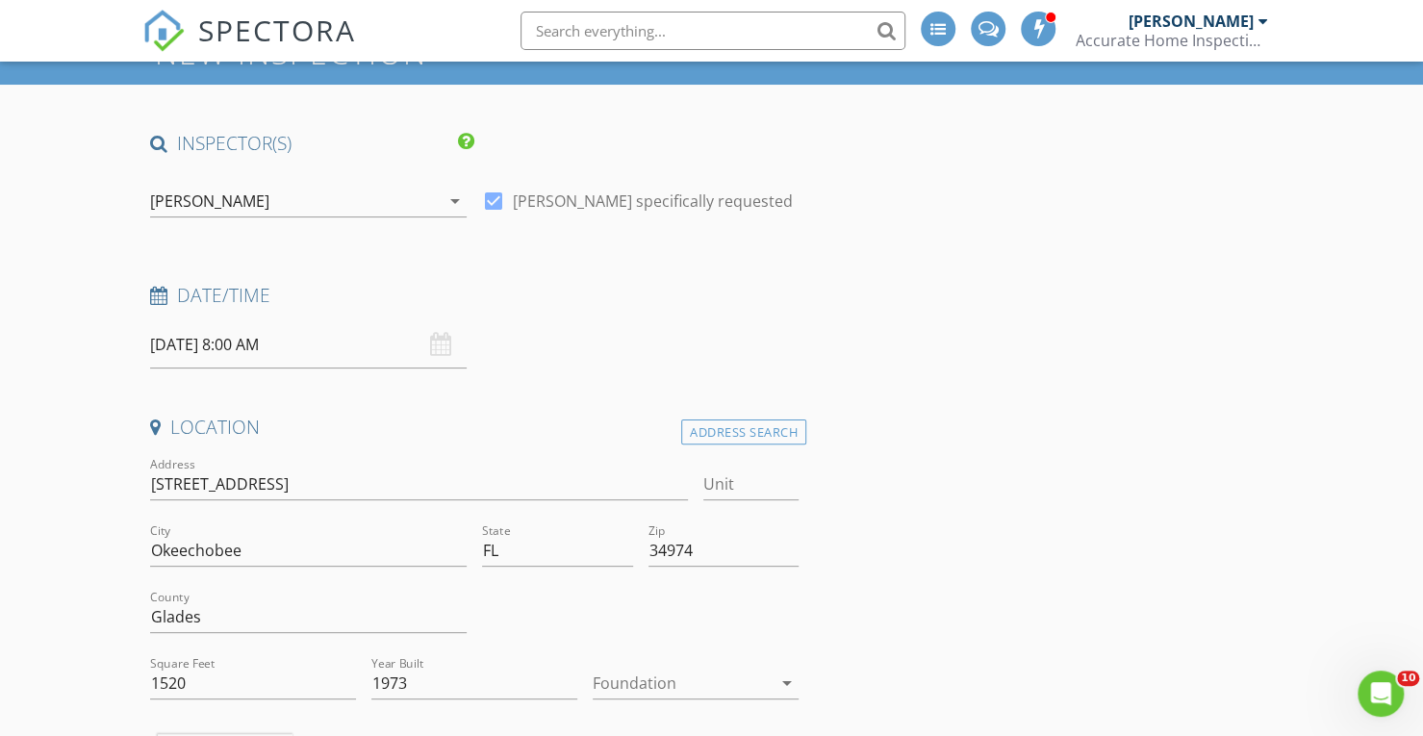
scroll to position [88, 0]
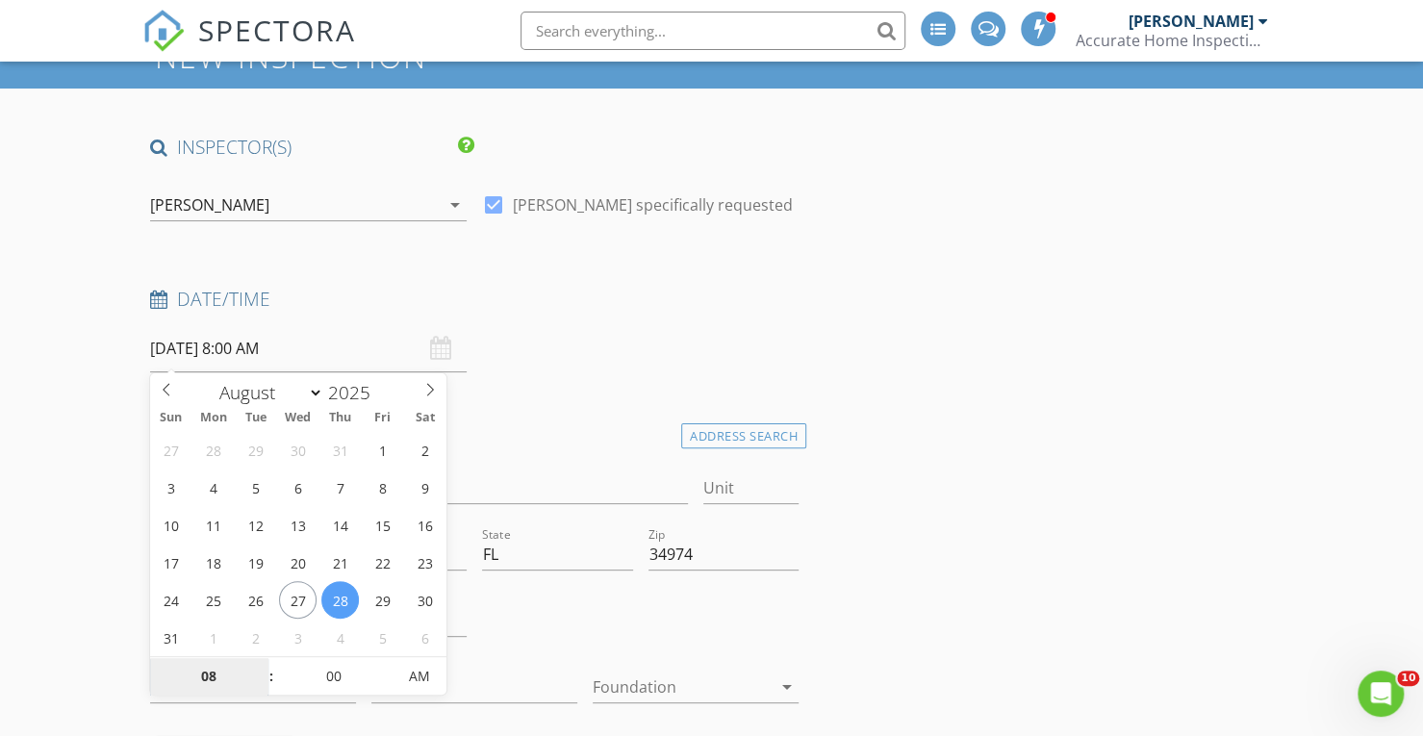
click at [210, 678] on input "08" at bounding box center [209, 677] width 118 height 38
type input "01"
type input "08/28/2025 1:00 AM"
type input "30"
type input "[DATE] 1:30 PM"
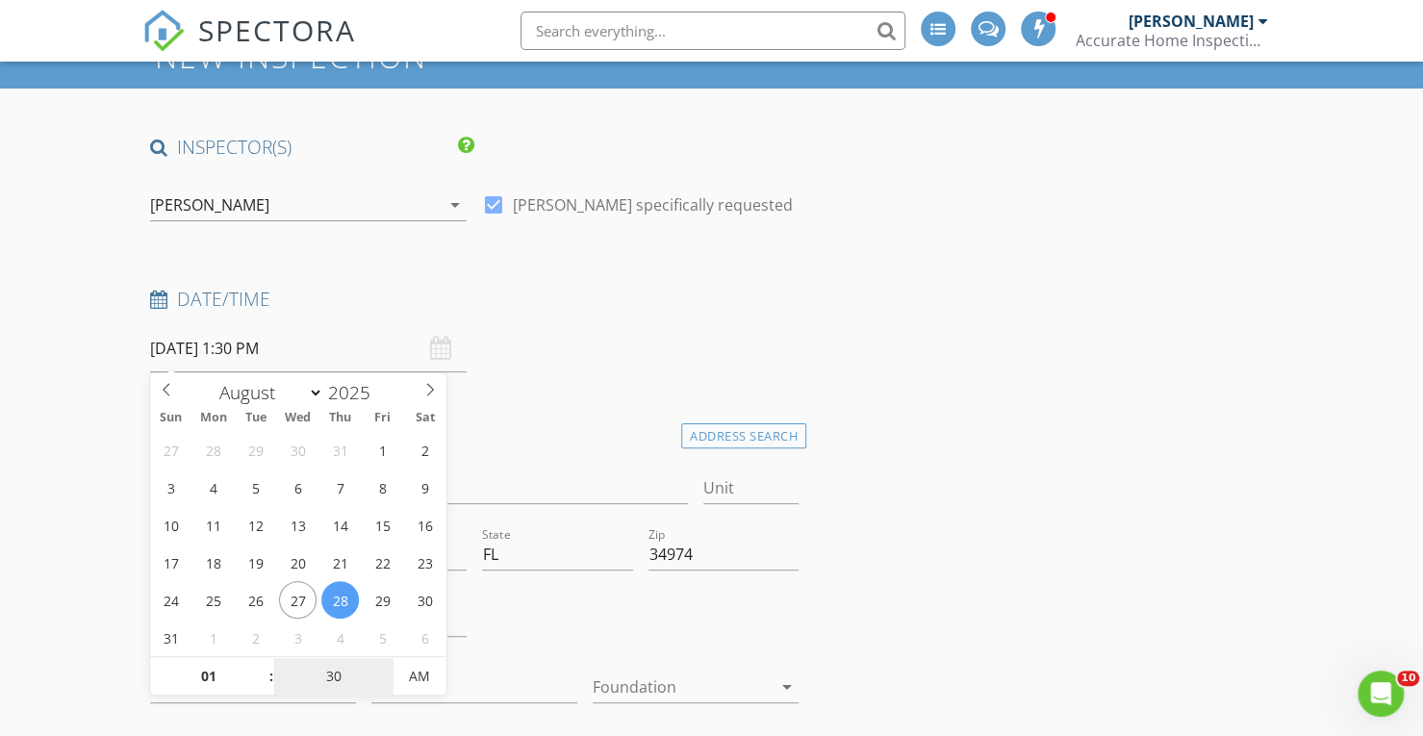
click at [419, 675] on span "AM" at bounding box center [418, 676] width 53 height 38
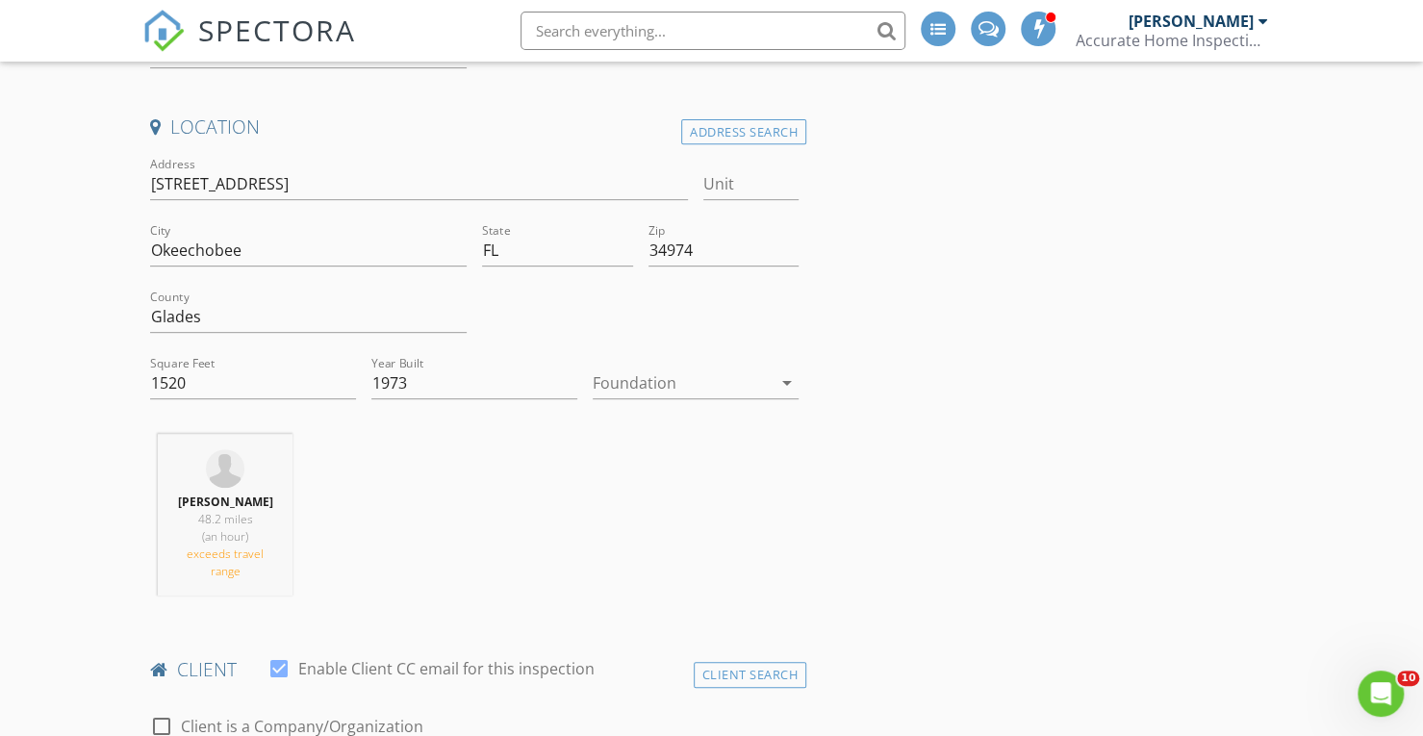
scroll to position [231, 0]
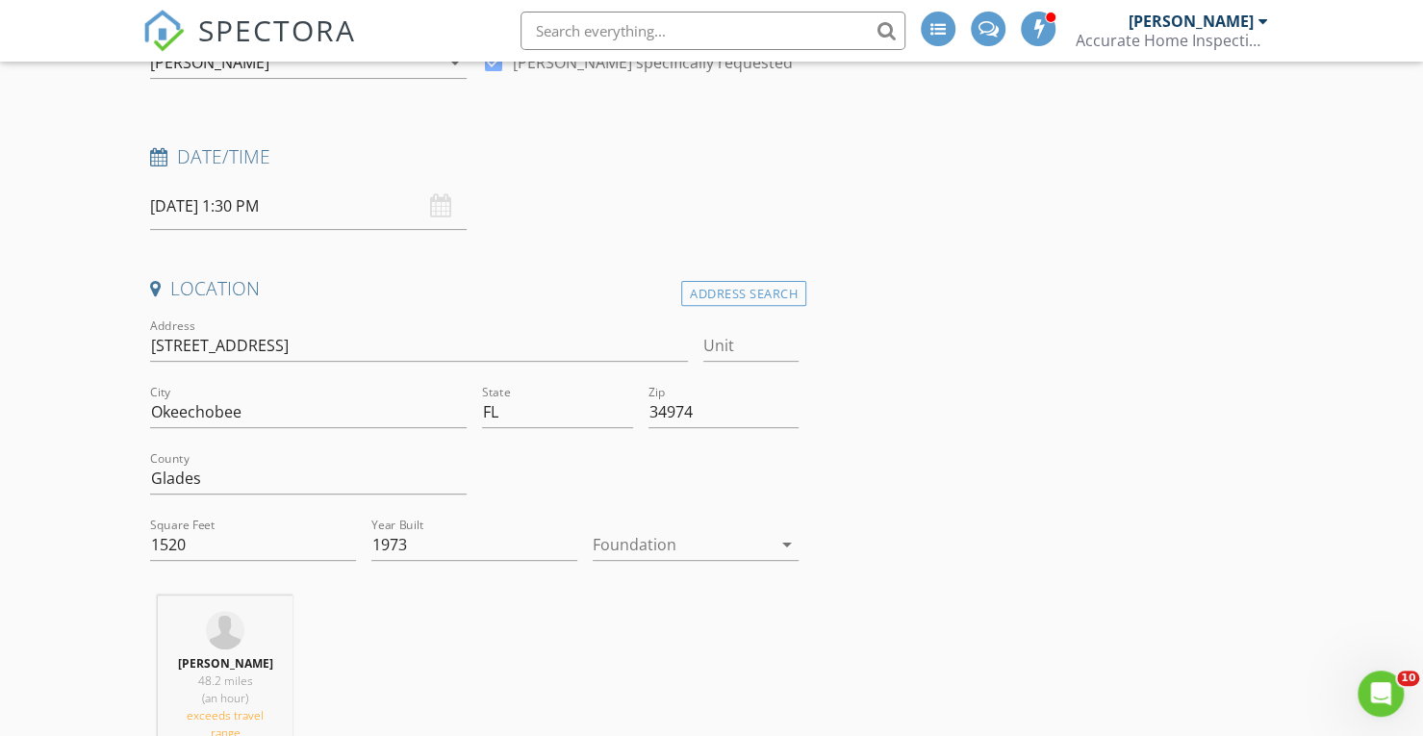
drag, startPoint x: 246, startPoint y: 345, endPoint x: 48, endPoint y: 341, distance: 198.2
type input "1520"
type input "1973"
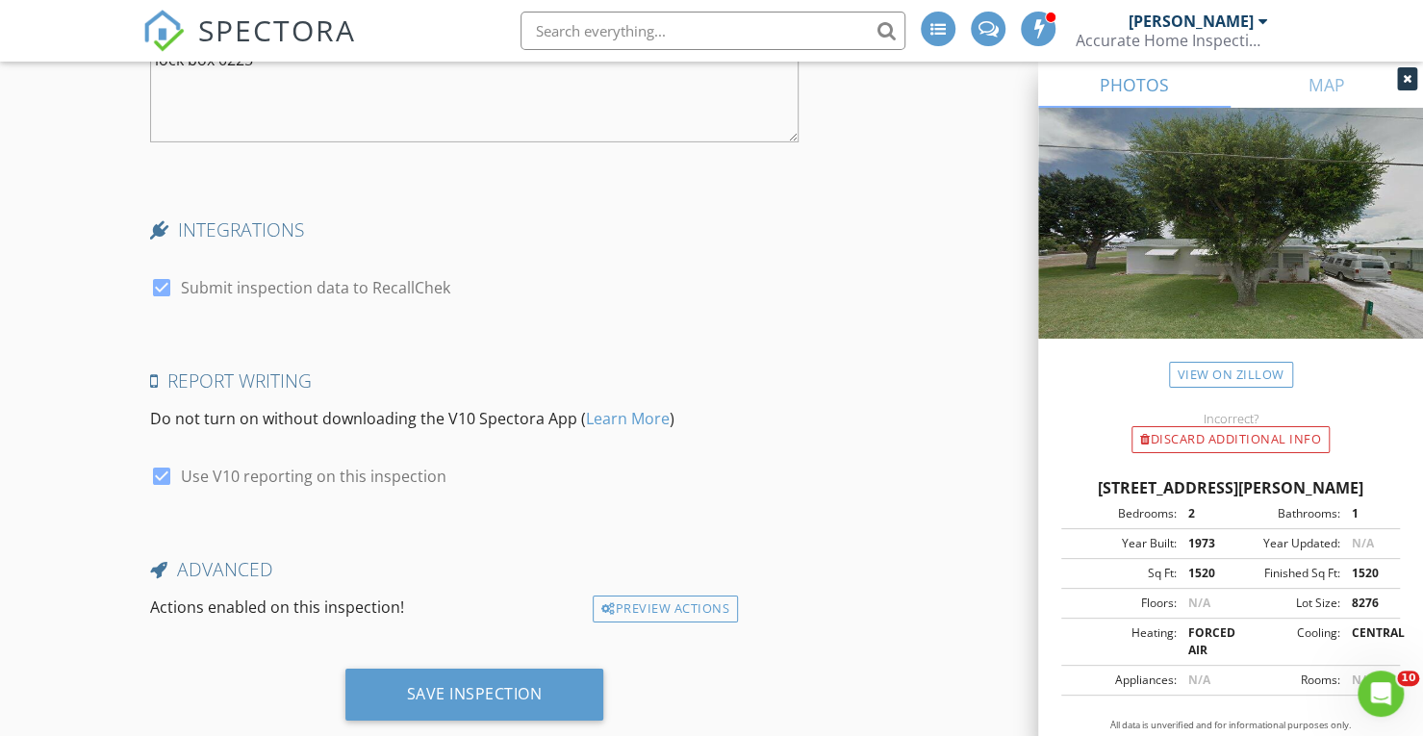
scroll to position [3749, 0]
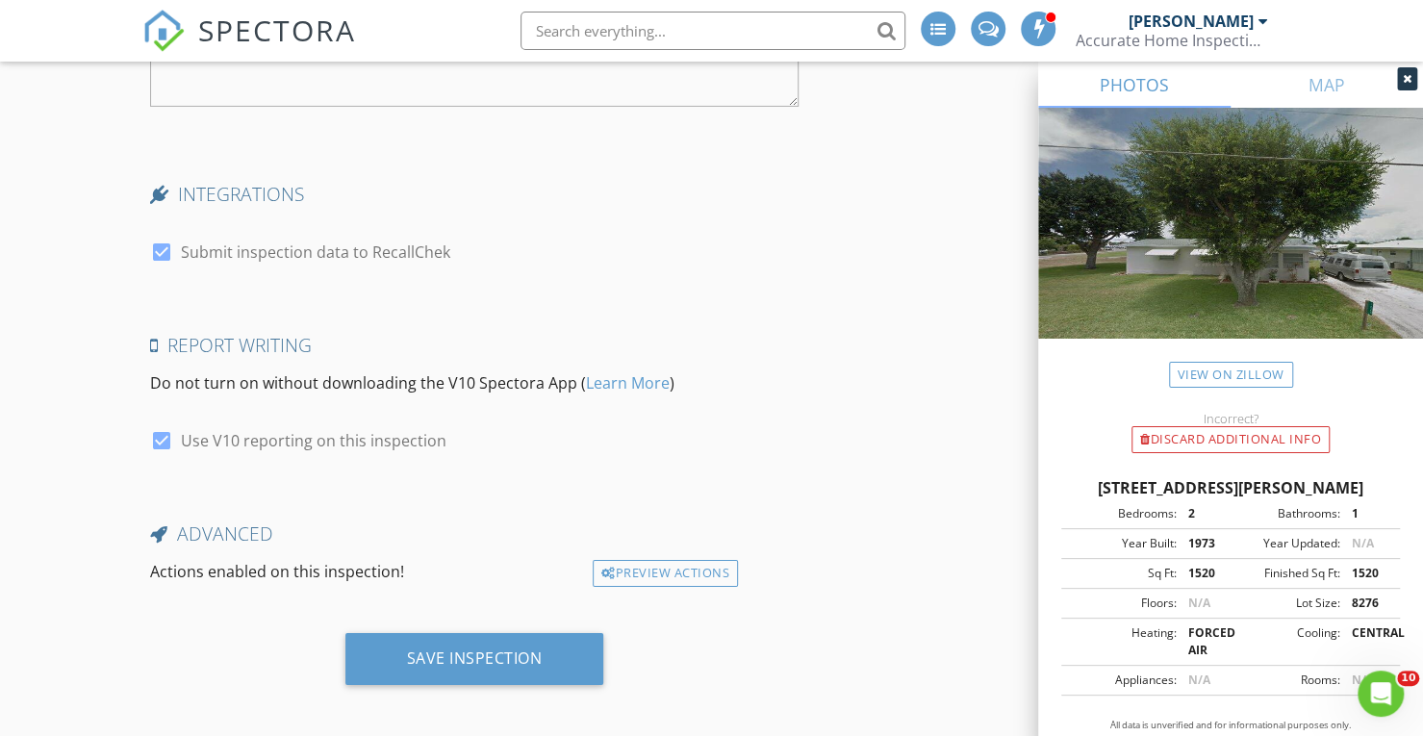
click at [407, 648] on div "Save Inspection" at bounding box center [475, 657] width 136 height 19
